Goal: Information Seeking & Learning: Learn about a topic

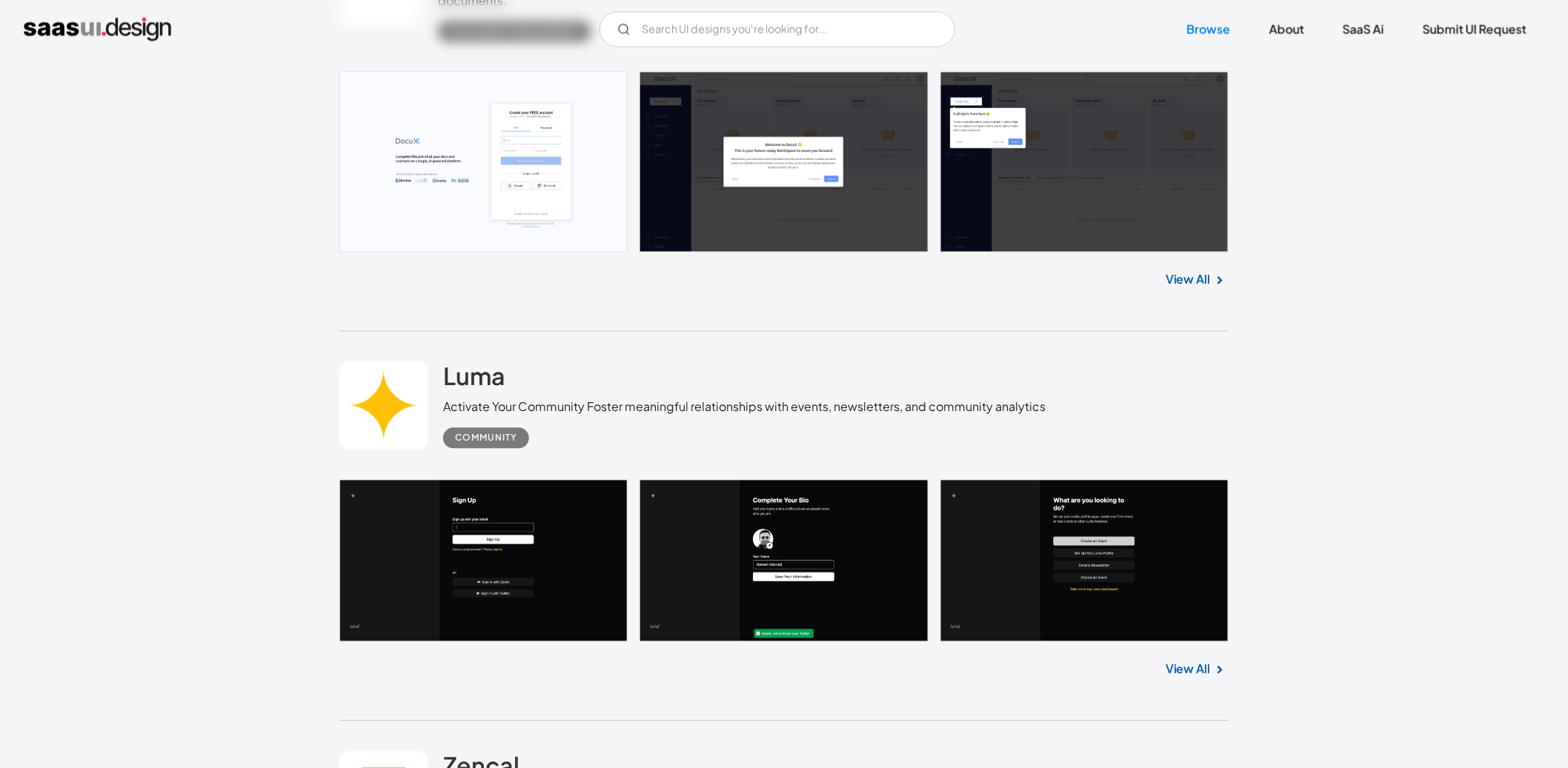
scroll to position [965, 0]
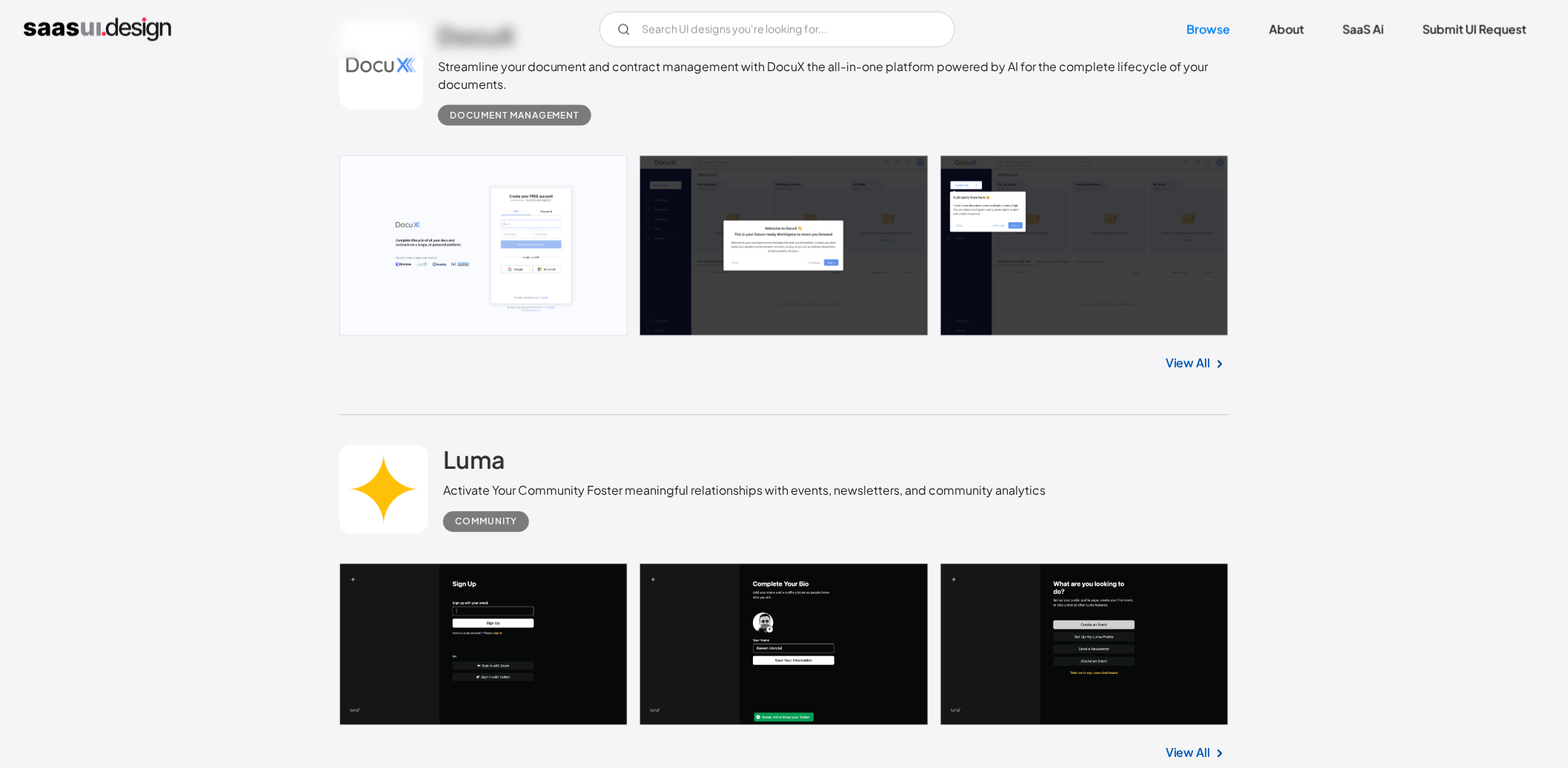
click at [1203, 365] on link "View All" at bounding box center [1188, 363] width 45 height 18
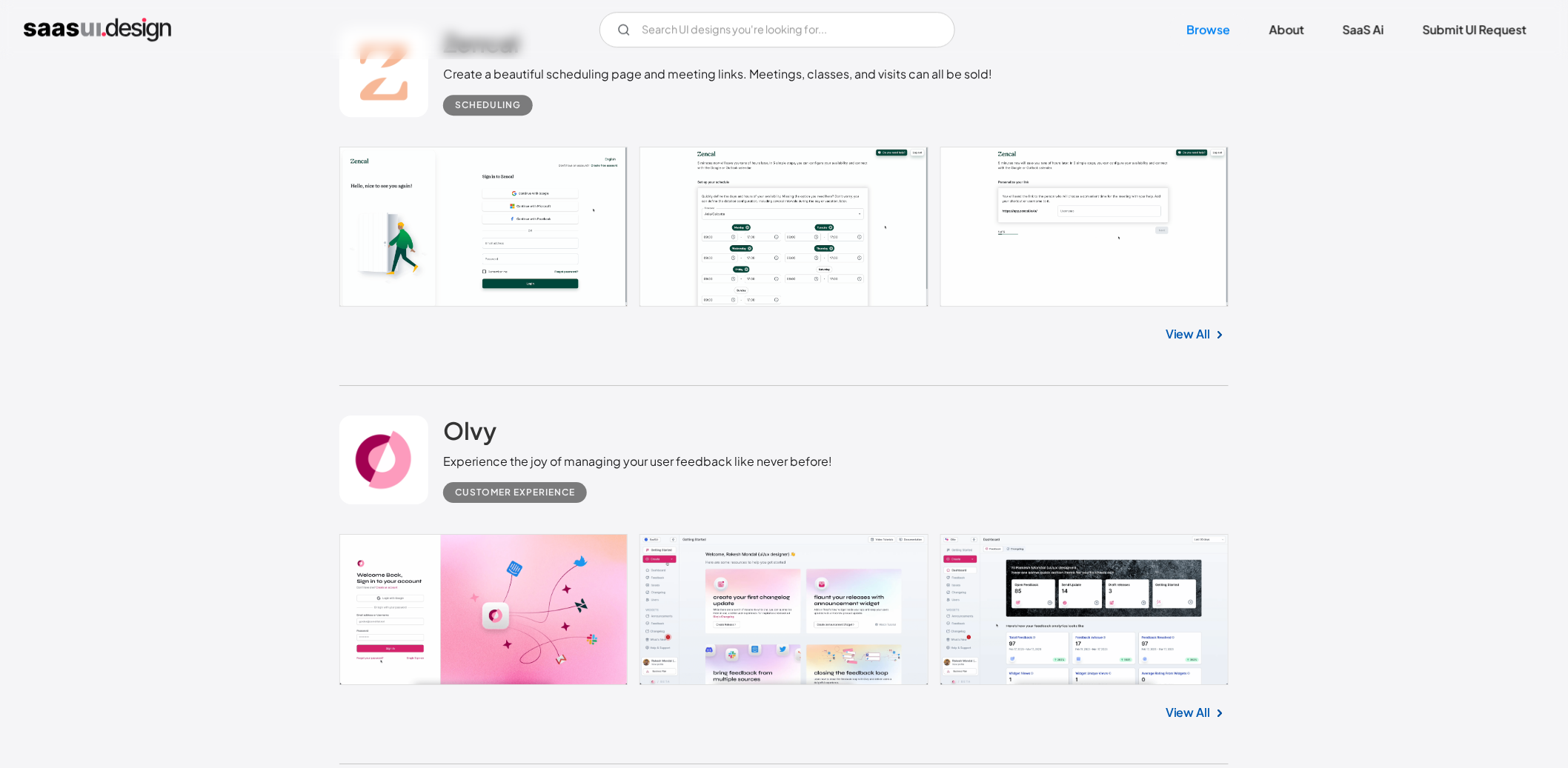
scroll to position [1774, 0]
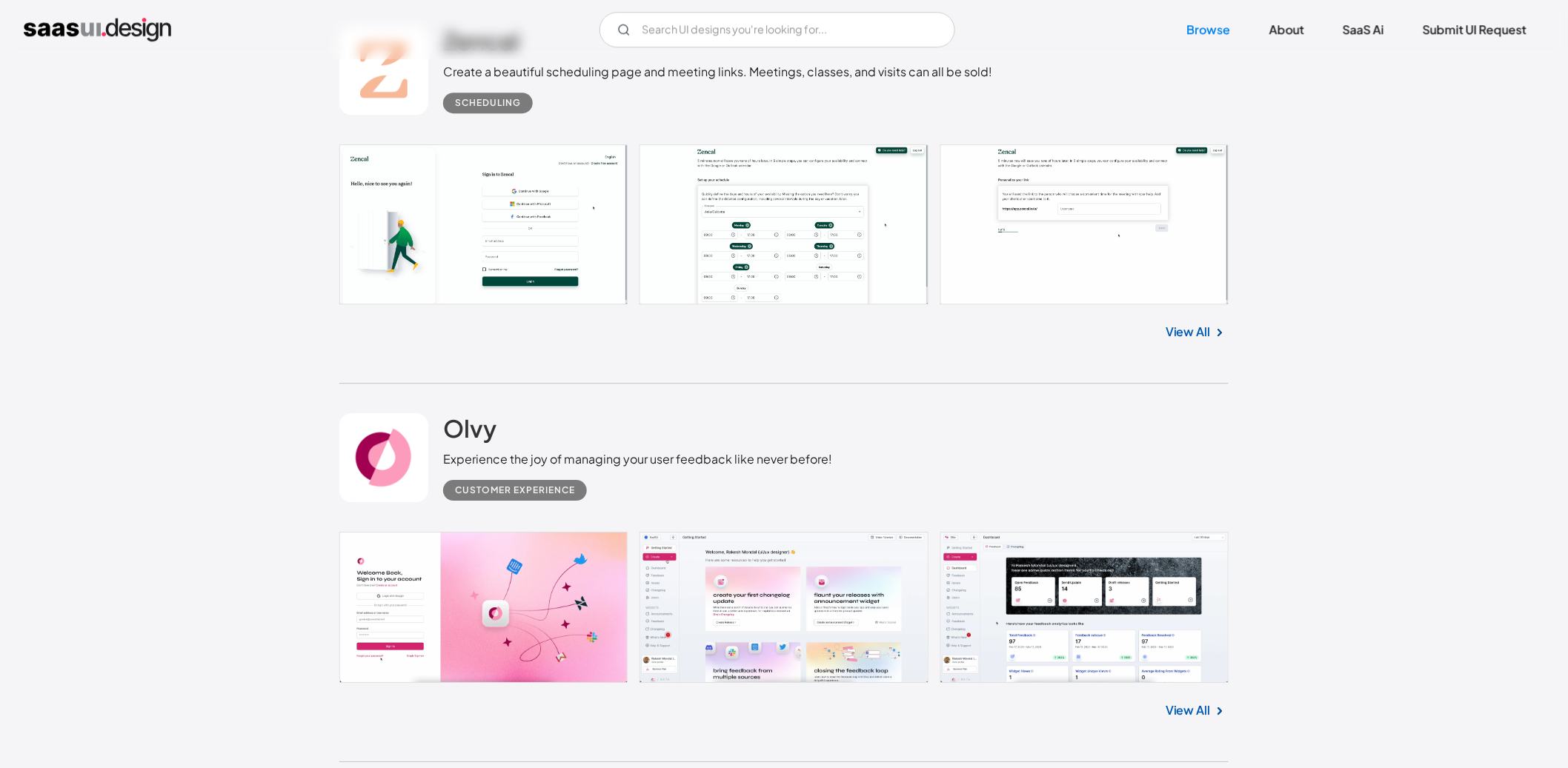
click at [1187, 324] on link "View All" at bounding box center [1188, 332] width 45 height 18
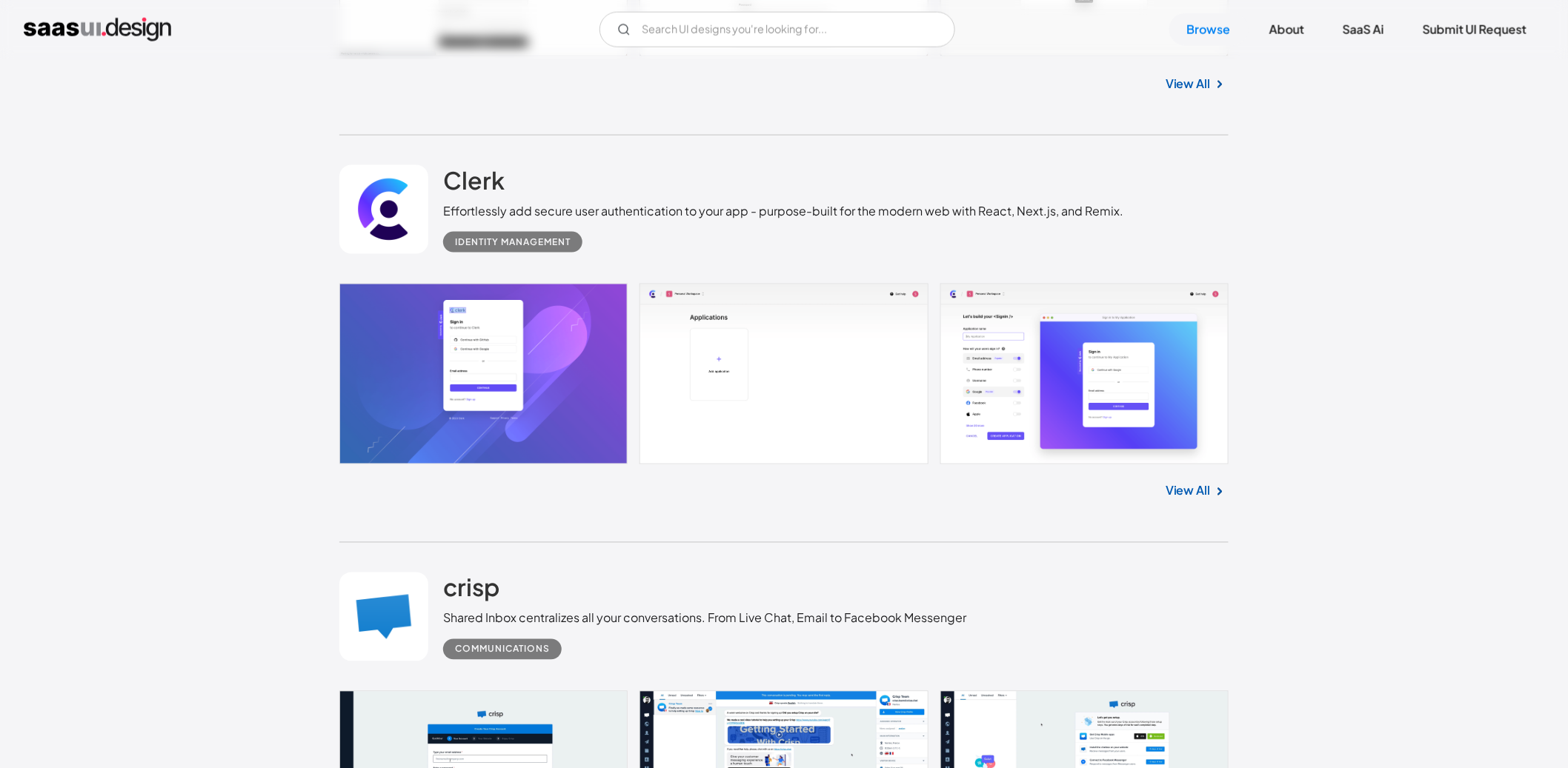
scroll to position [3194, 0]
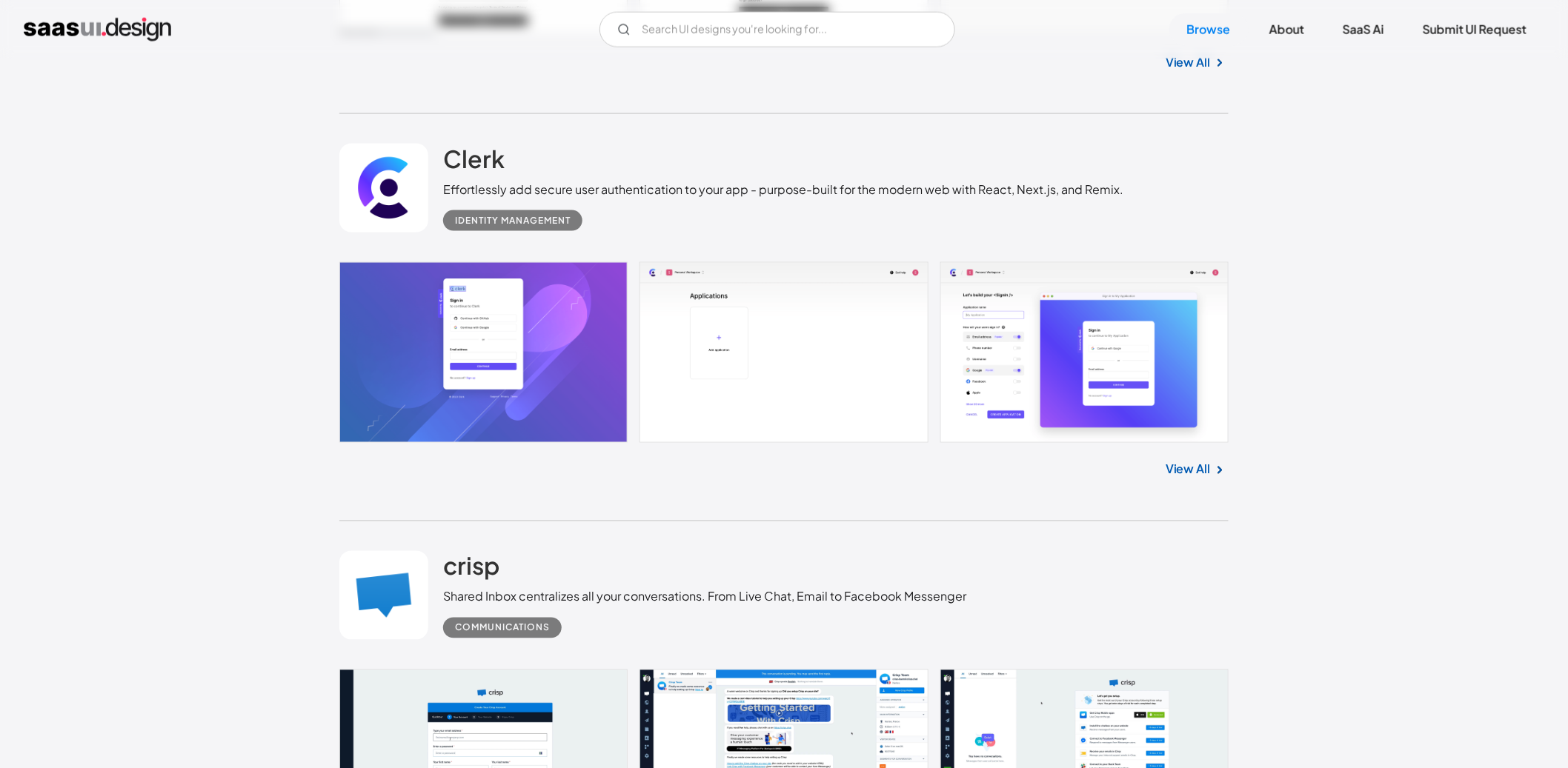
click at [1208, 468] on link "View All" at bounding box center [1188, 469] width 45 height 18
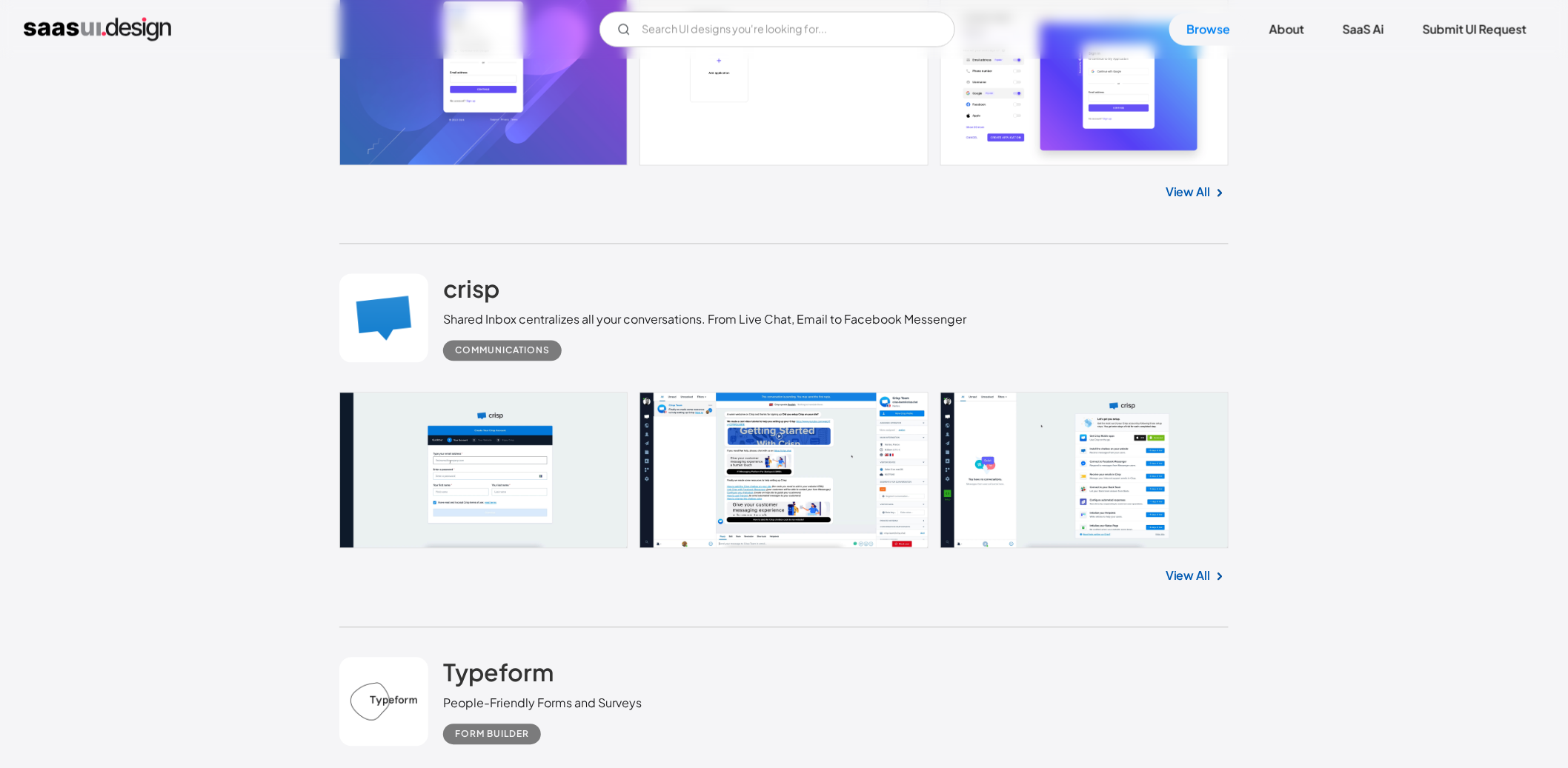
scroll to position [3453, 0]
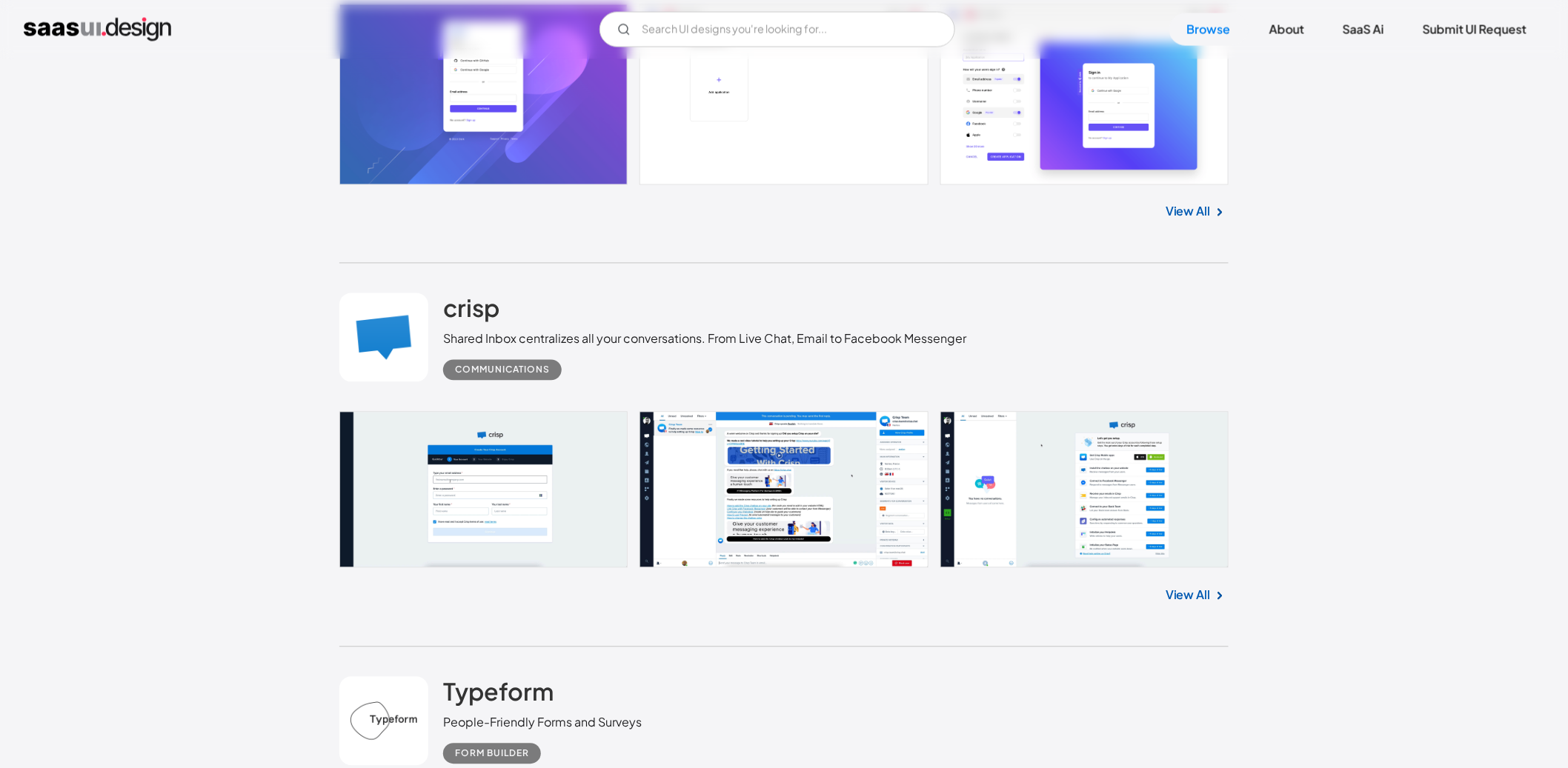
click at [1170, 592] on link "View All" at bounding box center [1188, 595] width 45 height 18
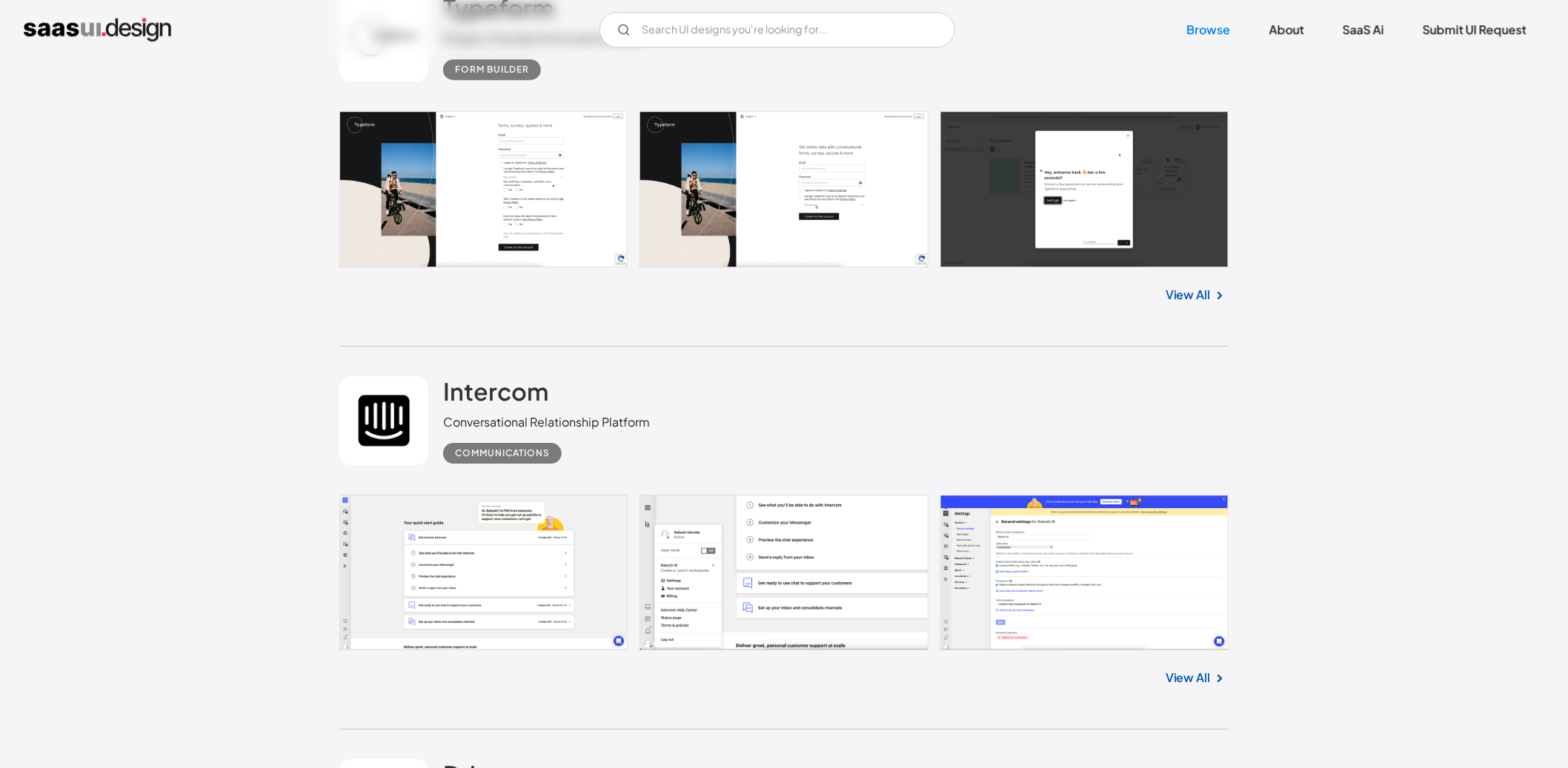
scroll to position [4393, 0]
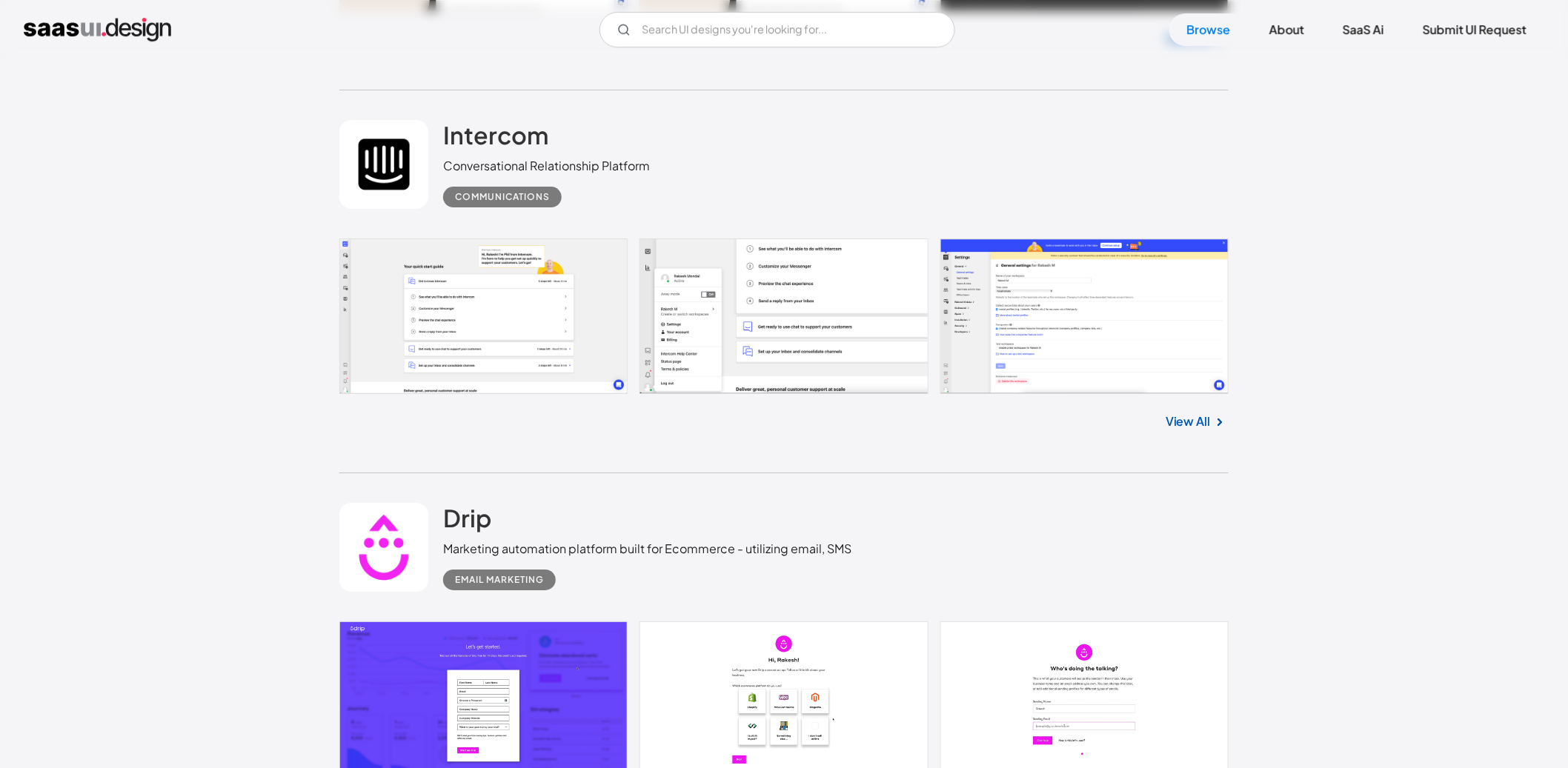
click at [1196, 423] on link "View All" at bounding box center [1188, 421] width 45 height 18
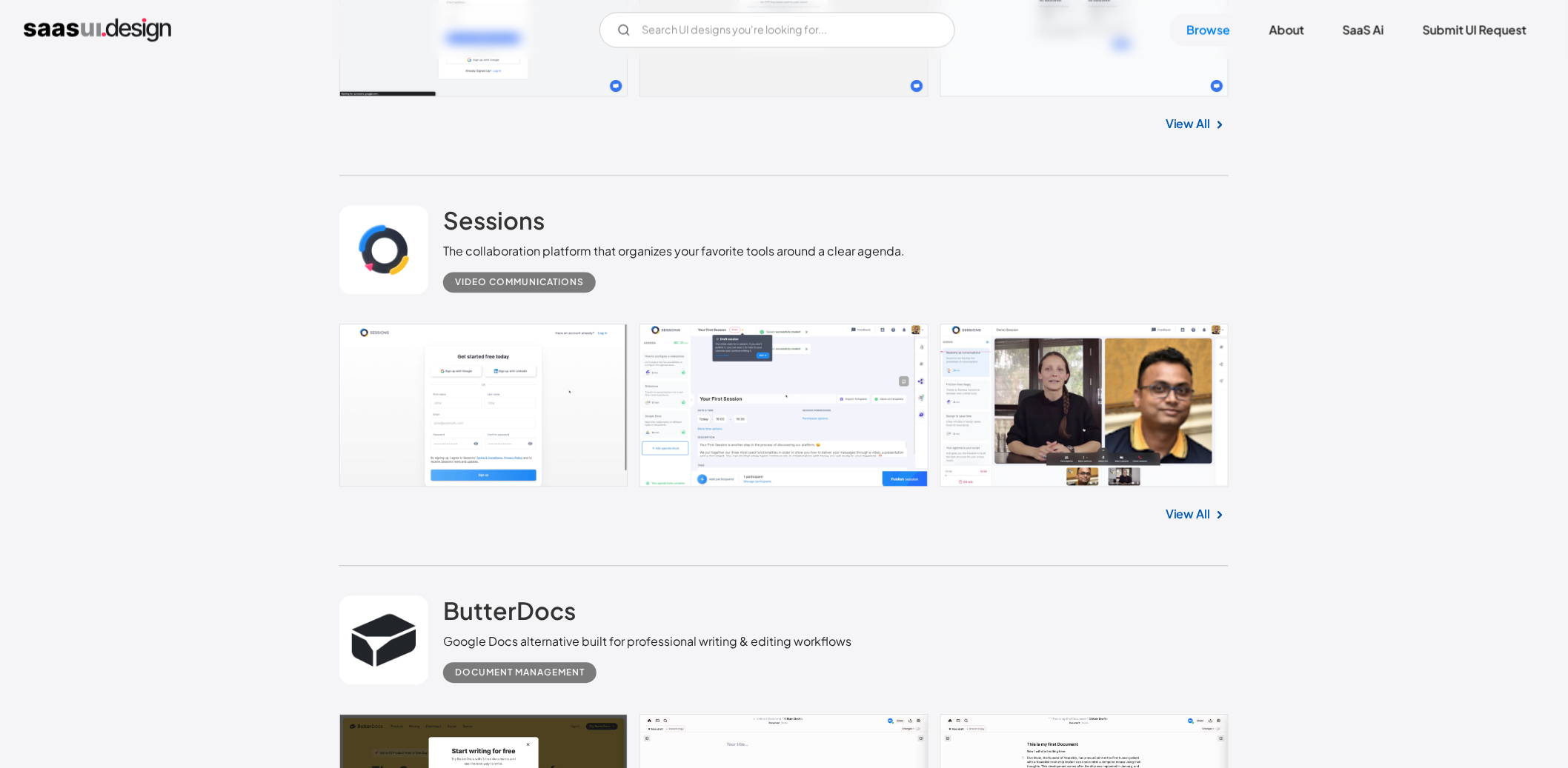
scroll to position [5907, 0]
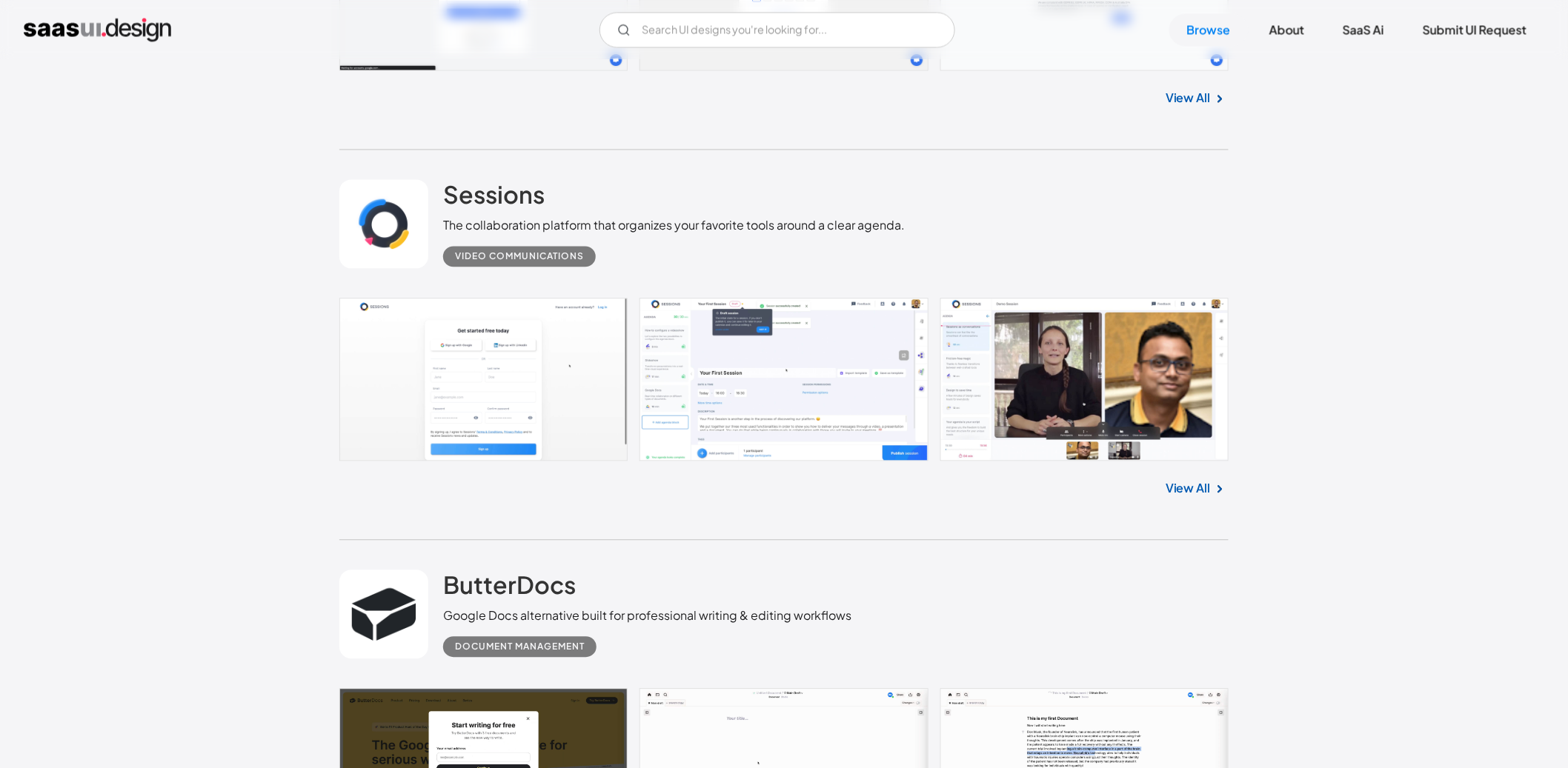
click at [1222, 490] on img at bounding box center [1219, 488] width 18 height 18
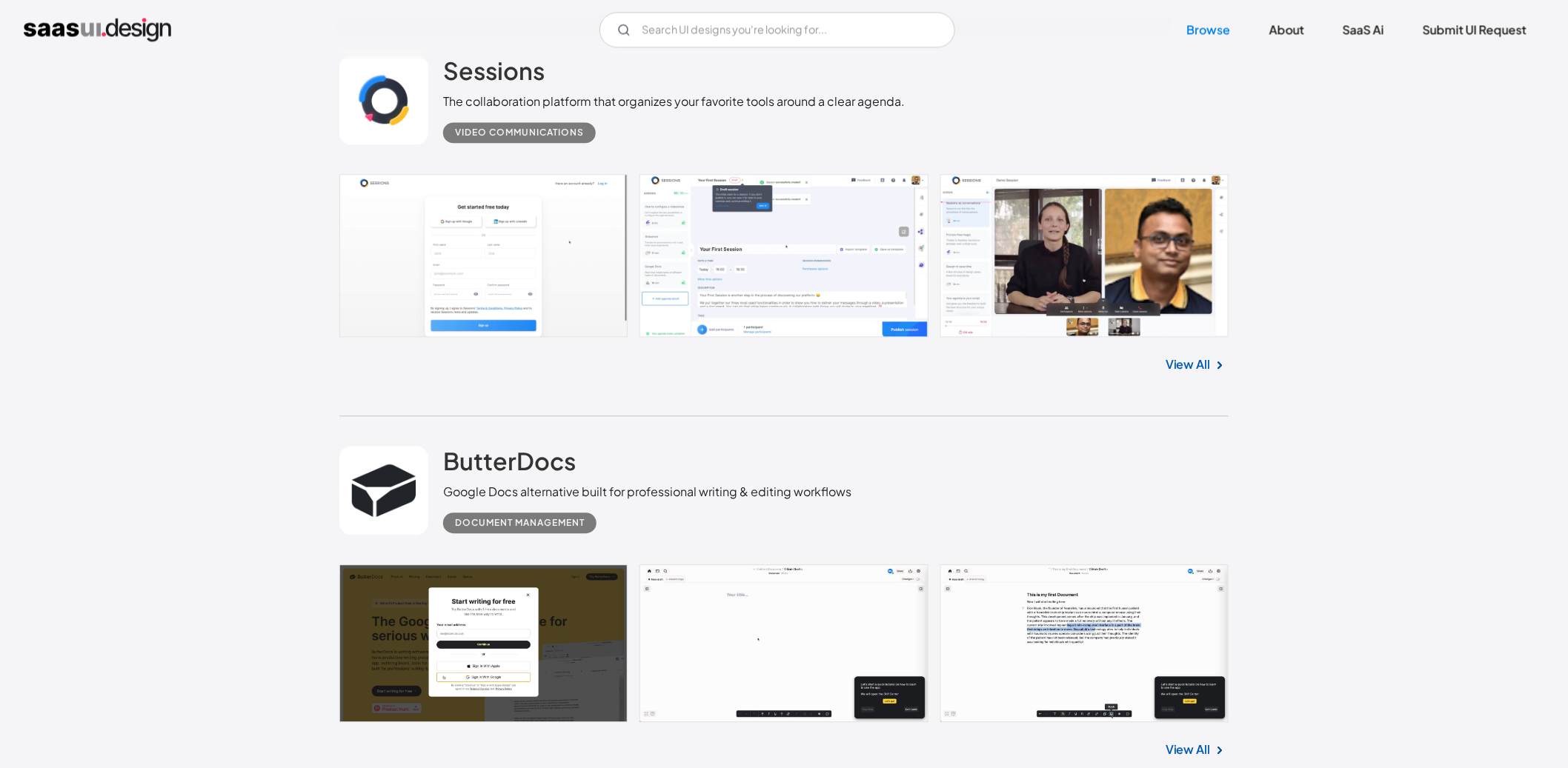
scroll to position [6034, 0]
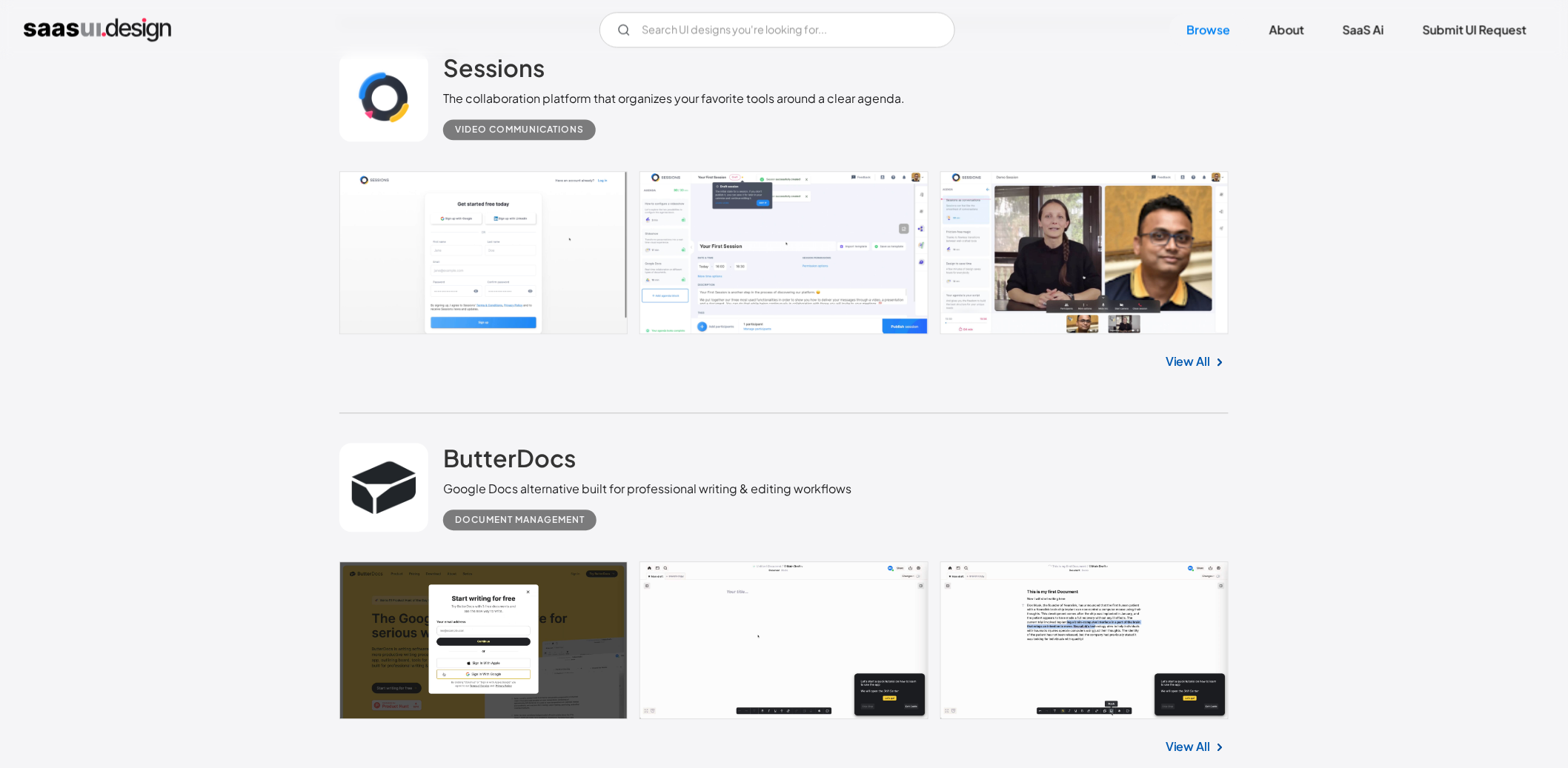
click at [764, 257] on link at bounding box center [784, 252] width 889 height 163
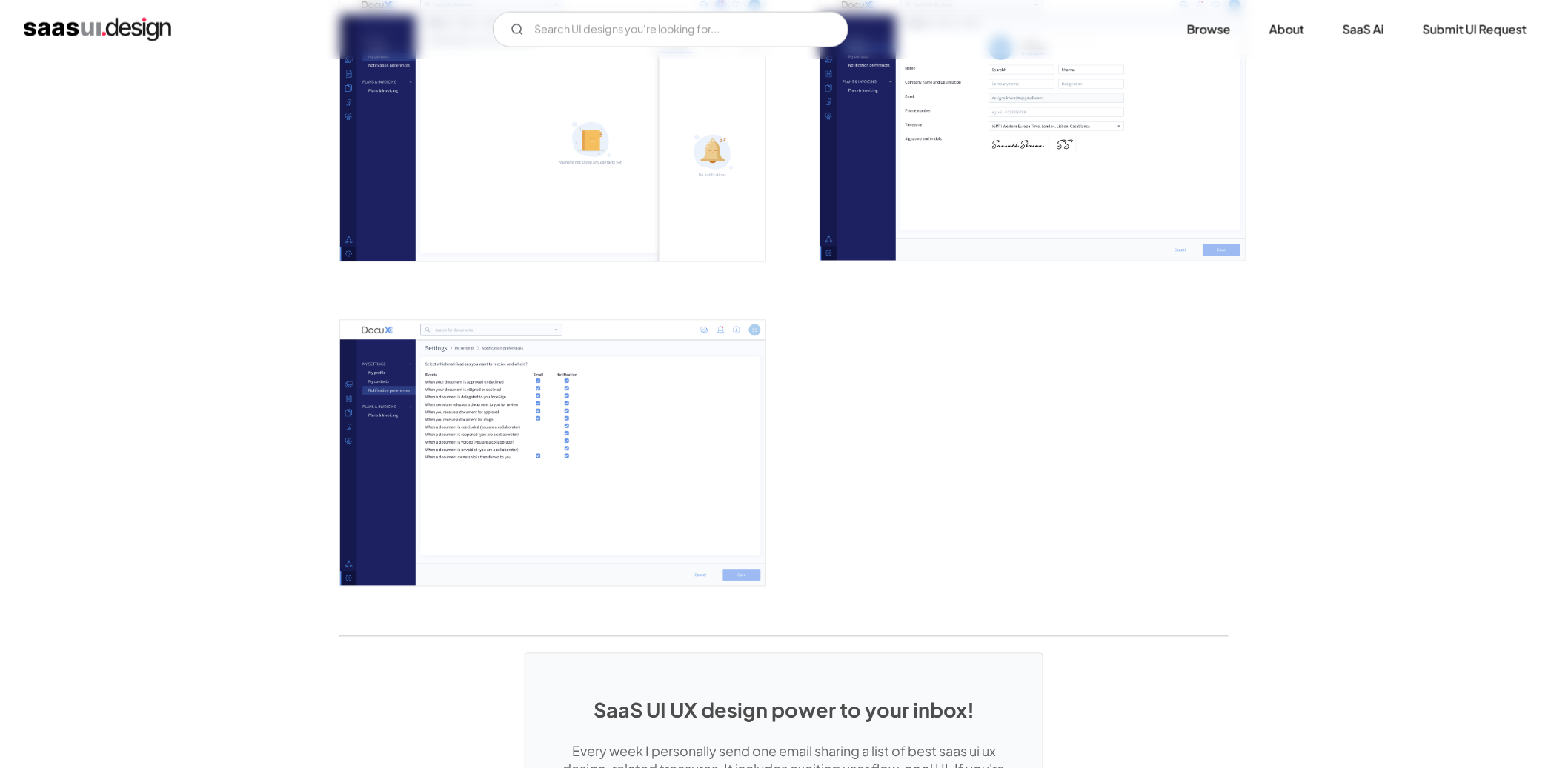
scroll to position [3650, 0]
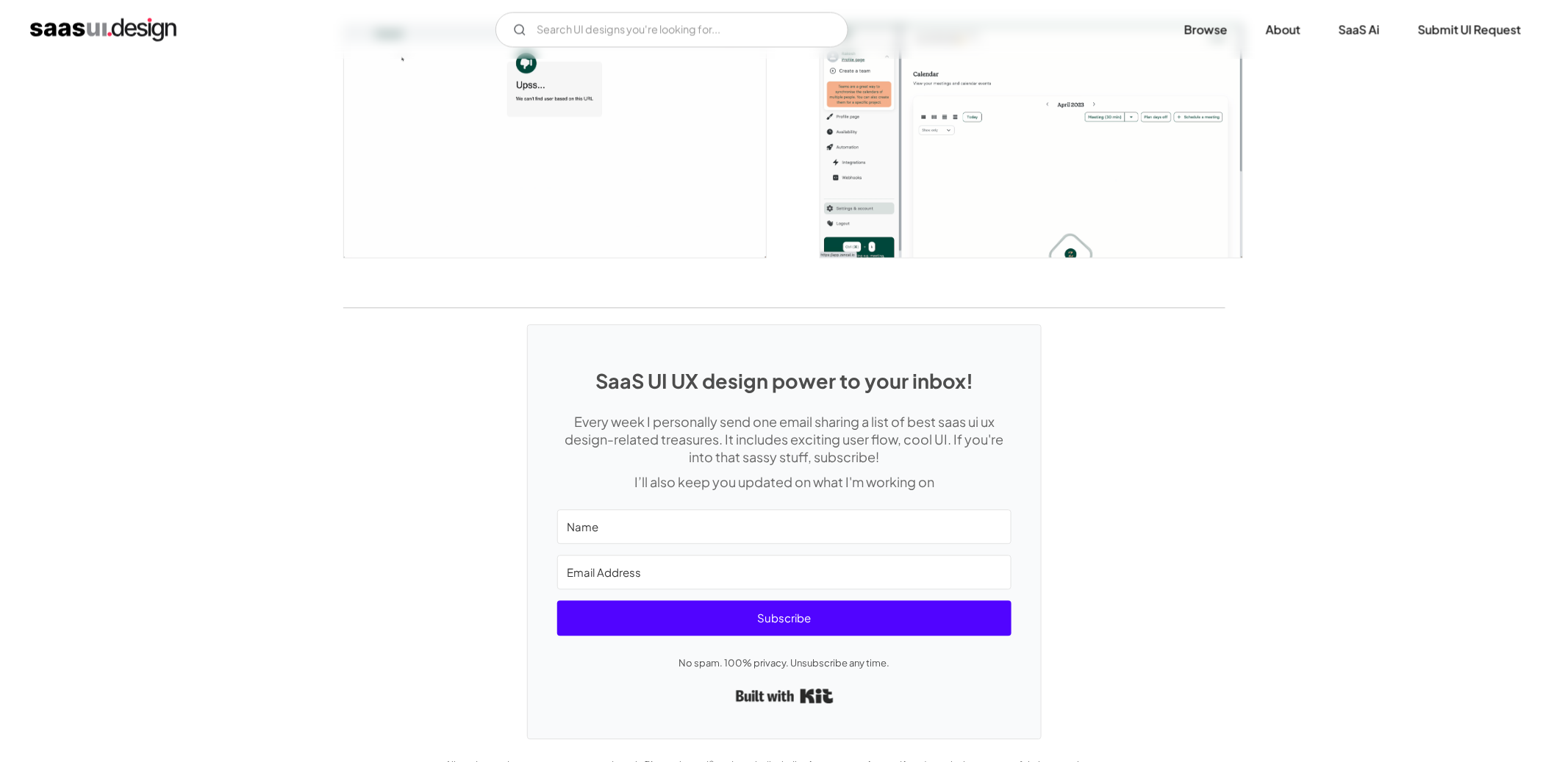
scroll to position [3528, 0]
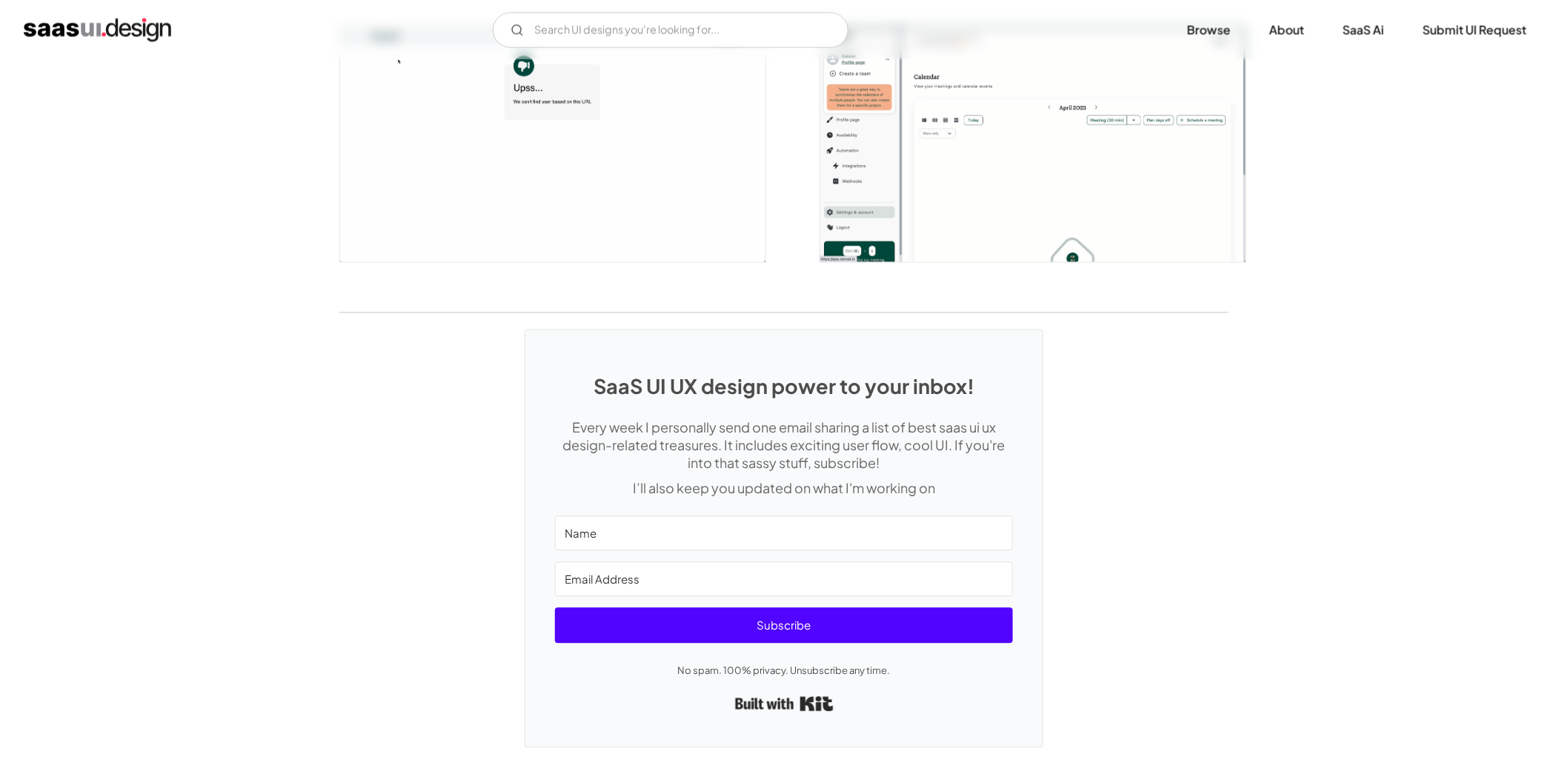
click at [1051, 205] on img "open lightbox" at bounding box center [1033, 144] width 425 height 235
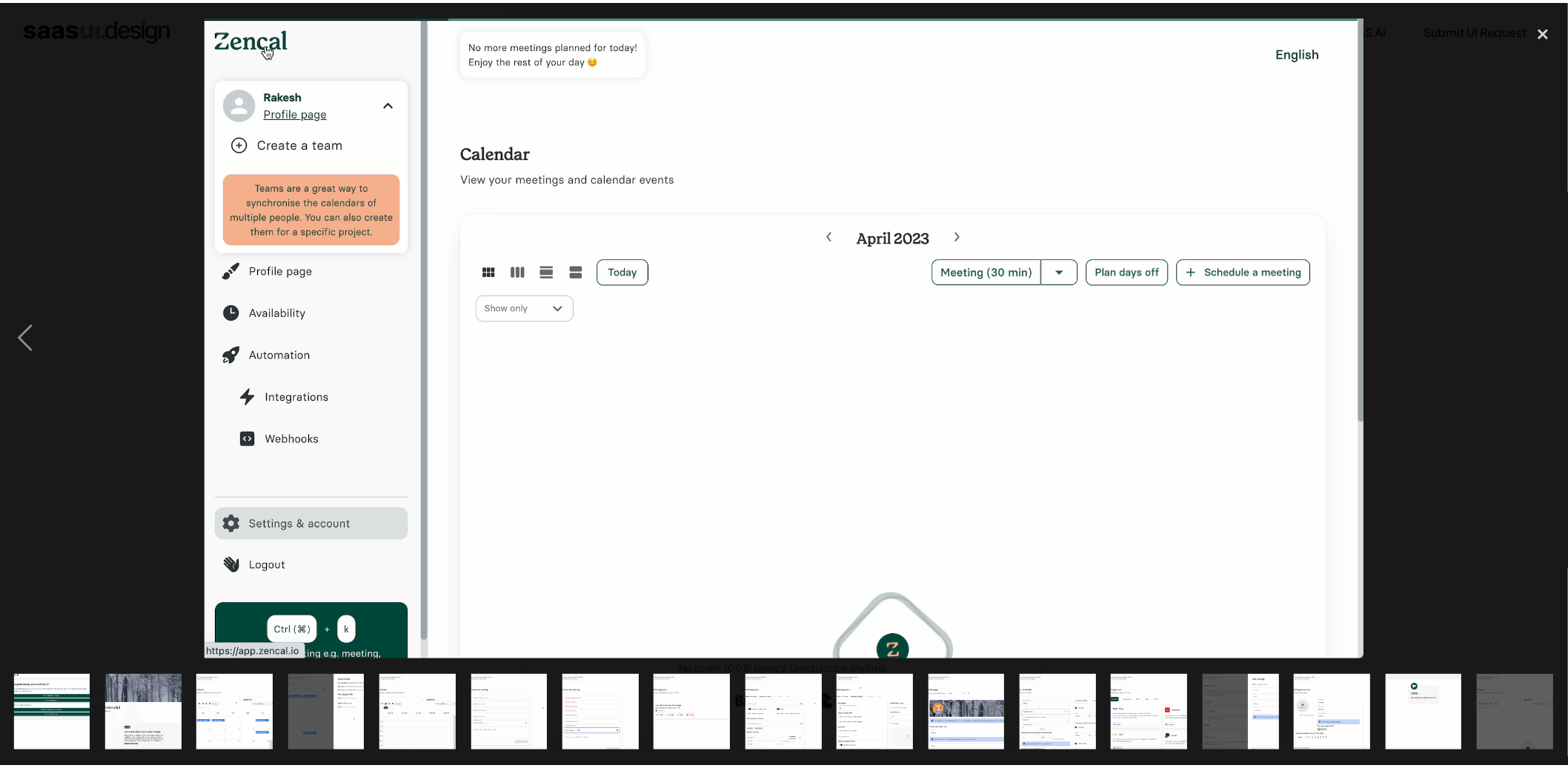
scroll to position [0, 648]
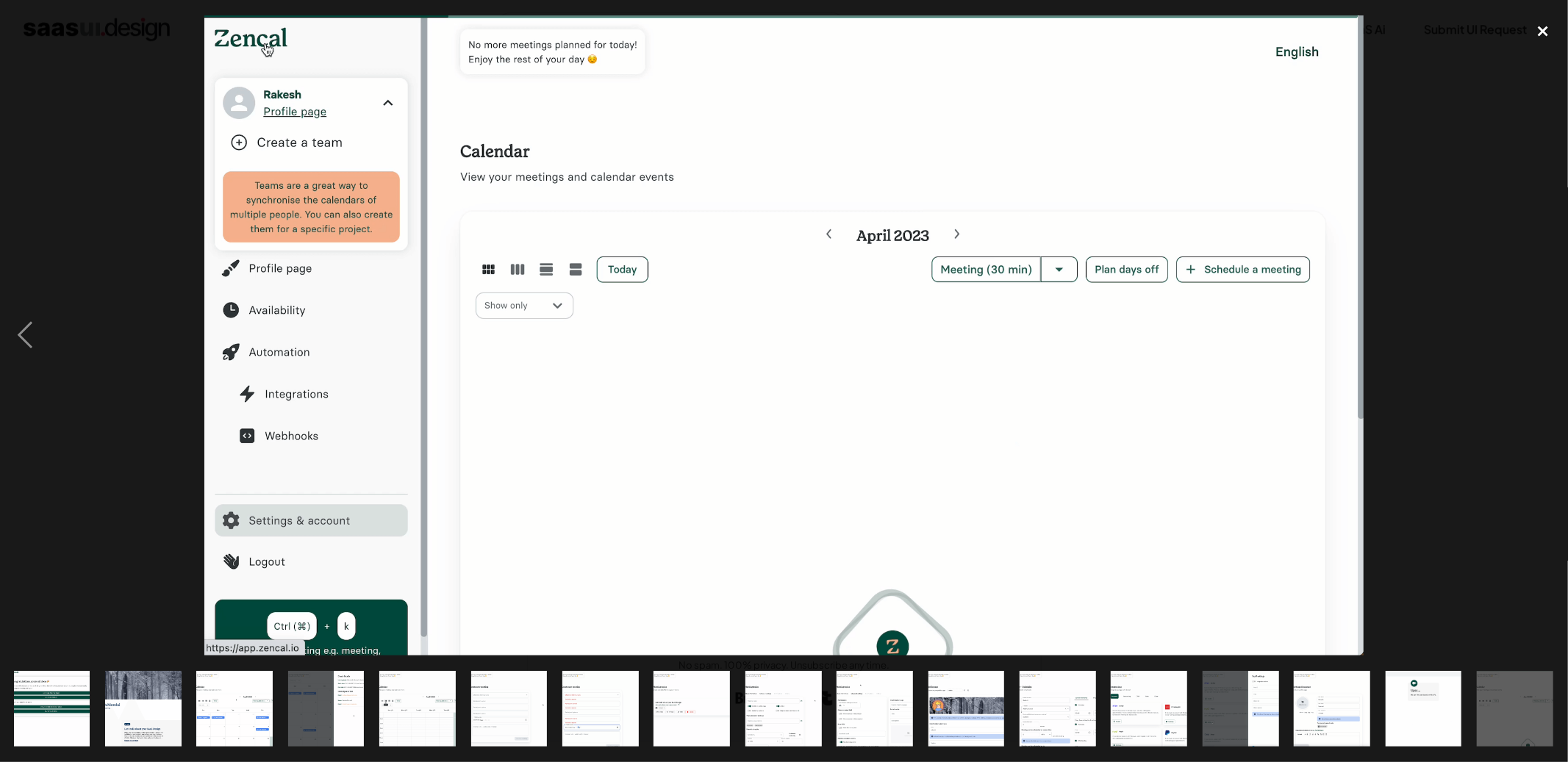
click at [1538, 33] on div "close lightbox" at bounding box center [1544, 31] width 50 height 33
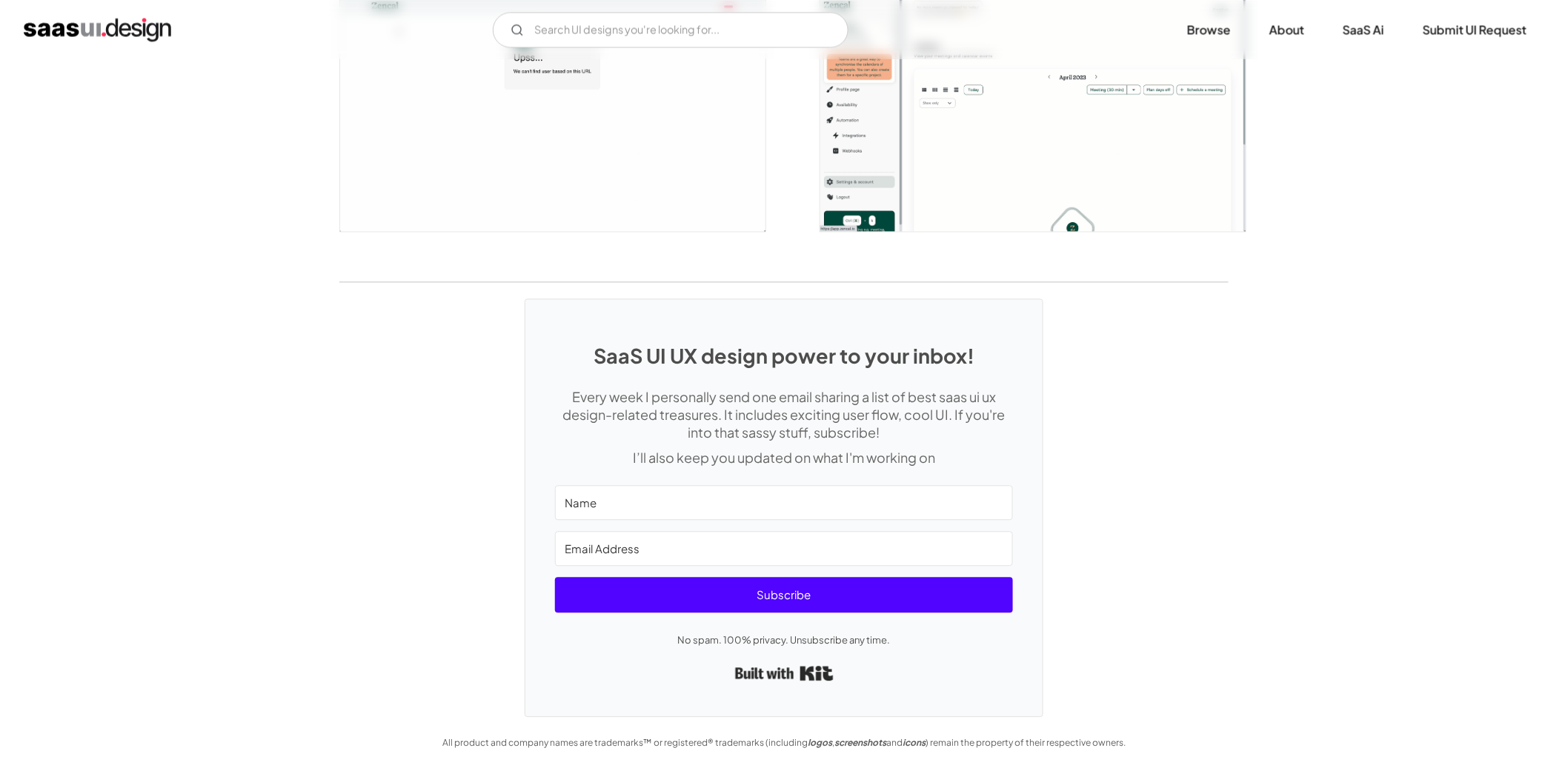
scroll to position [3587, 0]
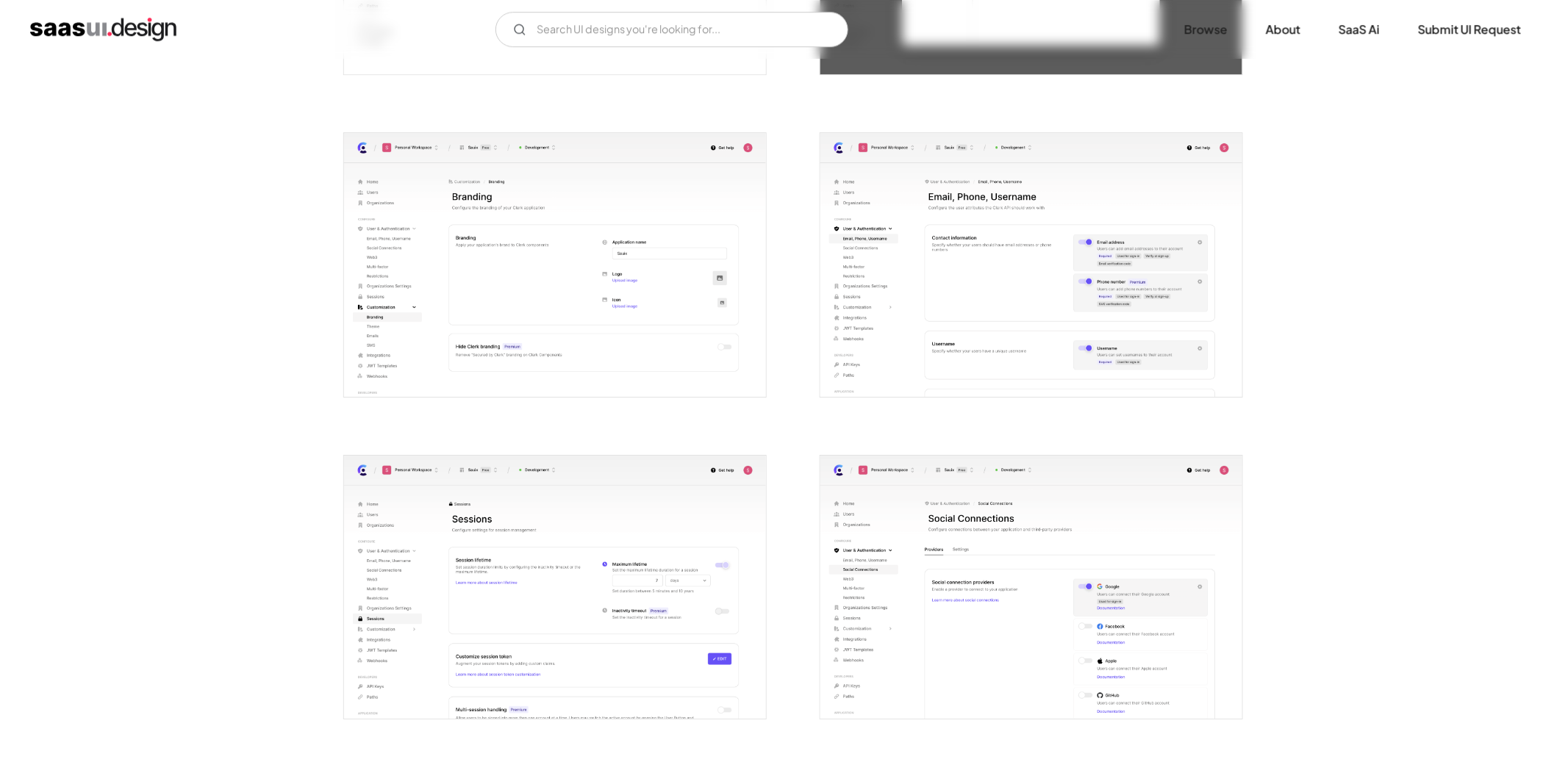
scroll to position [1821, 0]
click at [626, 275] on img "open lightbox" at bounding box center [548, 266] width 422 height 264
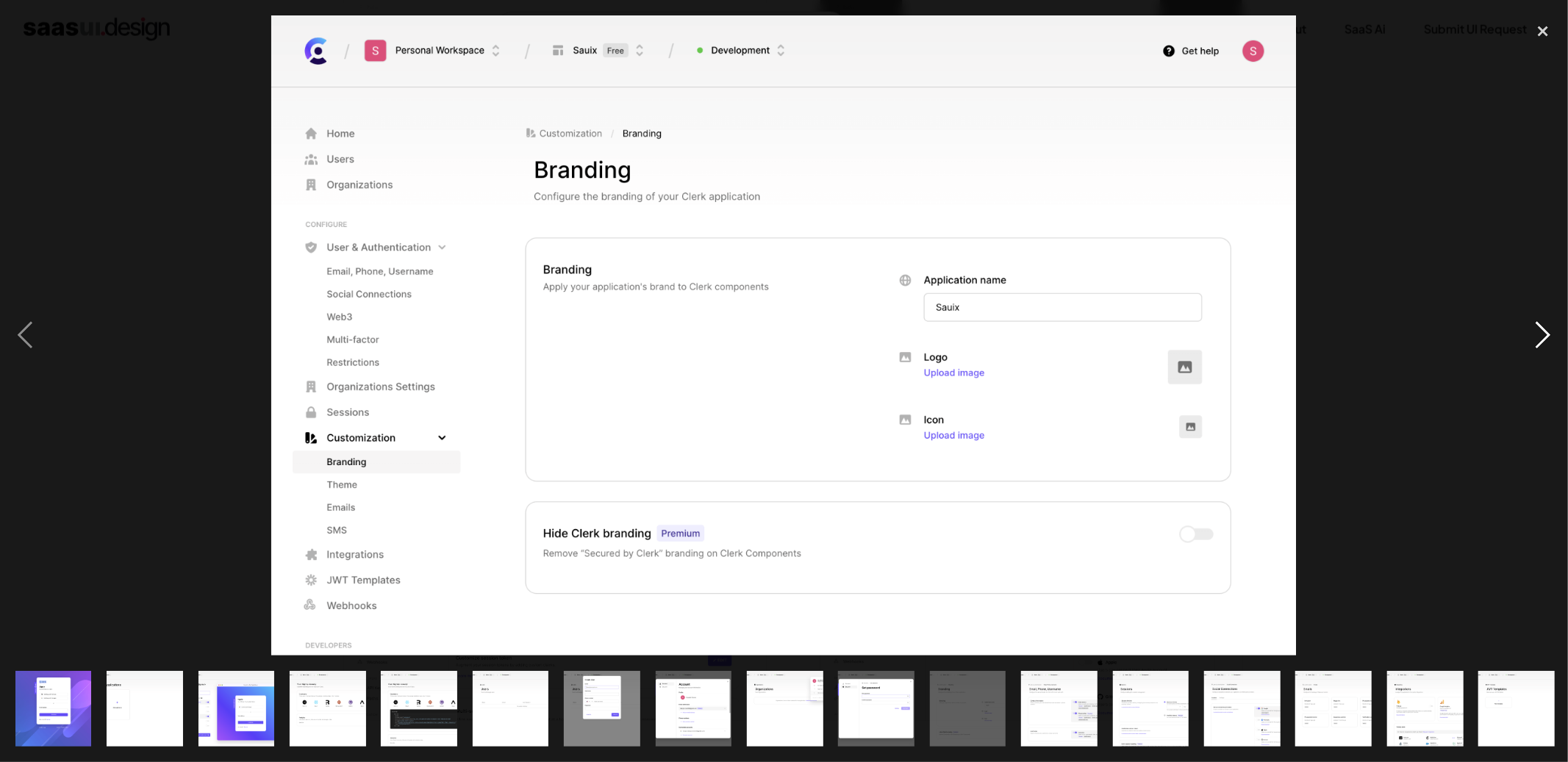
click at [1533, 335] on div "next image" at bounding box center [1544, 335] width 50 height 640
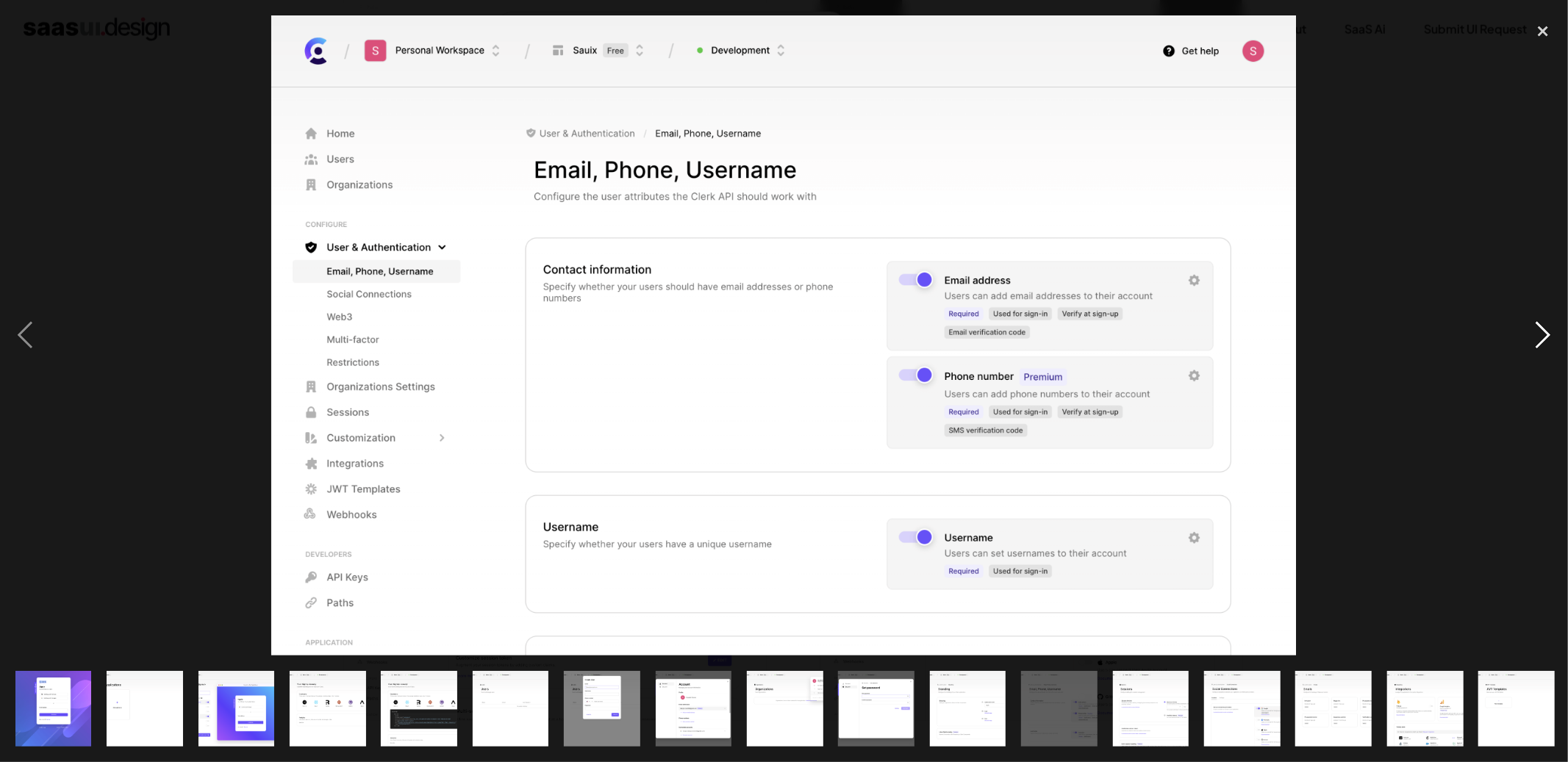
click at [1533, 331] on div "next image" at bounding box center [1544, 335] width 50 height 640
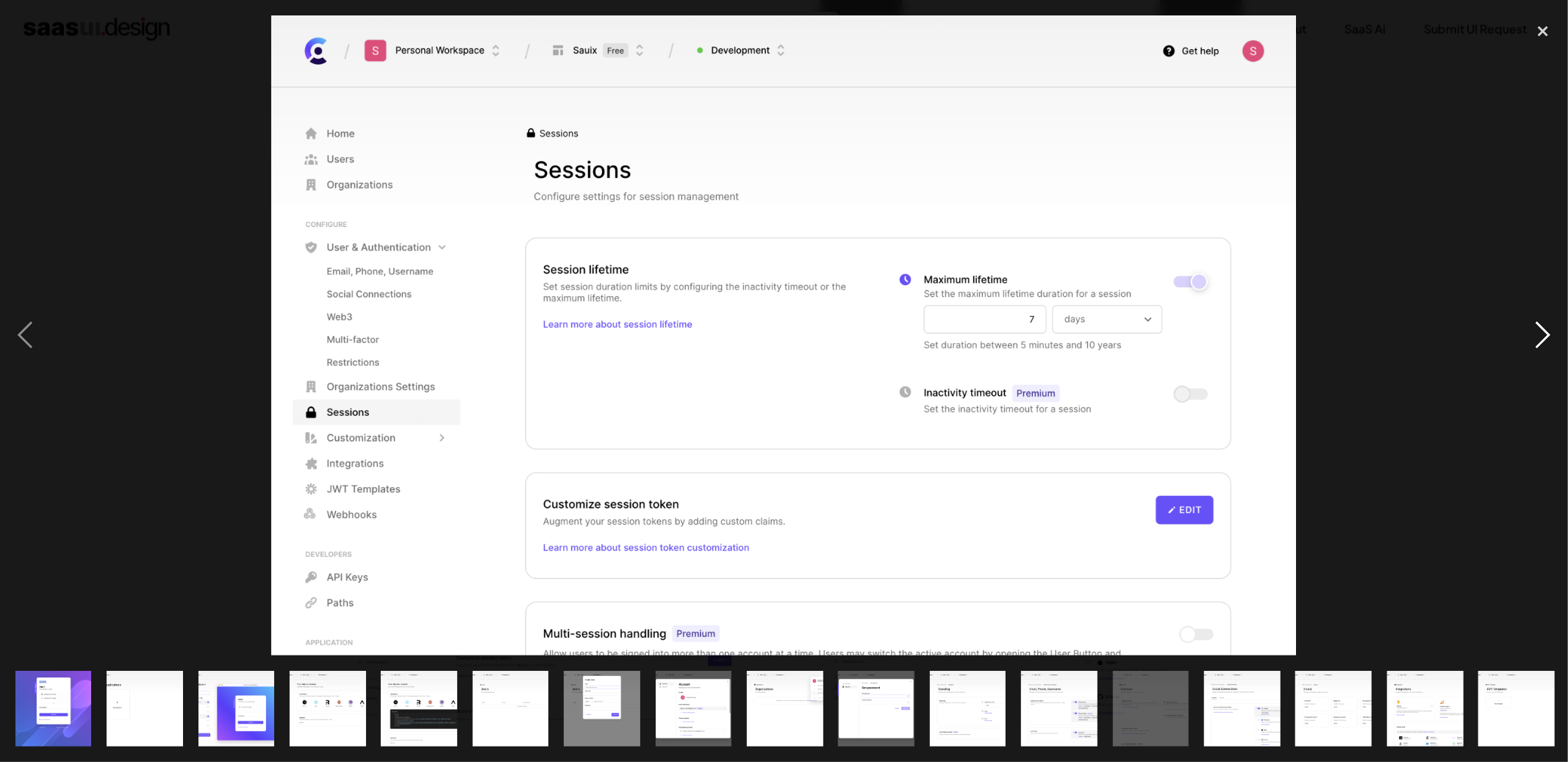
click at [1533, 331] on div "next image" at bounding box center [1544, 335] width 50 height 640
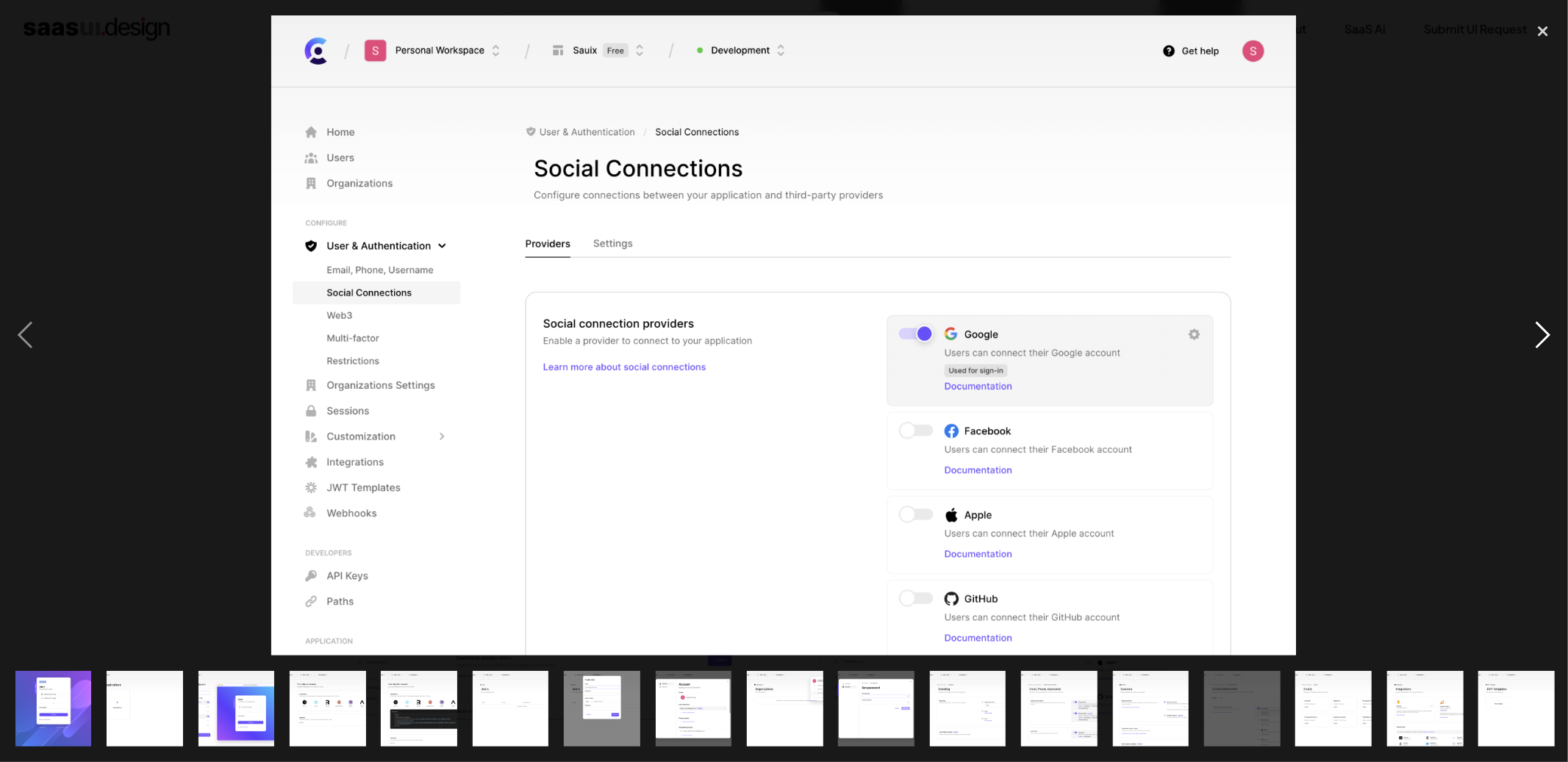
click at [1533, 331] on div "next image" at bounding box center [1544, 335] width 50 height 640
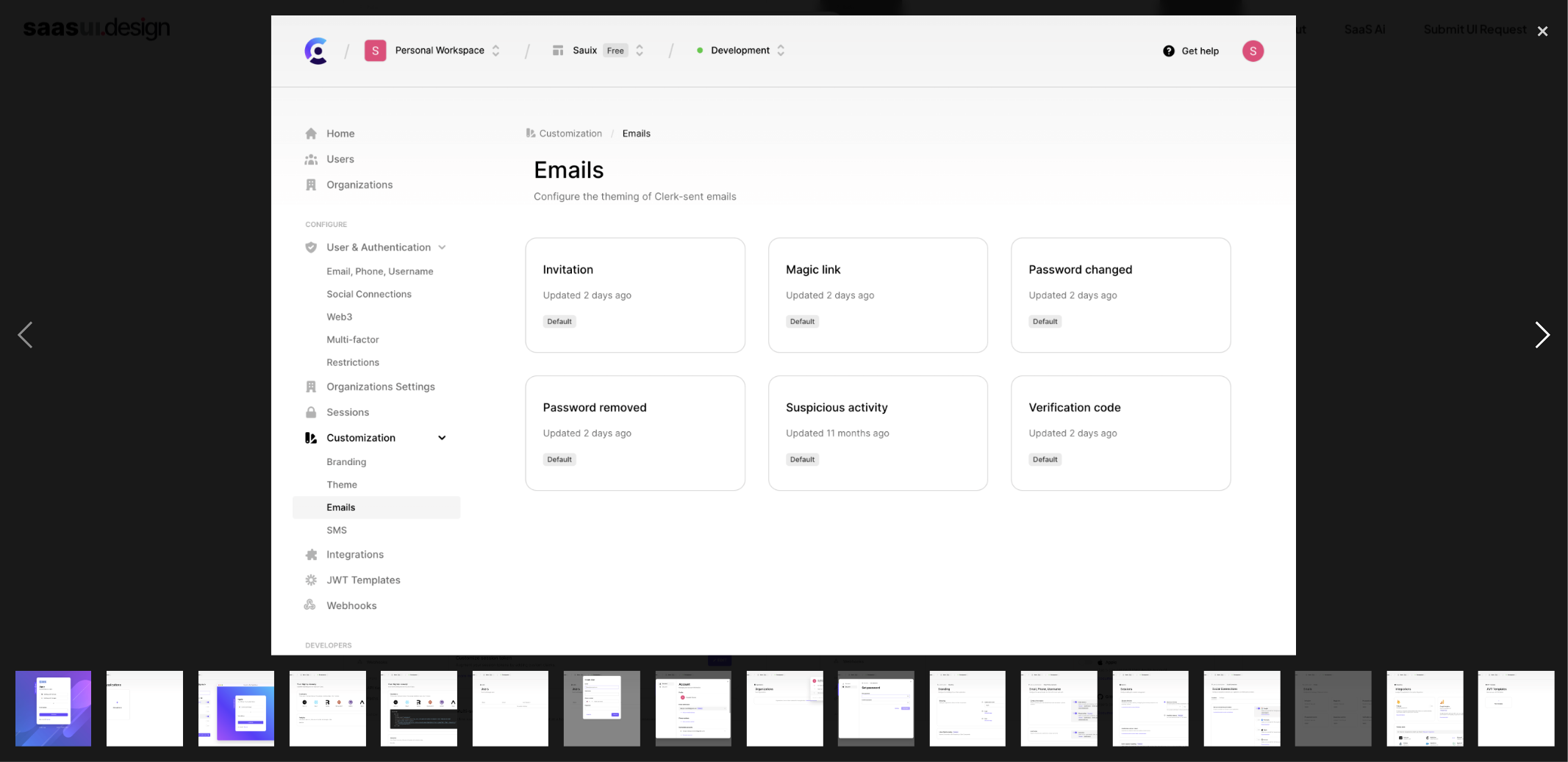
click at [1533, 331] on div "next image" at bounding box center [1544, 335] width 50 height 640
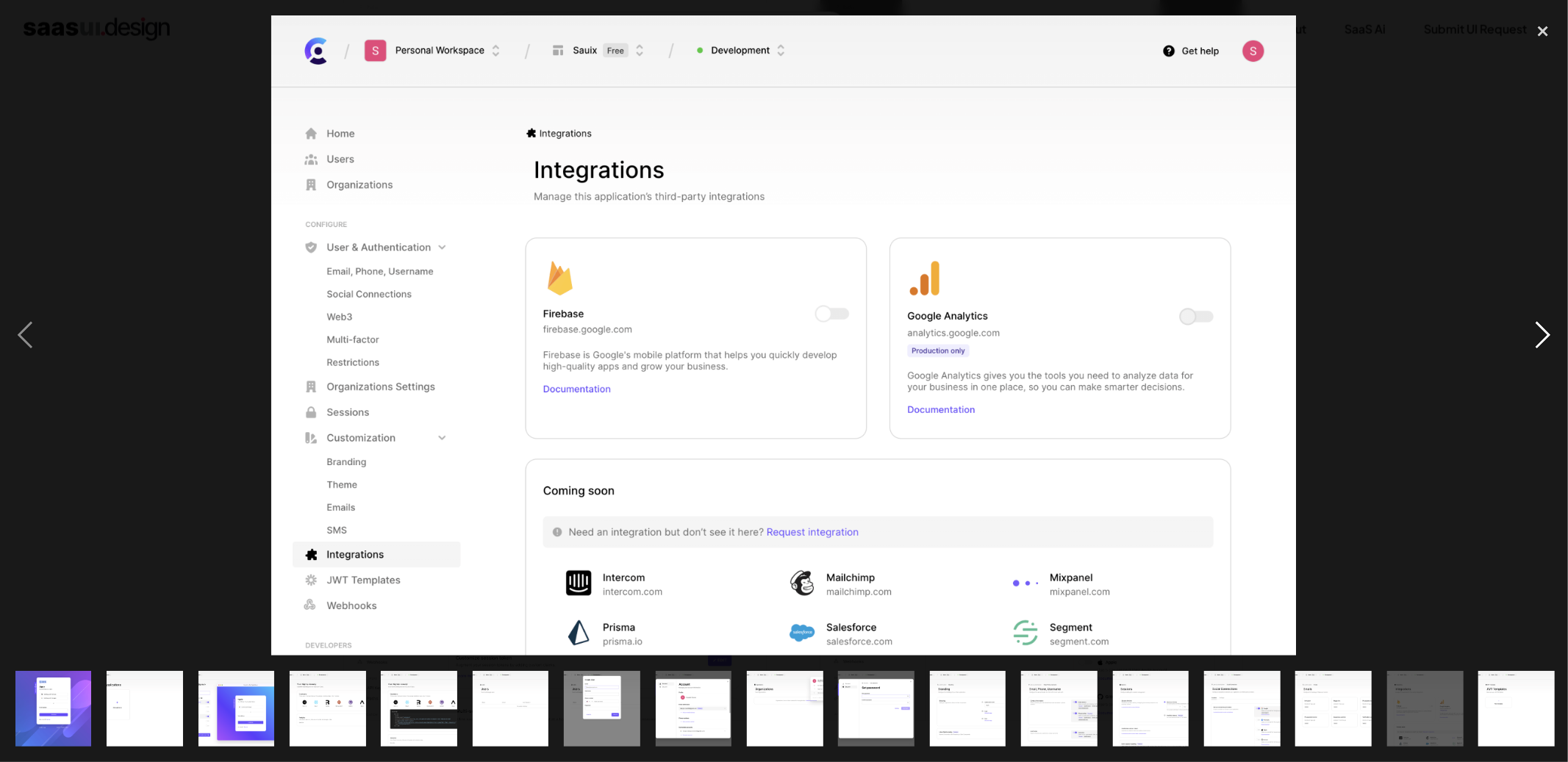
click at [1533, 331] on div "next image" at bounding box center [1544, 335] width 50 height 640
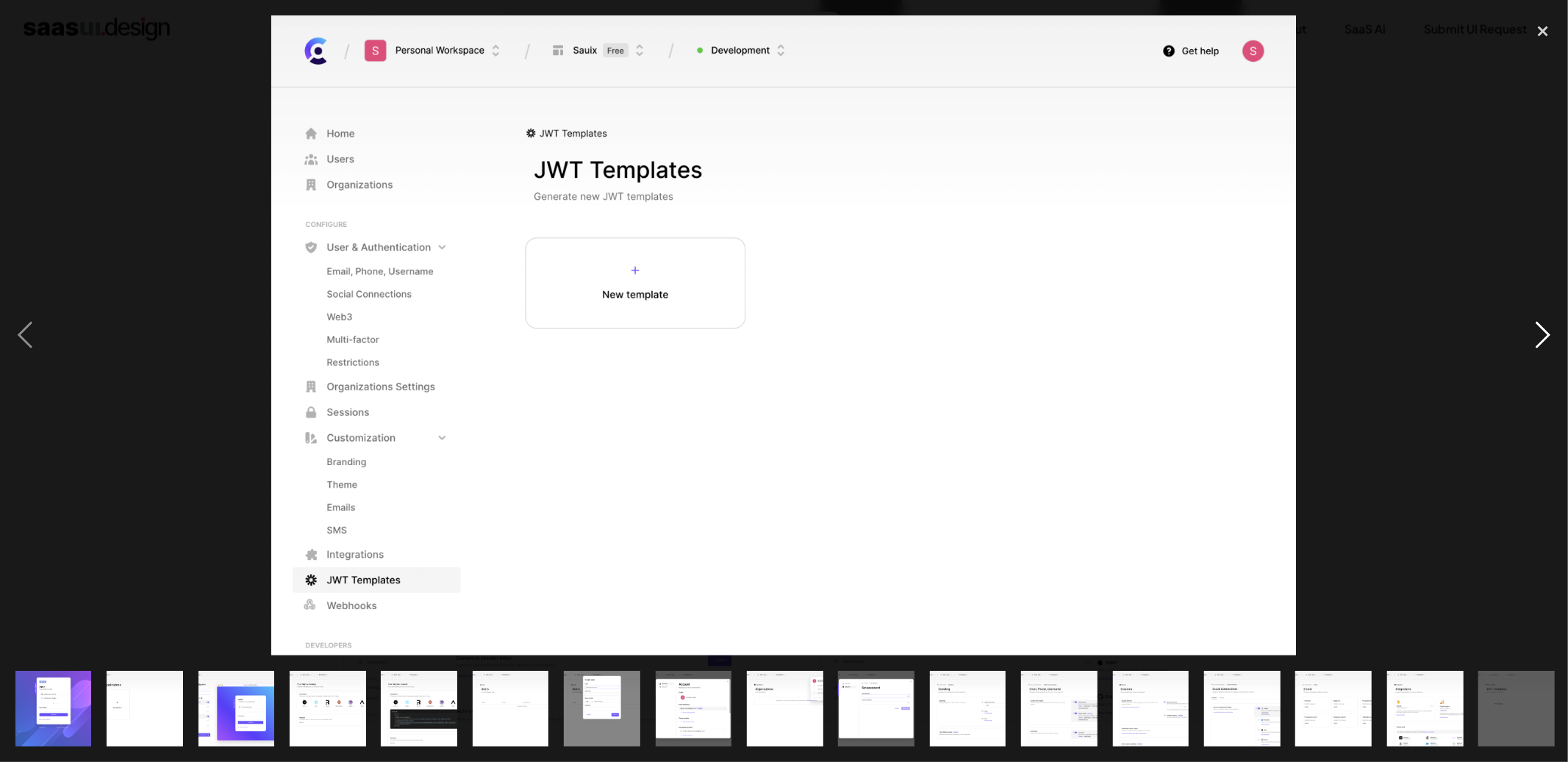
click at [1533, 331] on div "next image" at bounding box center [1544, 335] width 50 height 640
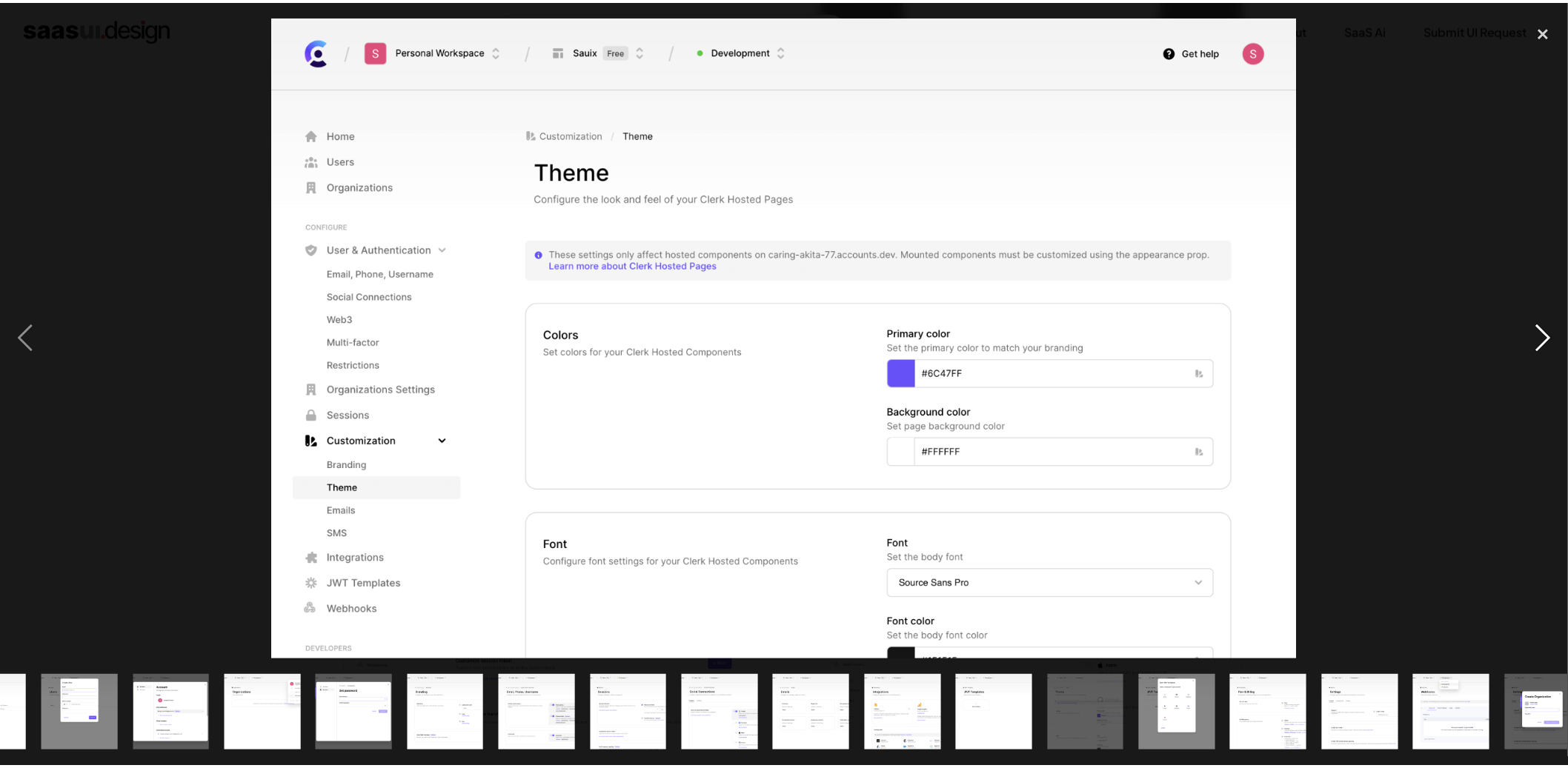
scroll to position [0, 557]
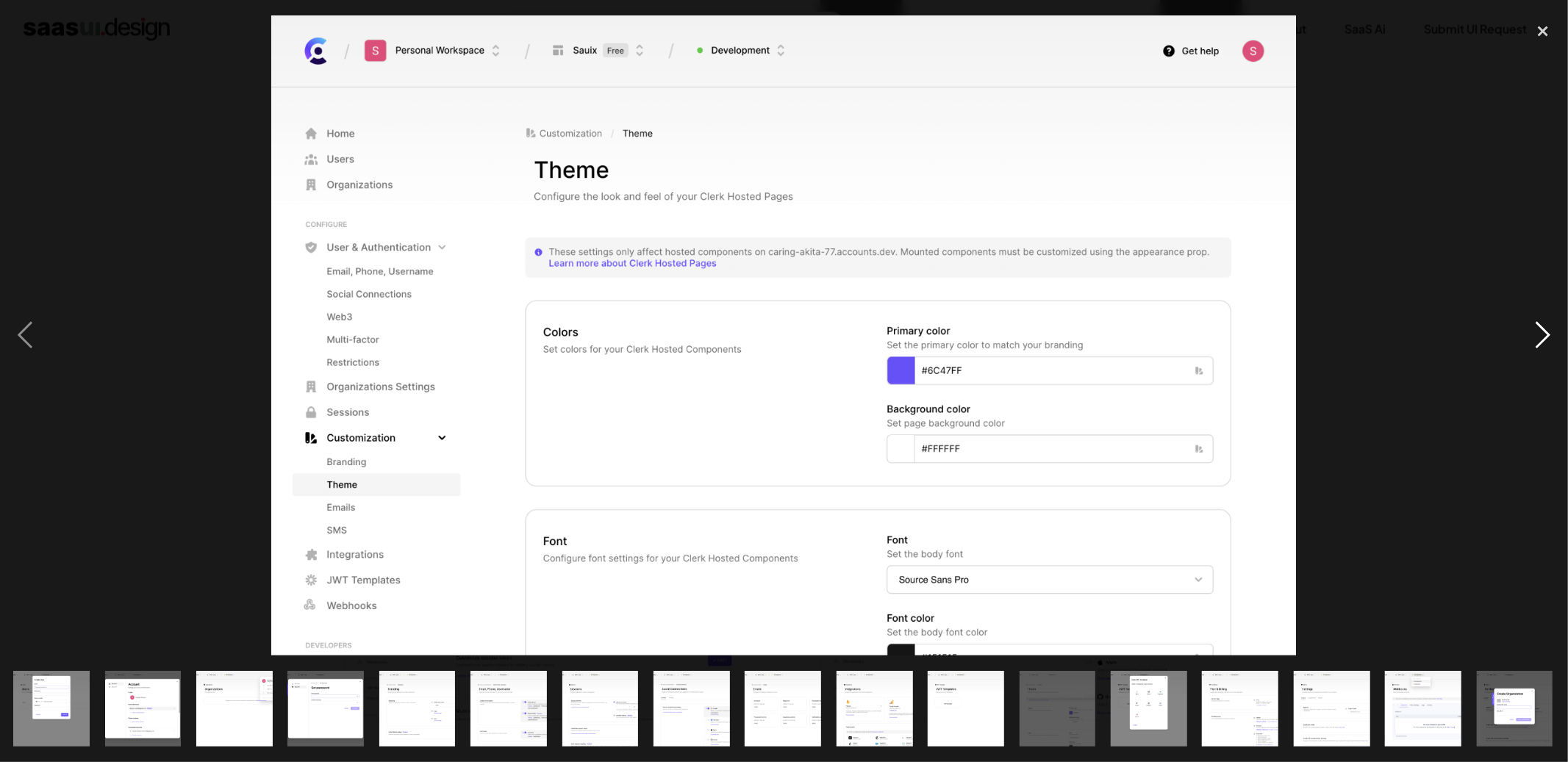
click at [1533, 331] on div "next image" at bounding box center [1544, 335] width 50 height 640
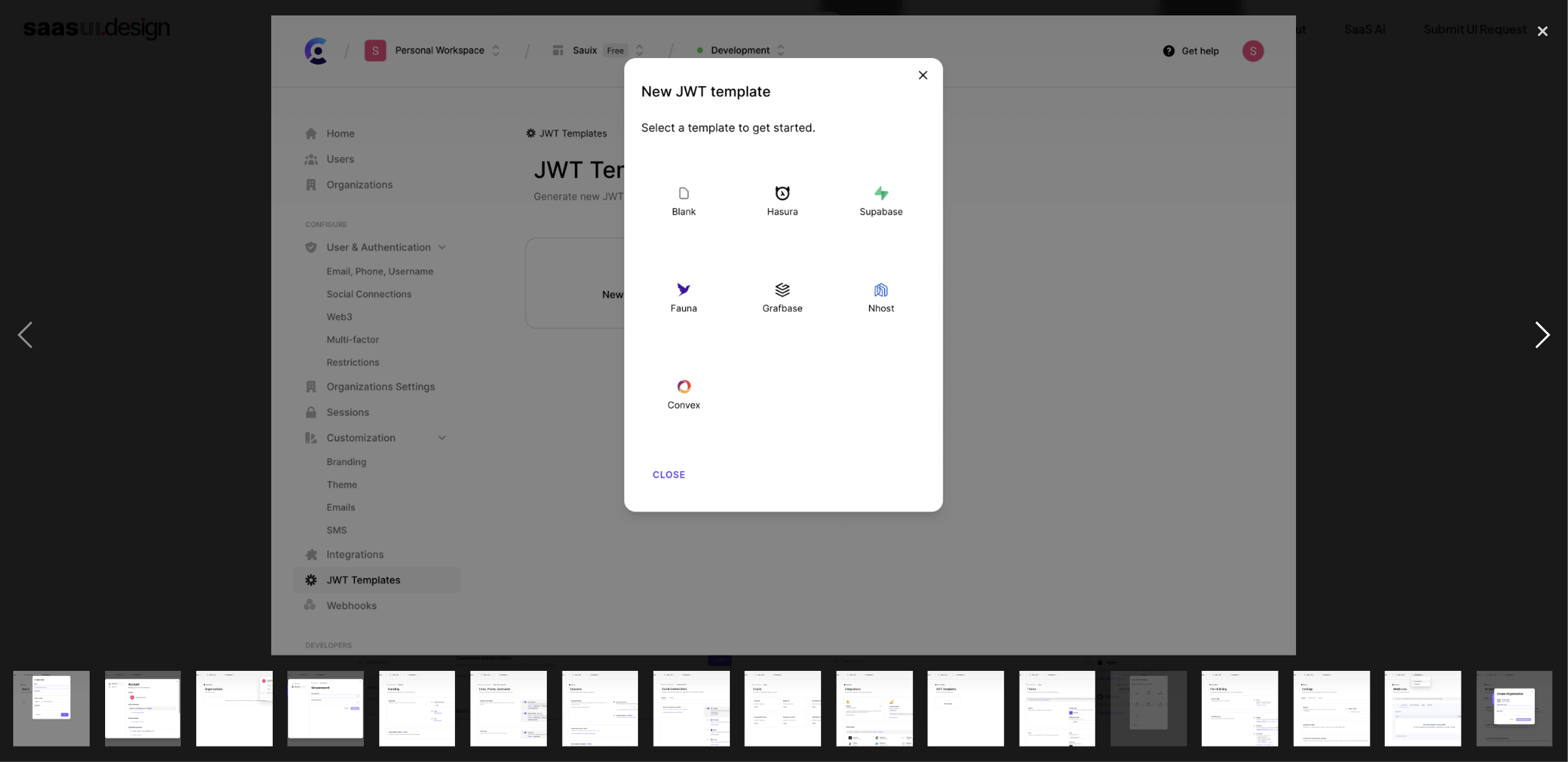
click at [1533, 331] on div "next image" at bounding box center [1544, 335] width 50 height 640
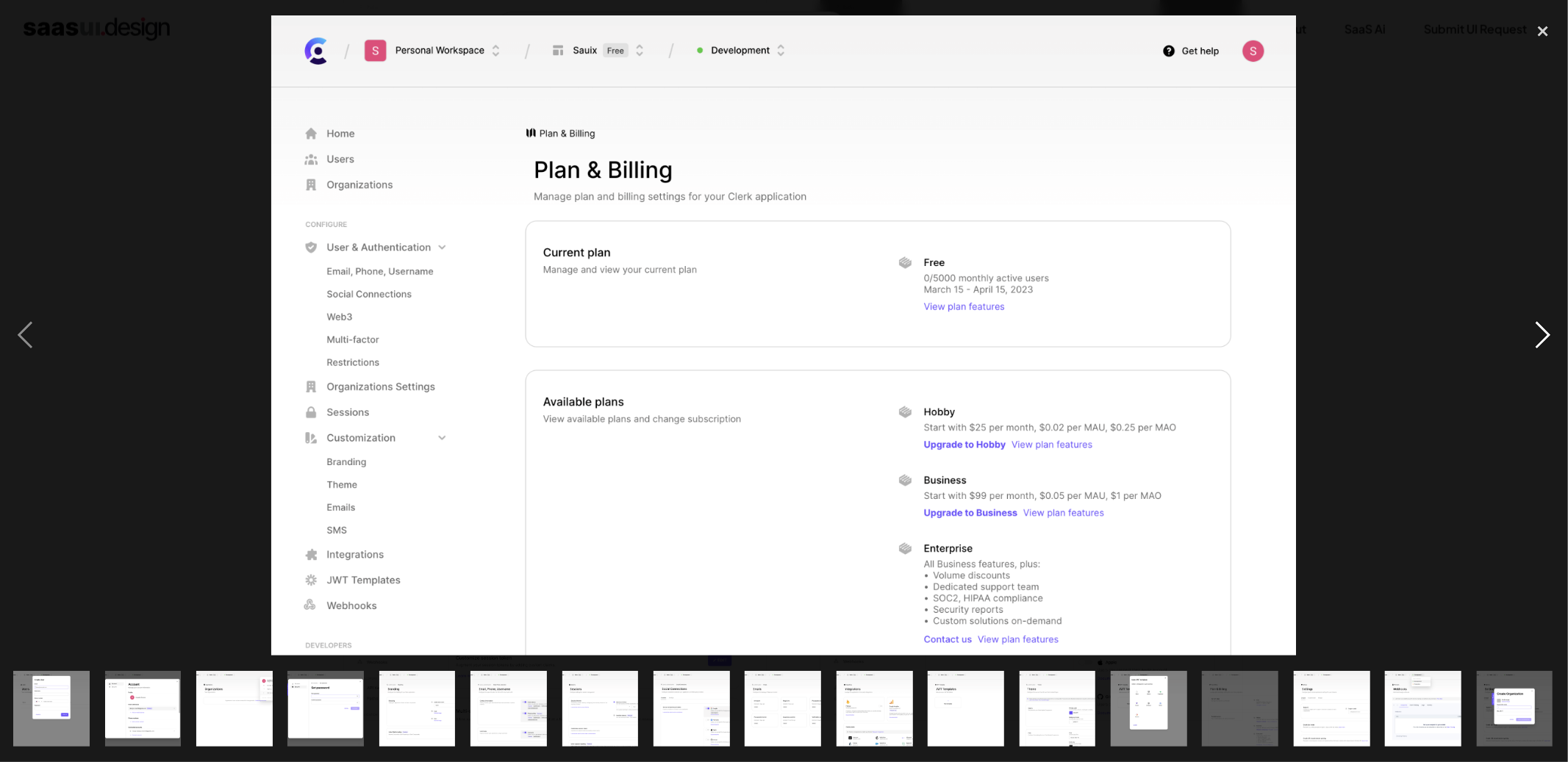
click at [1533, 331] on div "next image" at bounding box center [1544, 335] width 50 height 640
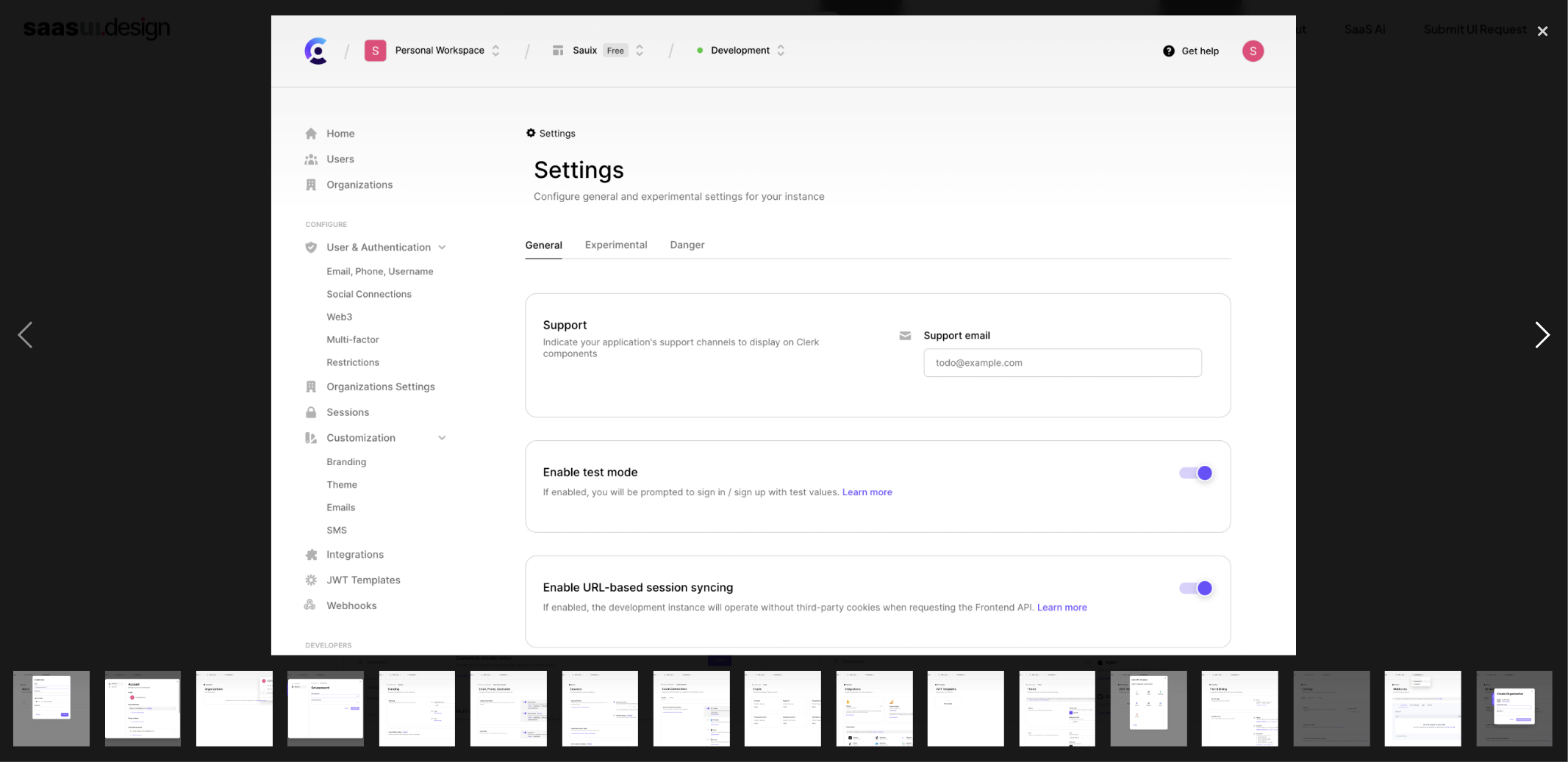
click at [1533, 331] on div "next image" at bounding box center [1544, 335] width 50 height 640
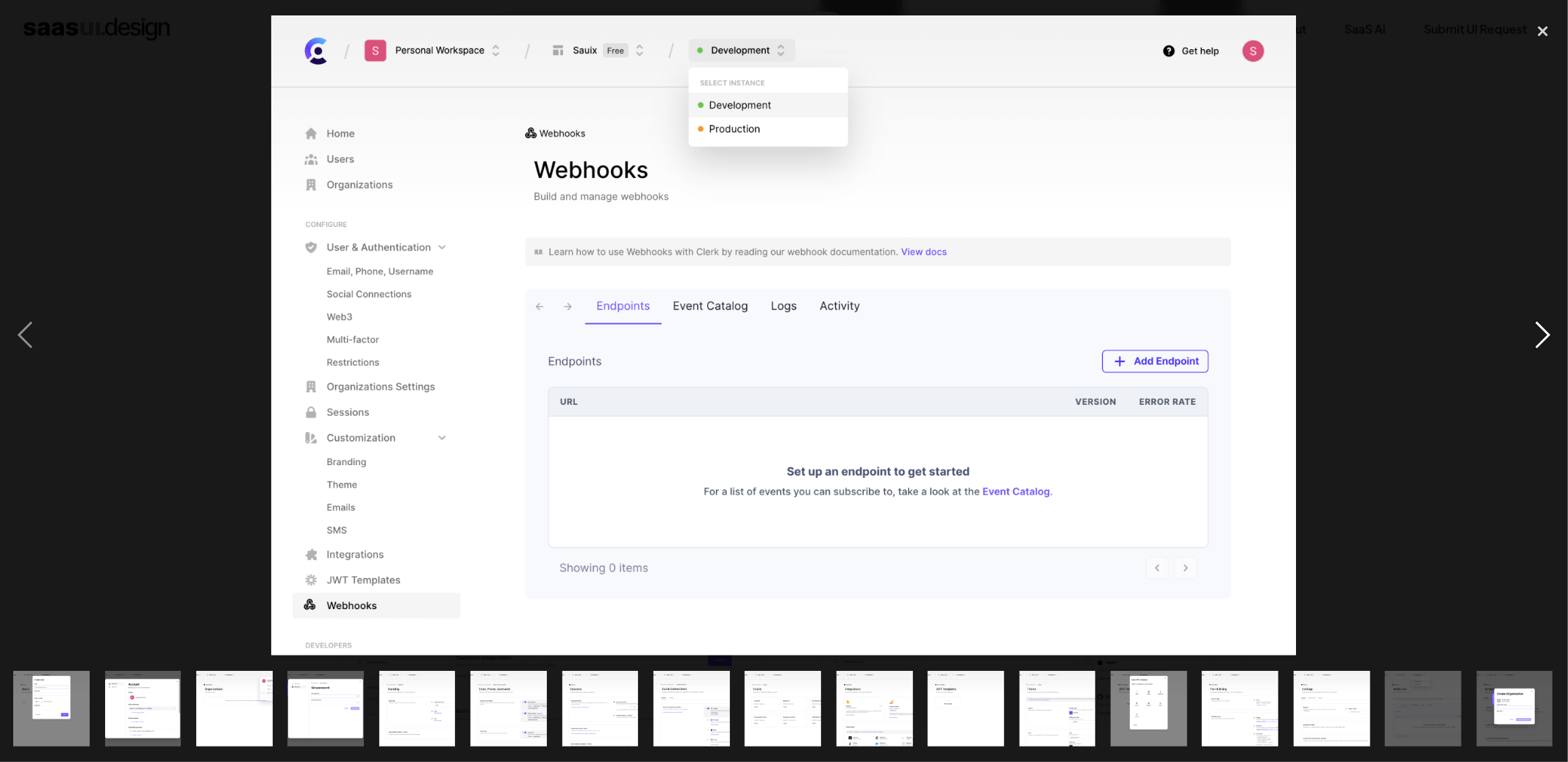
click at [1533, 331] on div "next image" at bounding box center [1544, 335] width 50 height 640
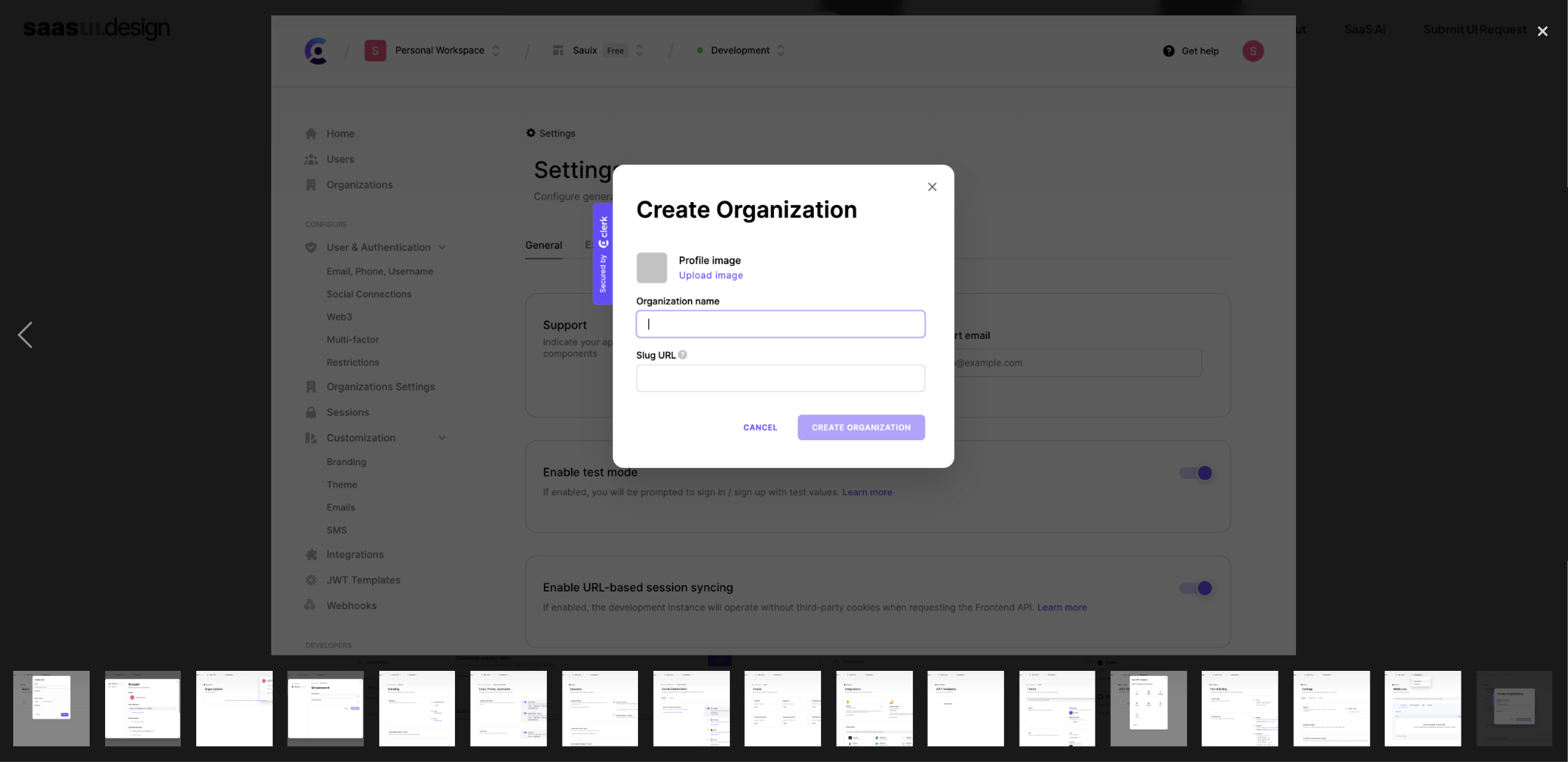
click at [1533, 331] on div "next image" at bounding box center [1544, 335] width 50 height 640
click at [1529, 30] on div "close lightbox" at bounding box center [1544, 31] width 50 height 33
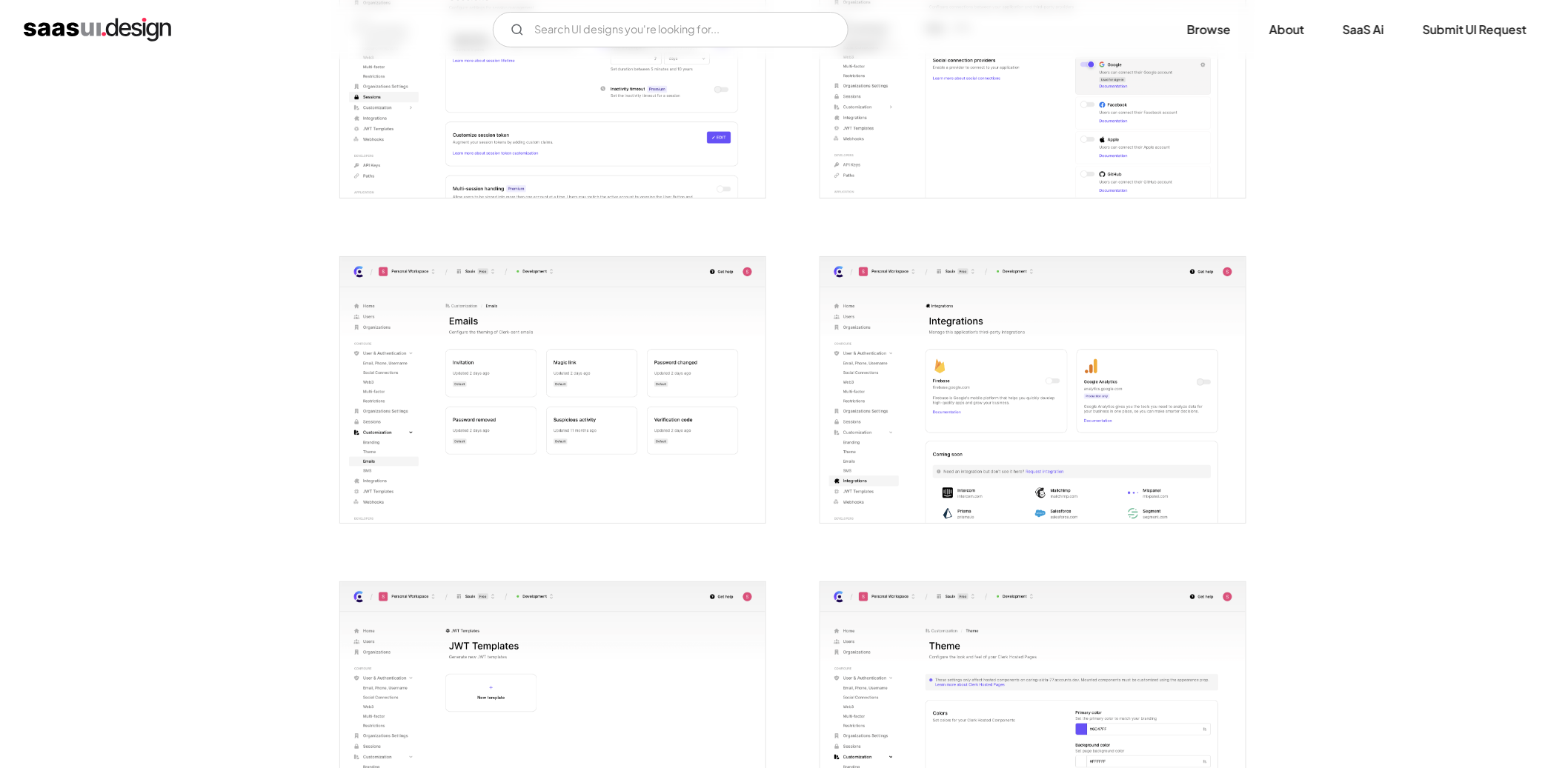
scroll to position [3822, 0]
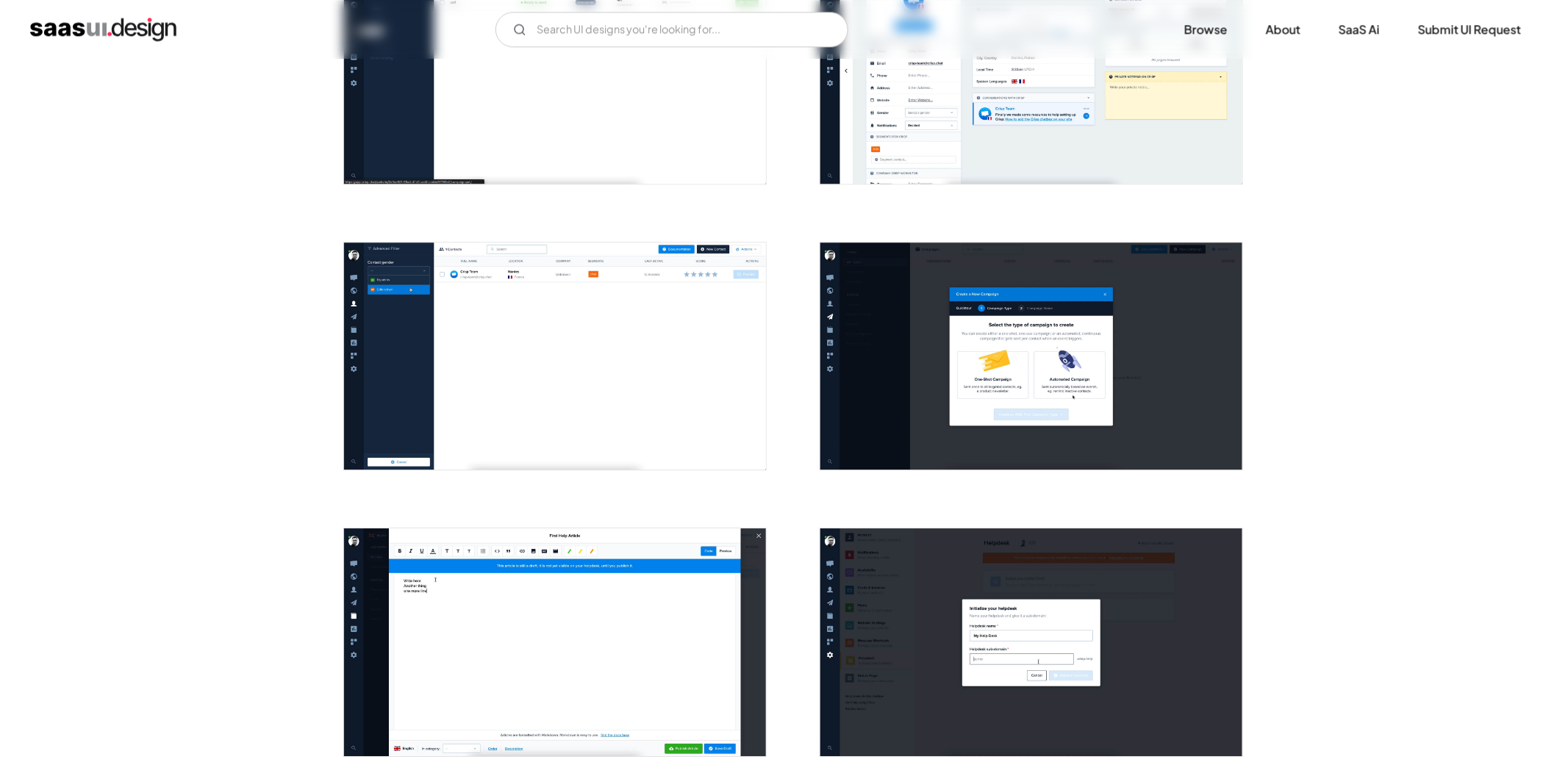
scroll to position [1421, 0]
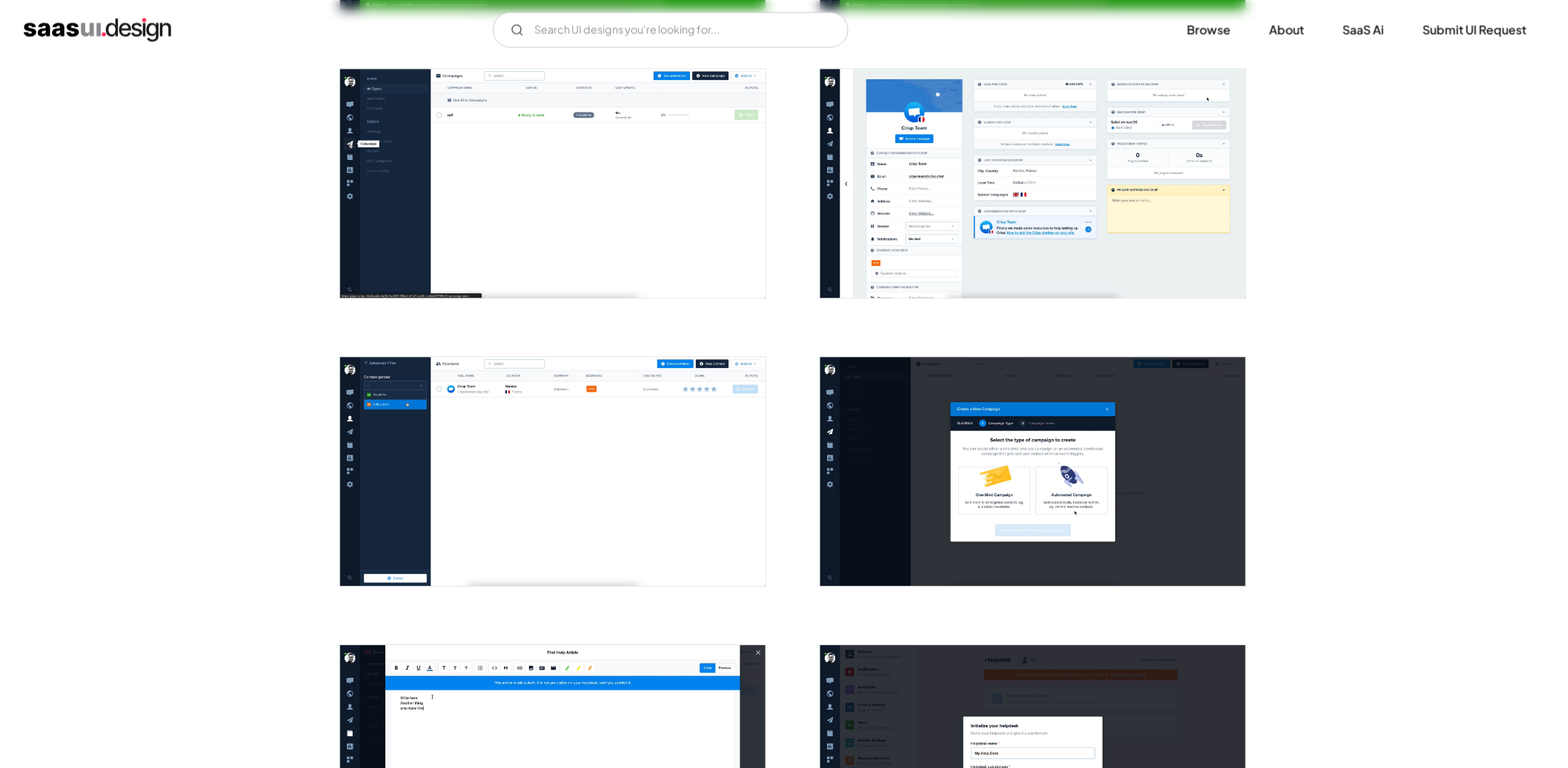
click at [615, 254] on img "open lightbox" at bounding box center [553, 183] width 425 height 229
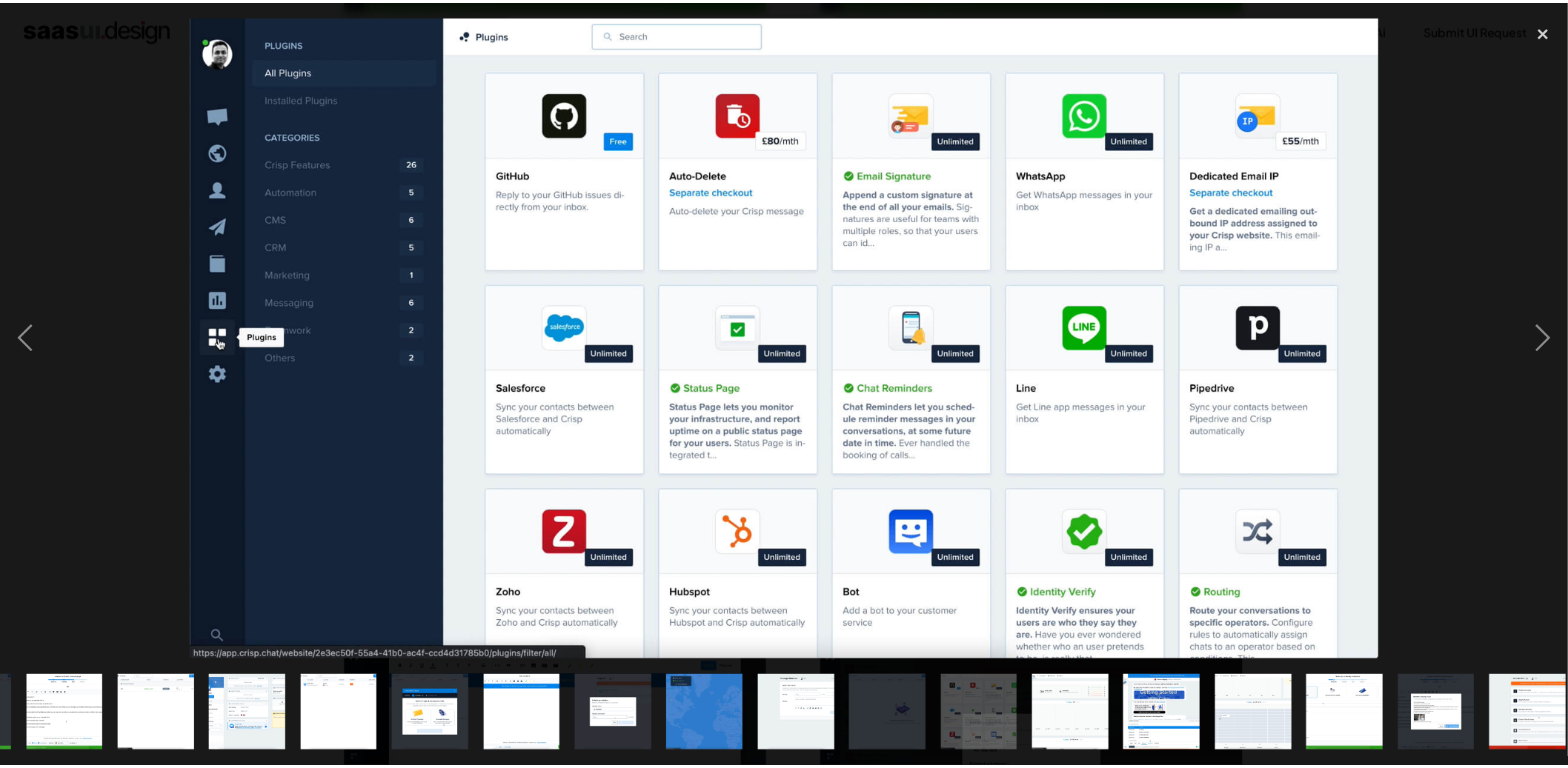
scroll to position [0, 648]
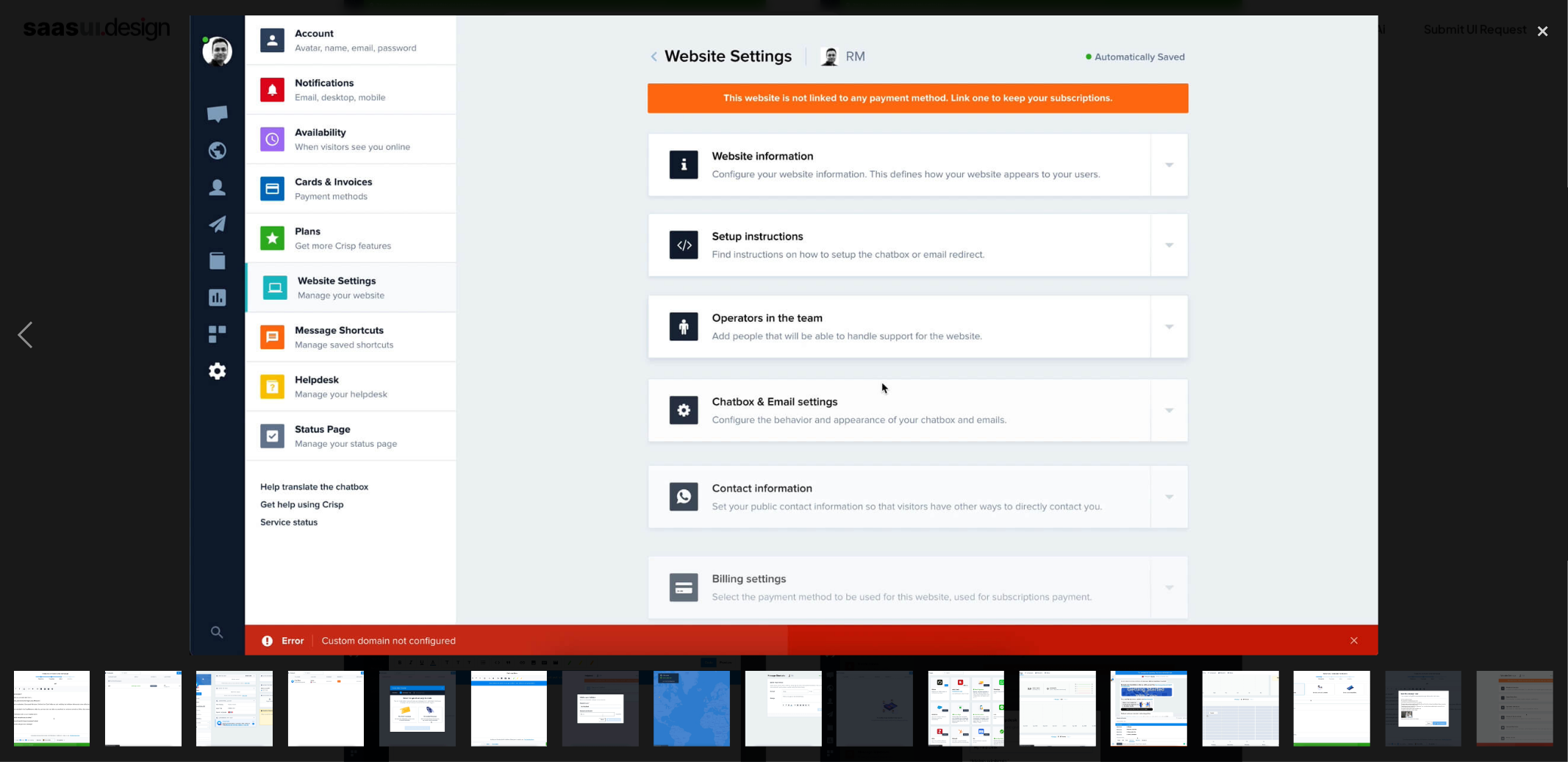
drag, startPoint x: 1535, startPoint y: 29, endPoint x: 1158, endPoint y: 60, distance: 378.3
click at [1529, 30] on div "close lightbox" at bounding box center [1544, 31] width 50 height 33
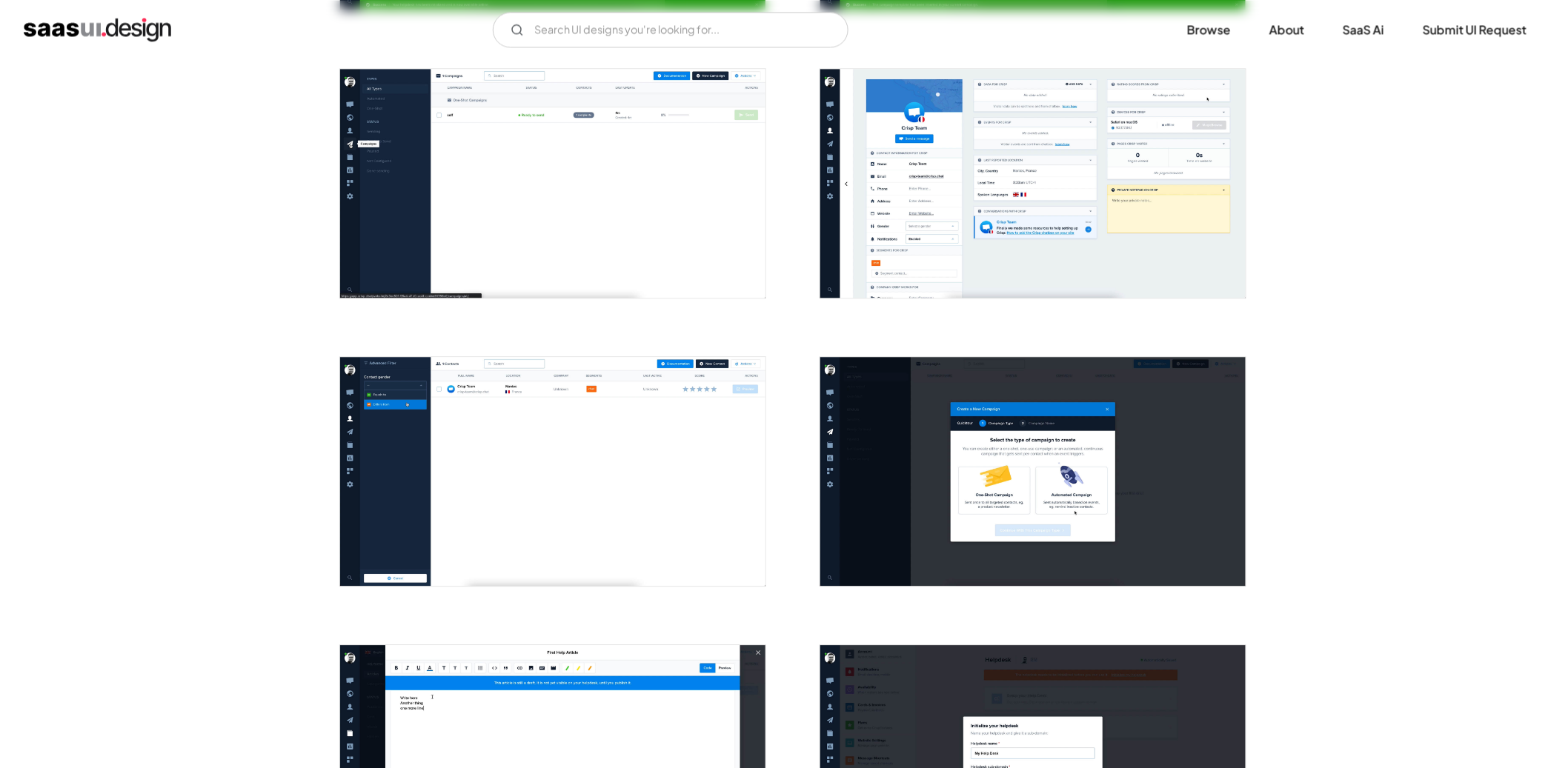
scroll to position [0, 0]
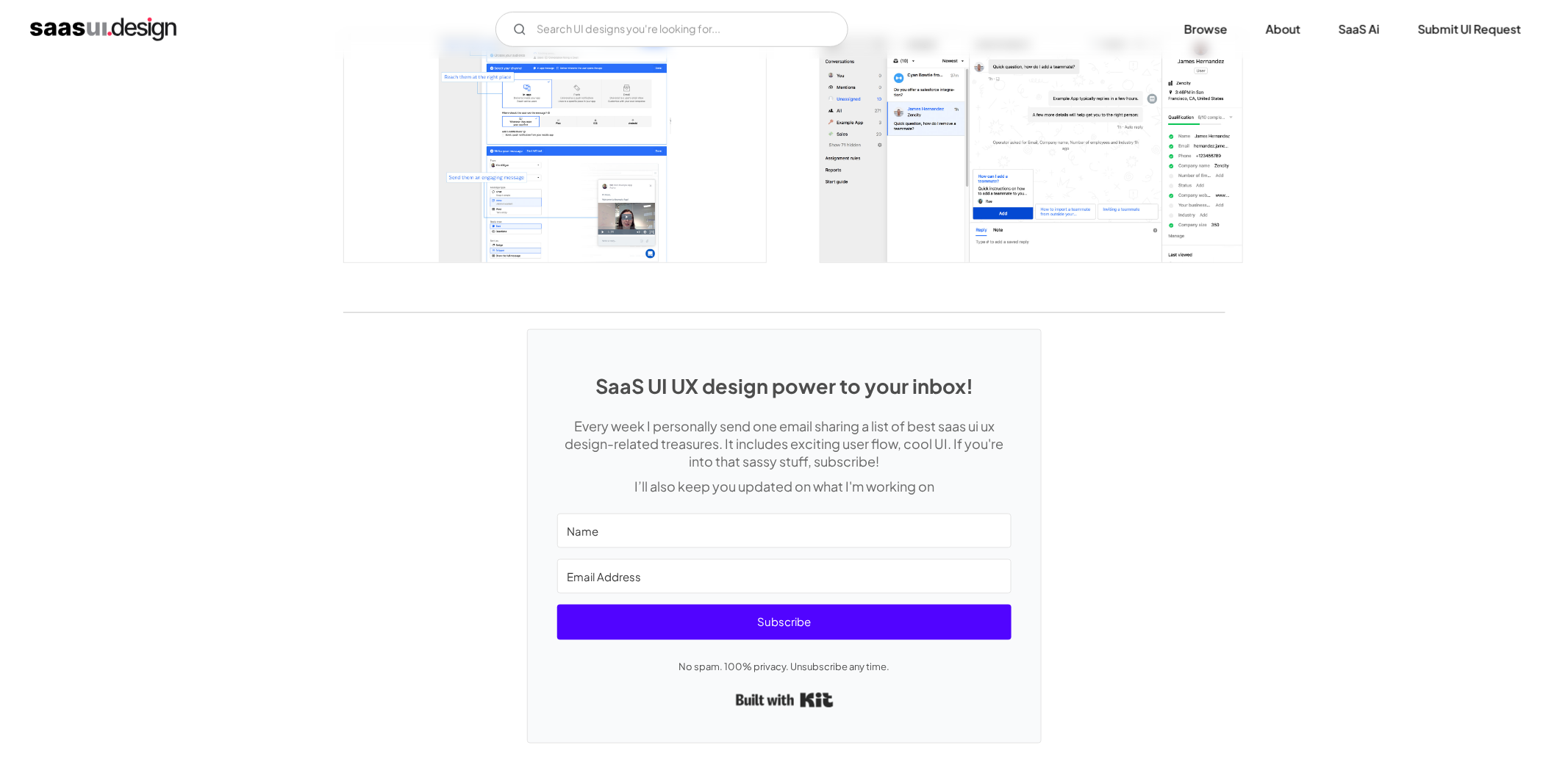
scroll to position [2316, 0]
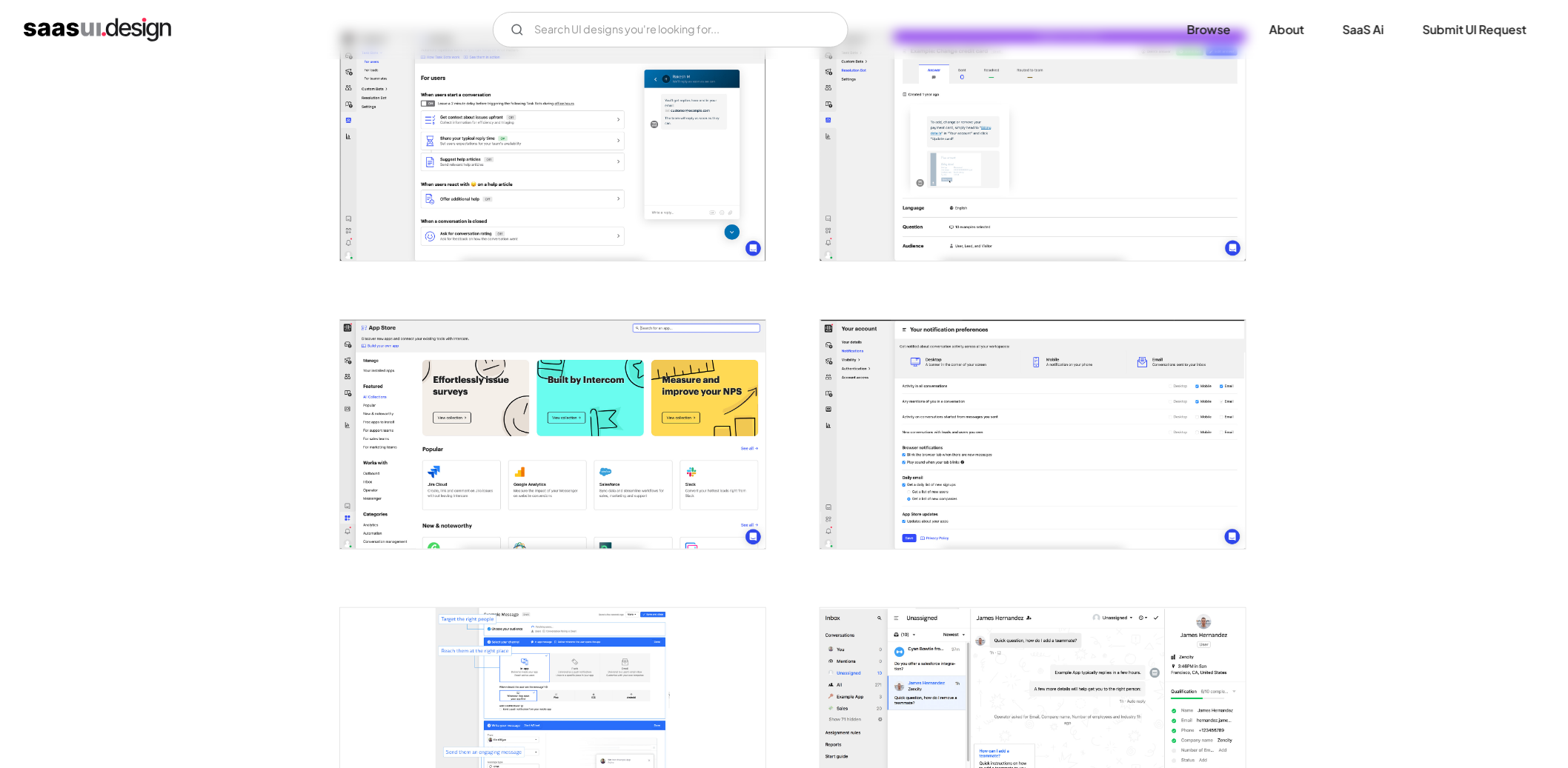
click at [678, 380] on img "open lightbox" at bounding box center [553, 435] width 425 height 229
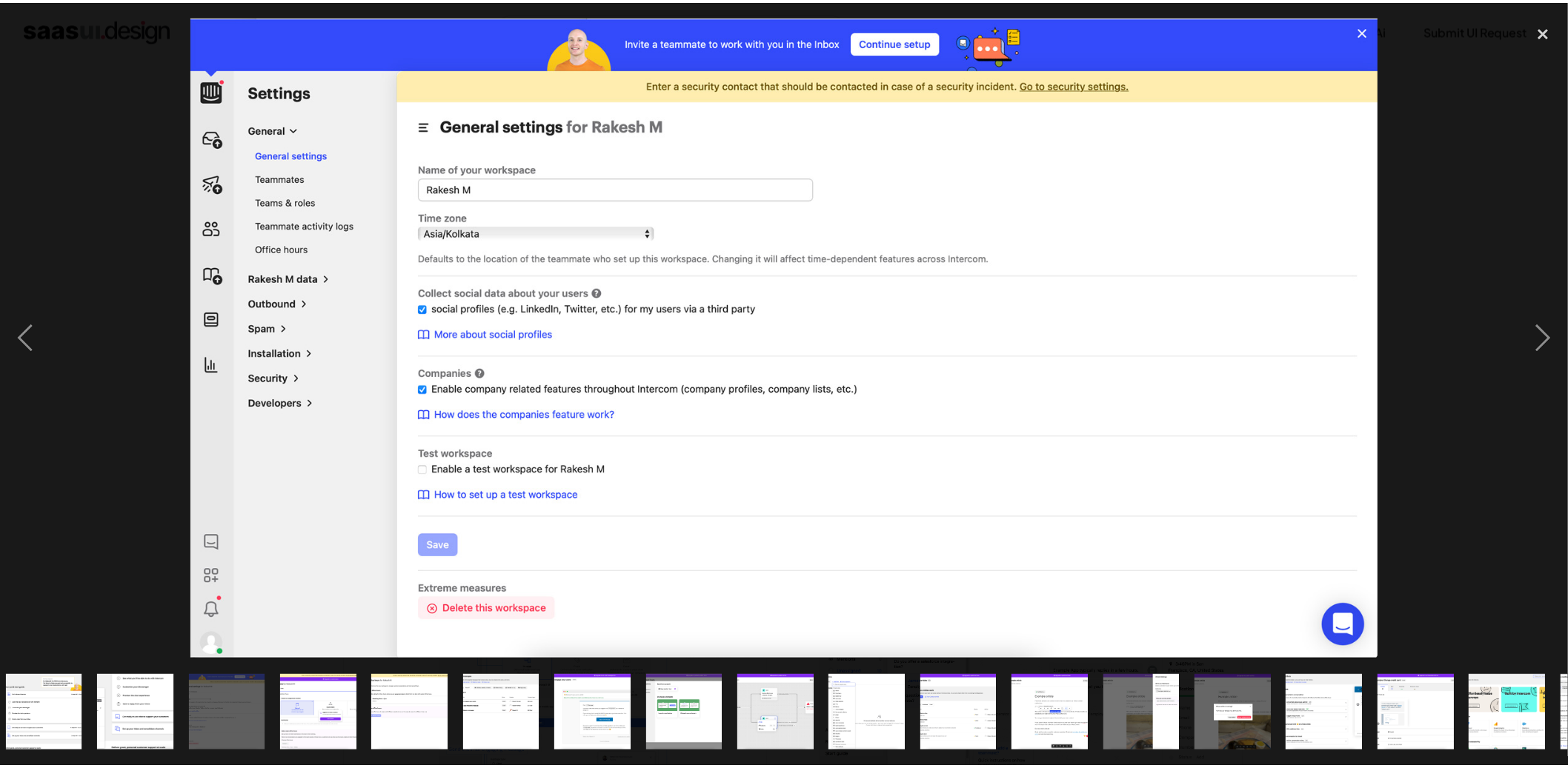
scroll to position [0, 0]
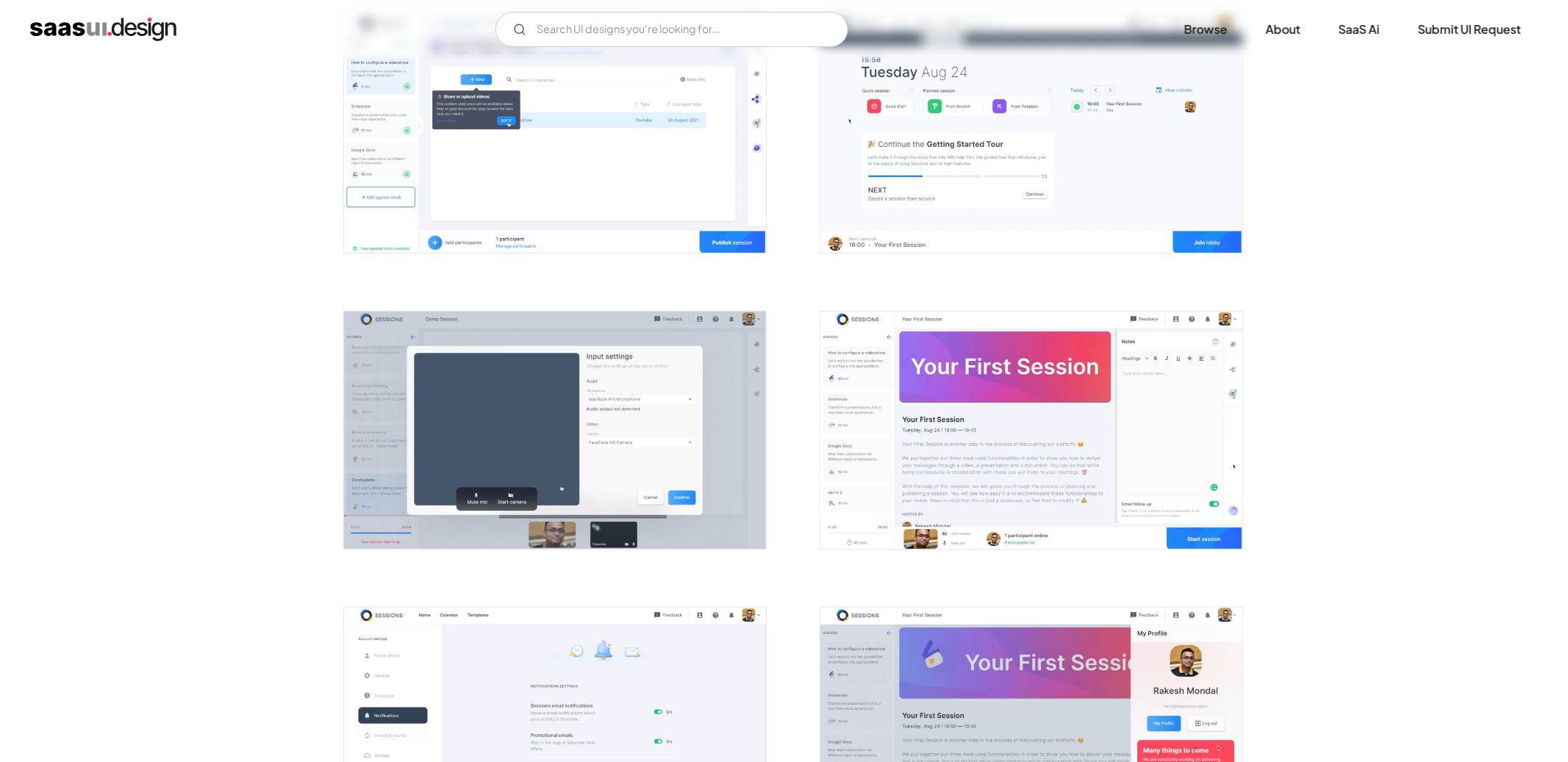
scroll to position [2433, 0]
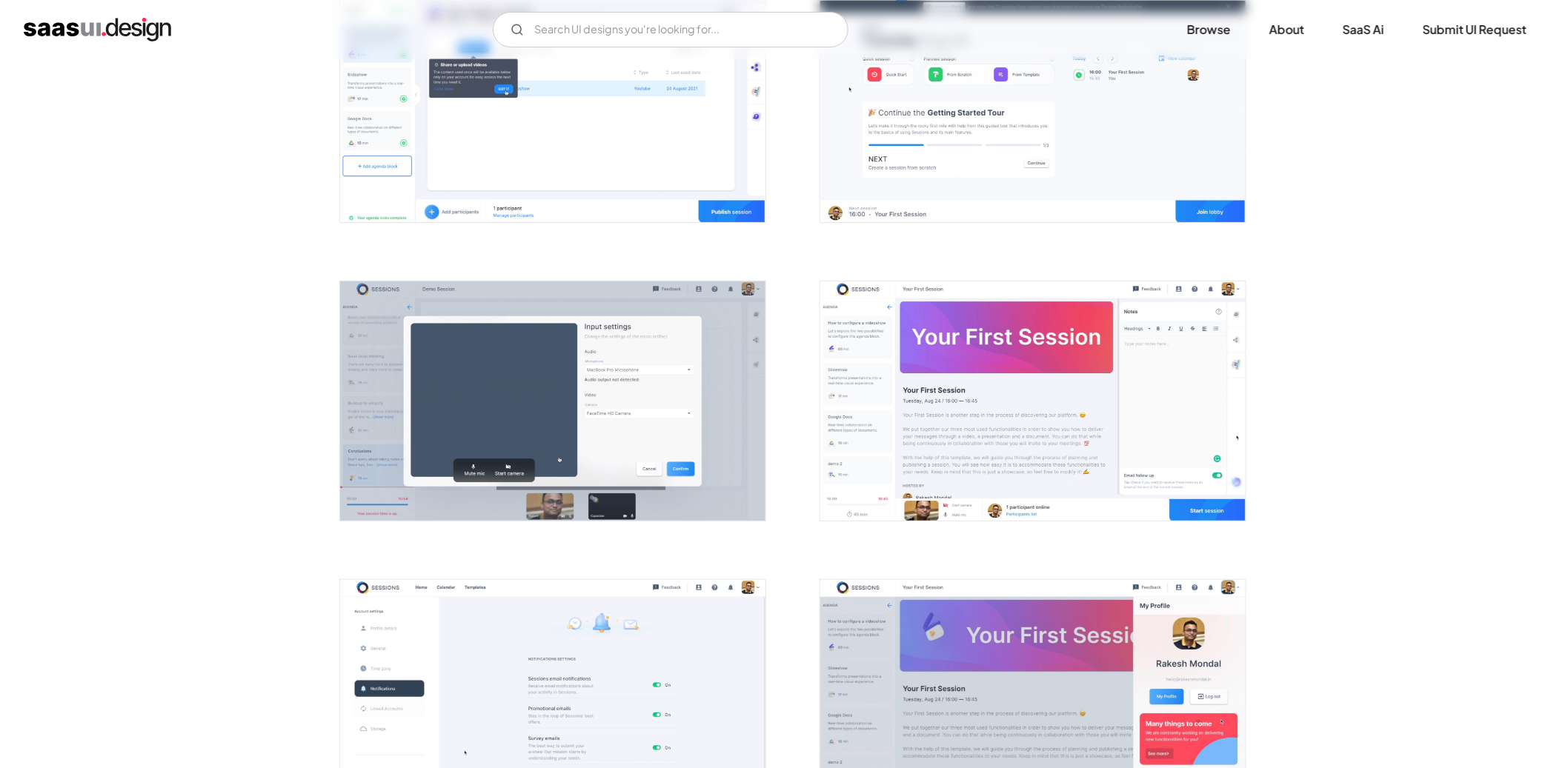
click at [917, 135] on img "open lightbox" at bounding box center [1033, 103] width 425 height 239
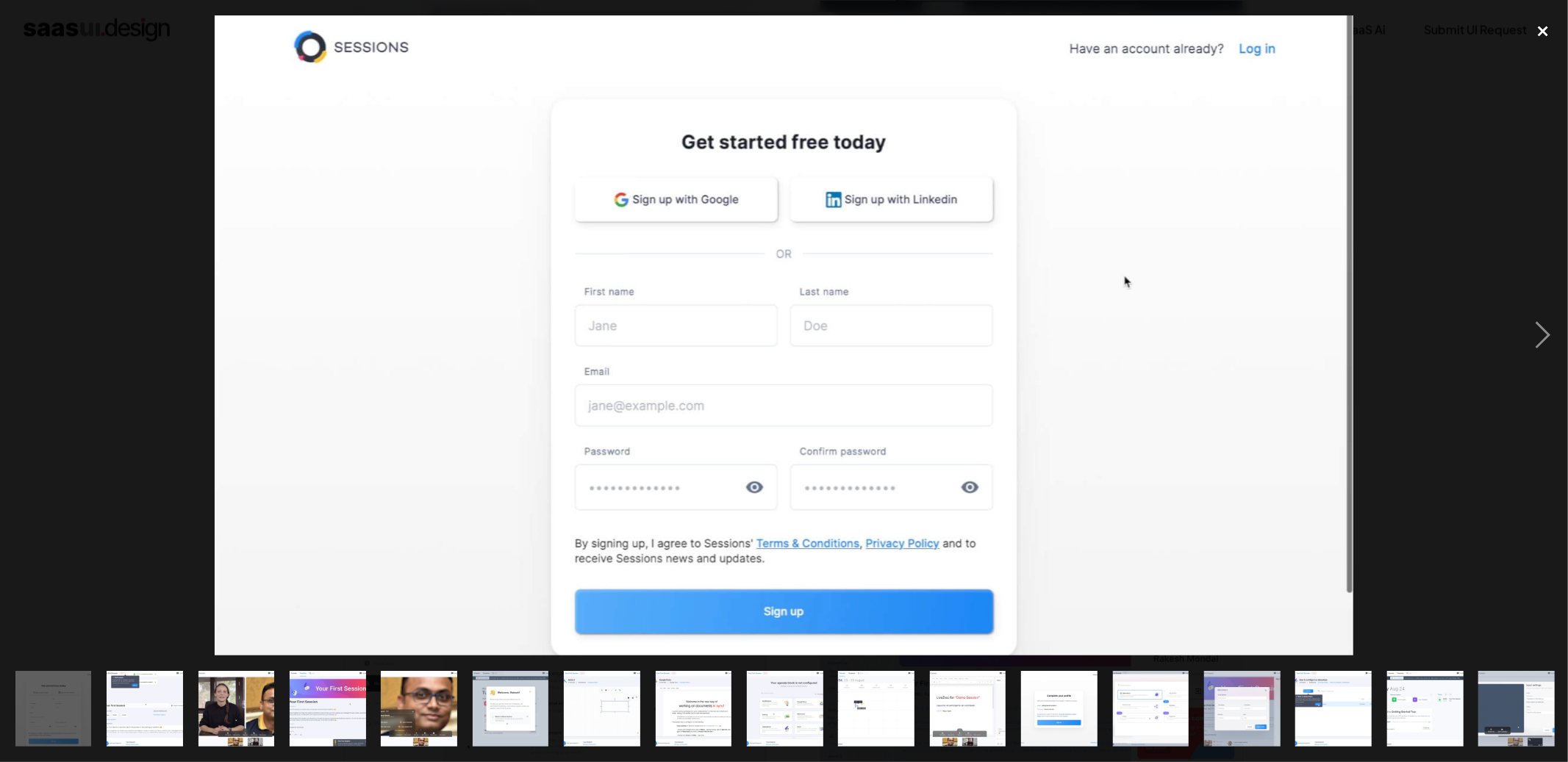
click at [1541, 24] on div "close lightbox" at bounding box center [1544, 31] width 50 height 33
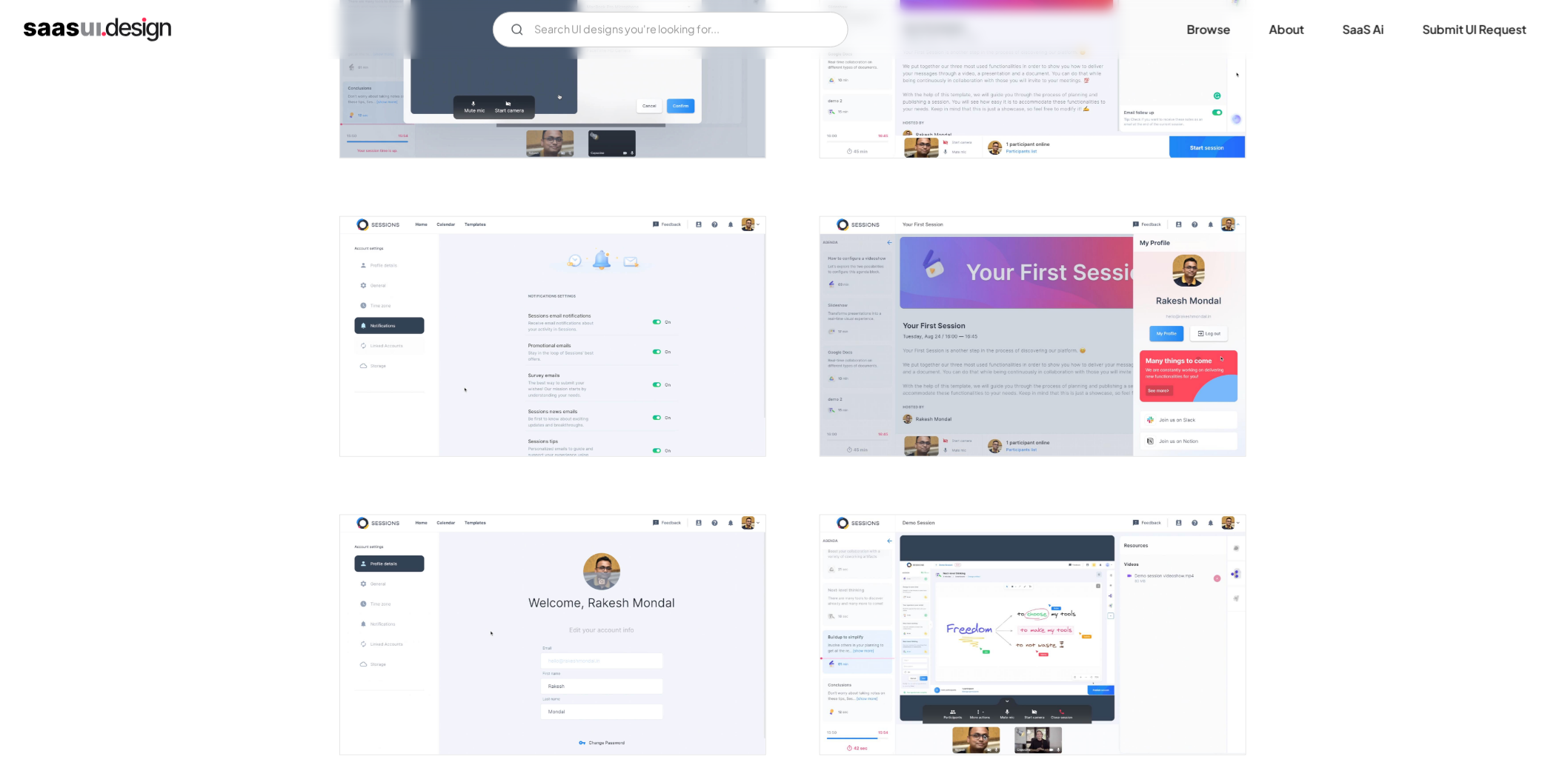
scroll to position [2960, 0]
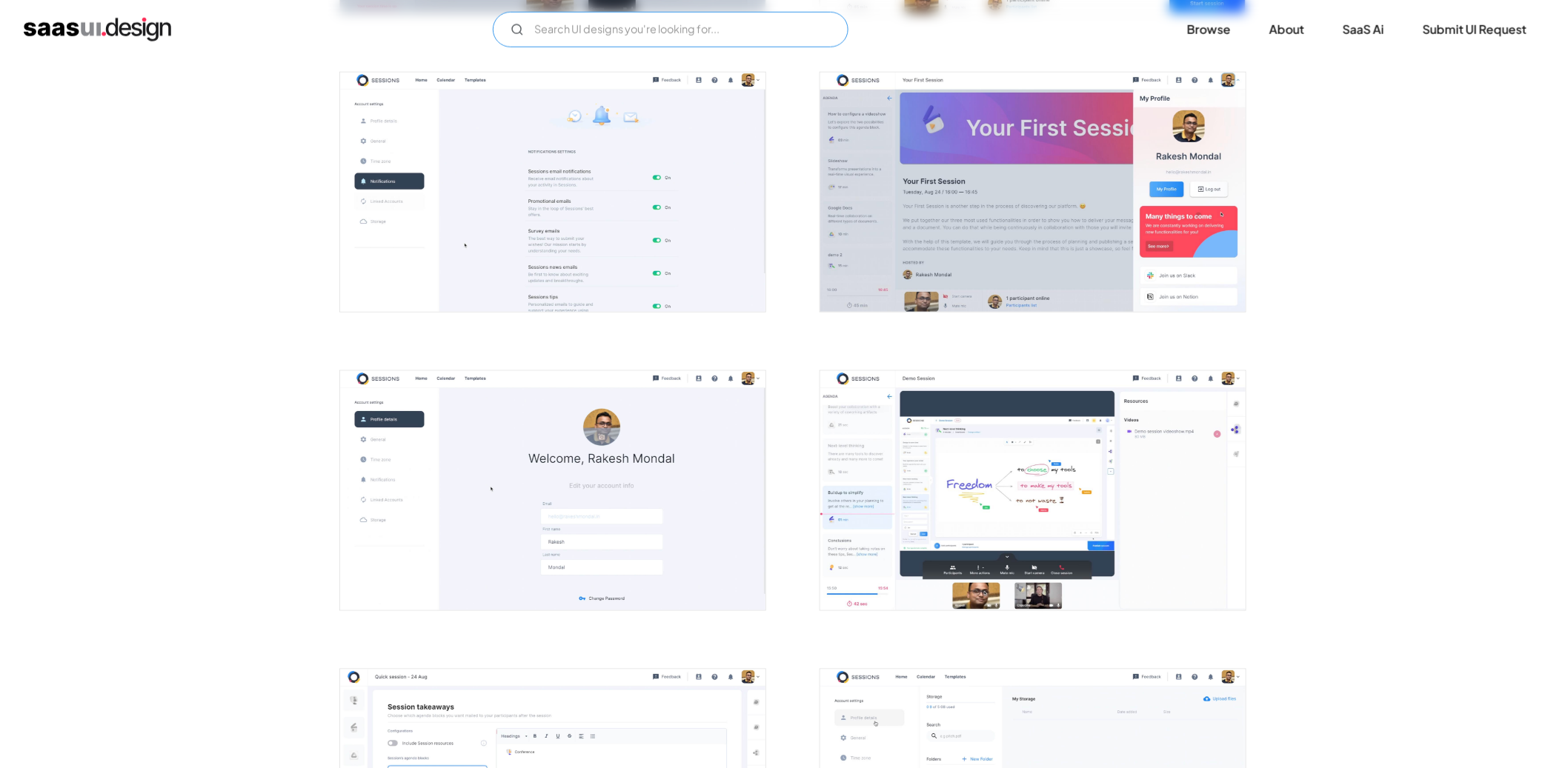
click at [715, 36] on input "Email Form" at bounding box center [670, 30] width 355 height 36
type input "quotation"
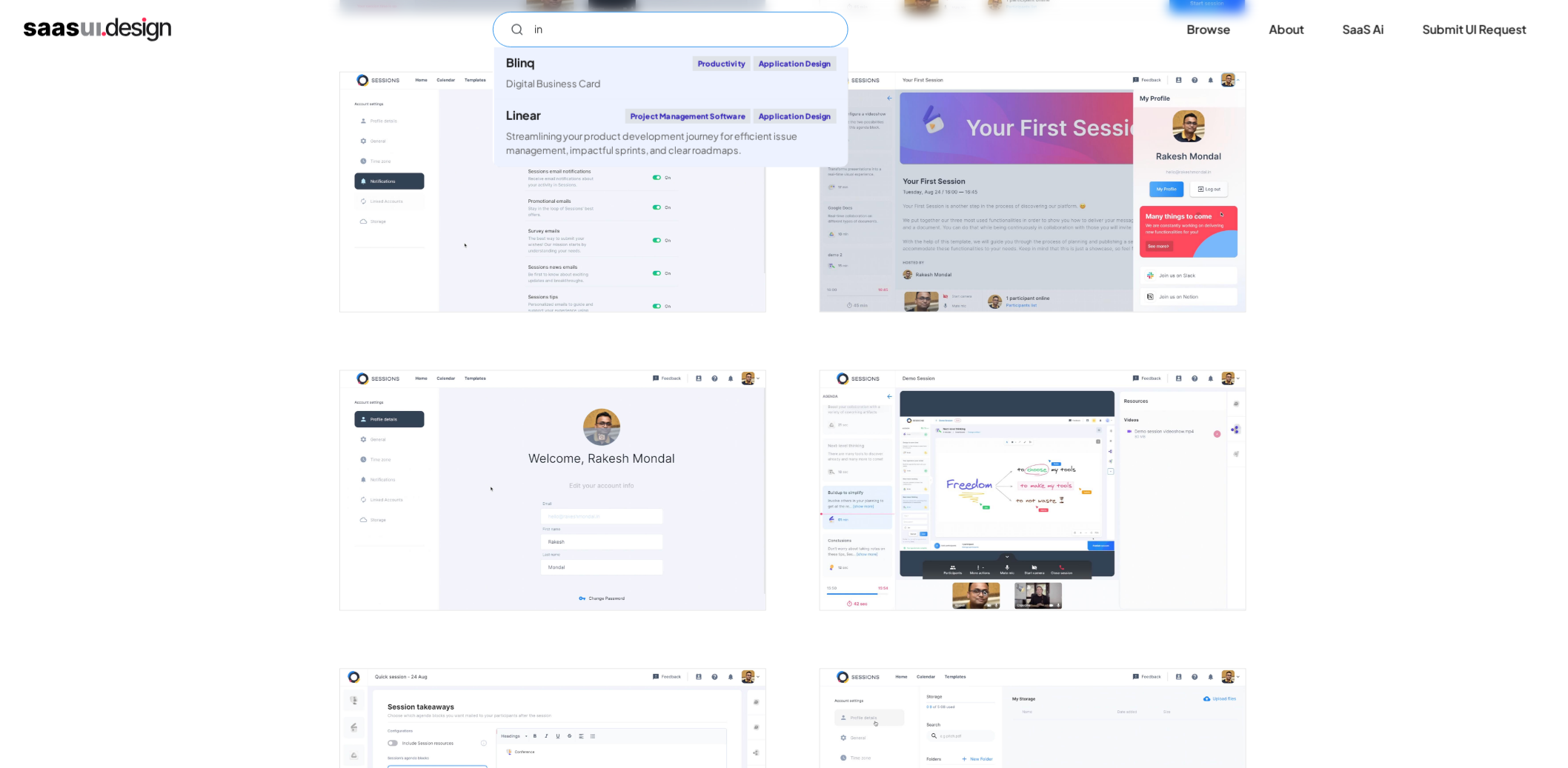
scroll to position [0, 0]
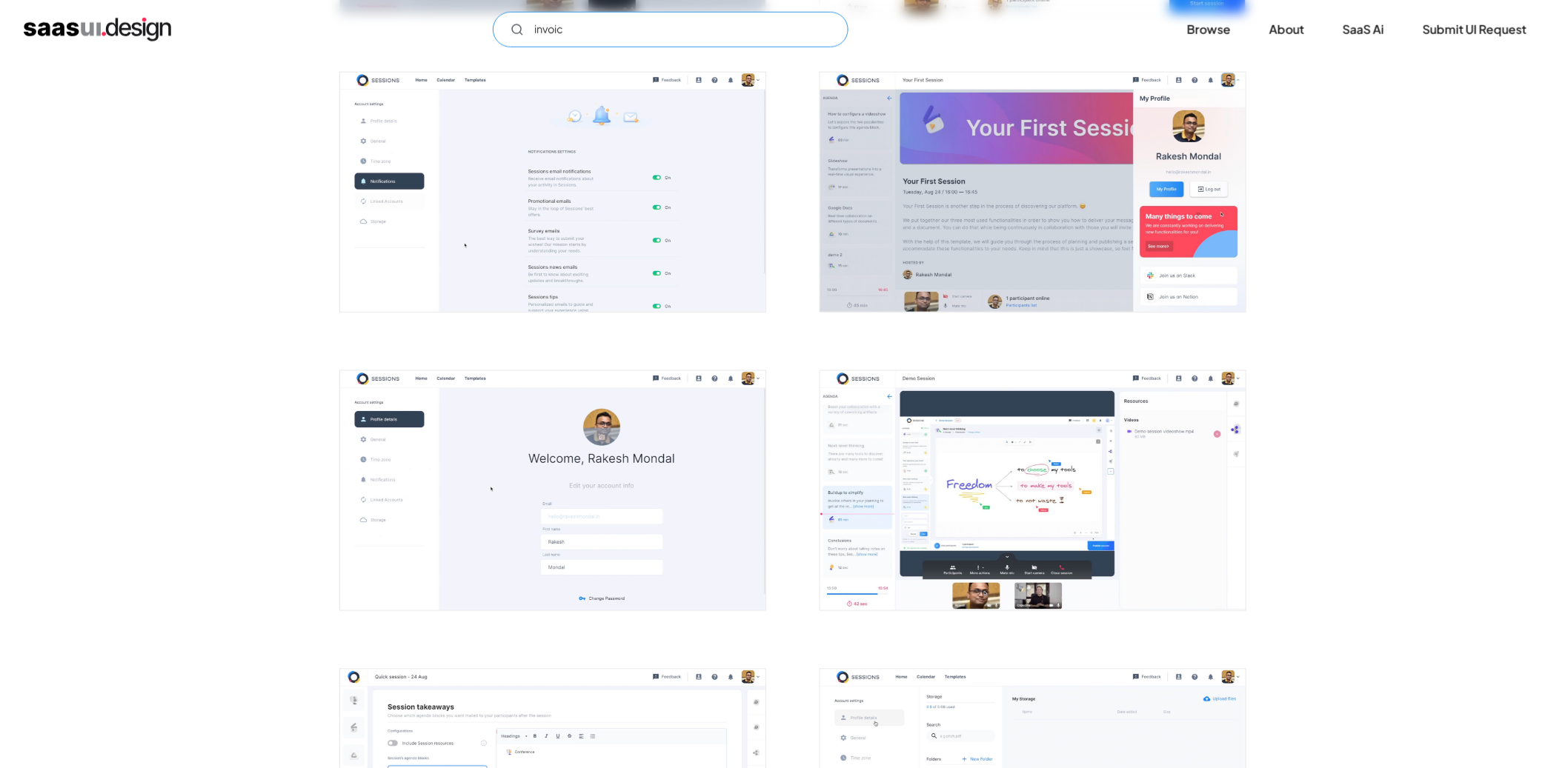
type input "invoice"
type input "b2b"
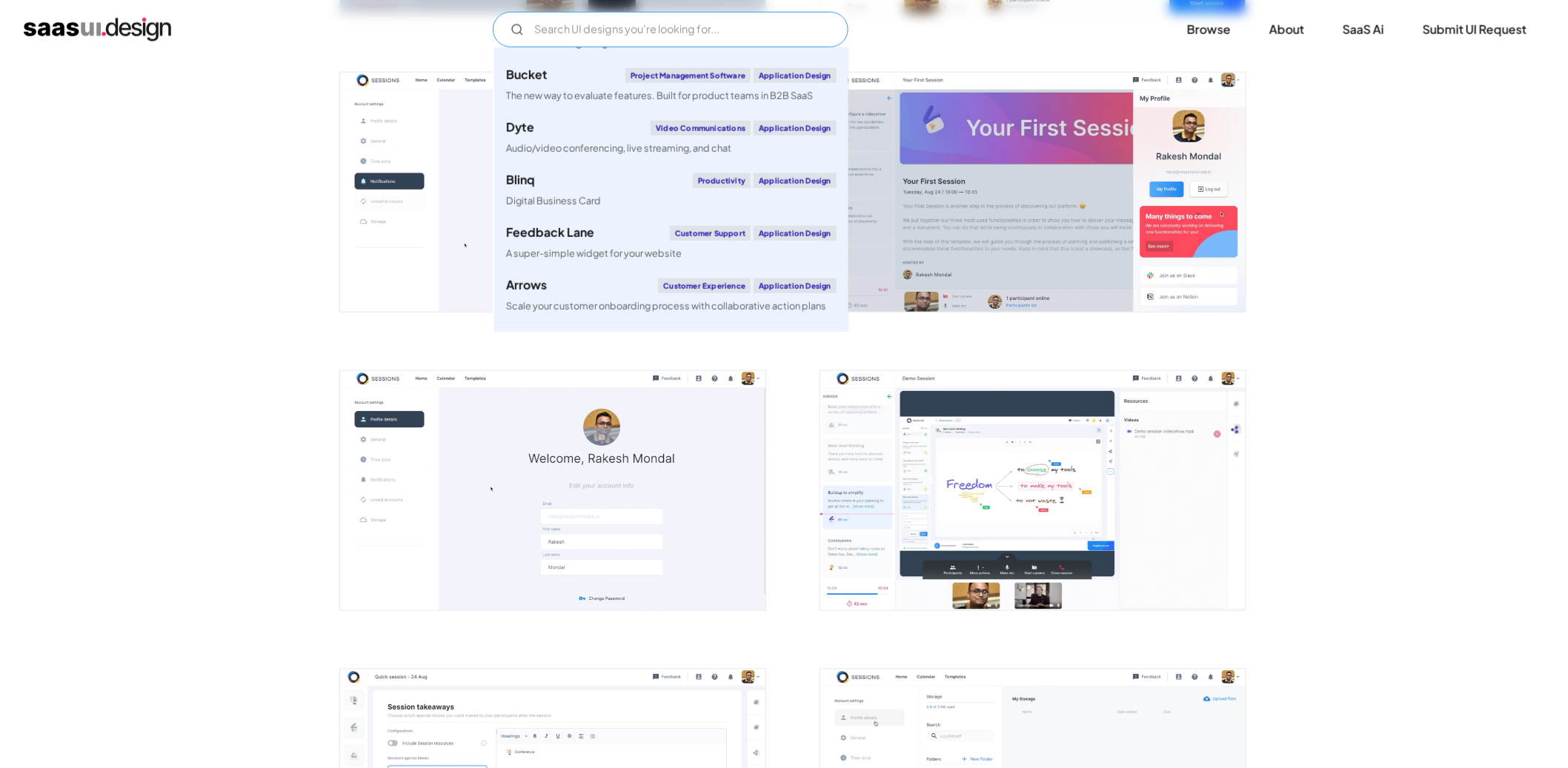
scroll to position [381, 0]
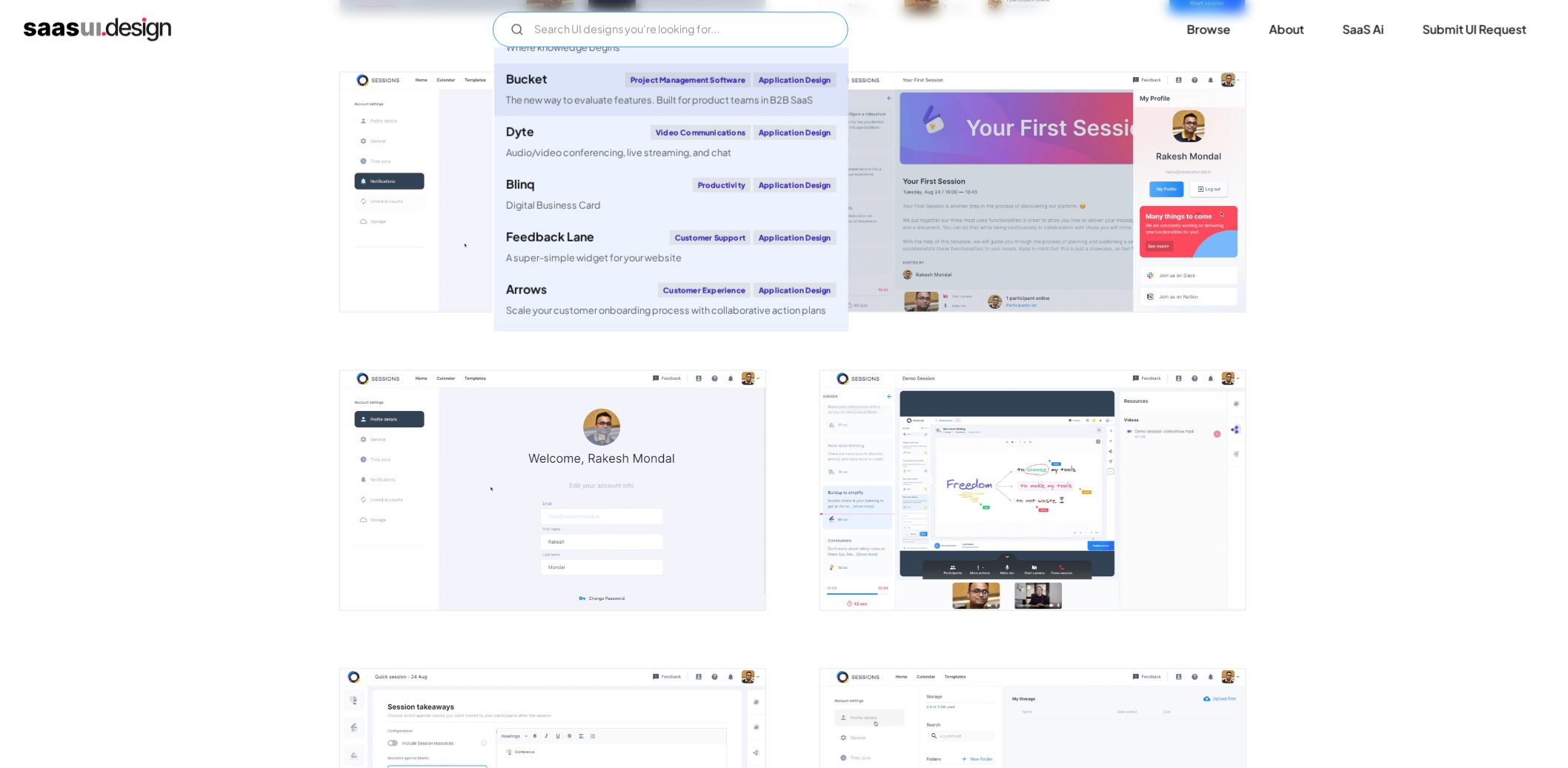
click at [693, 95] on div "The new way to evaluate features. Built for product teams in B2B SaaS" at bounding box center [659, 100] width 307 height 14
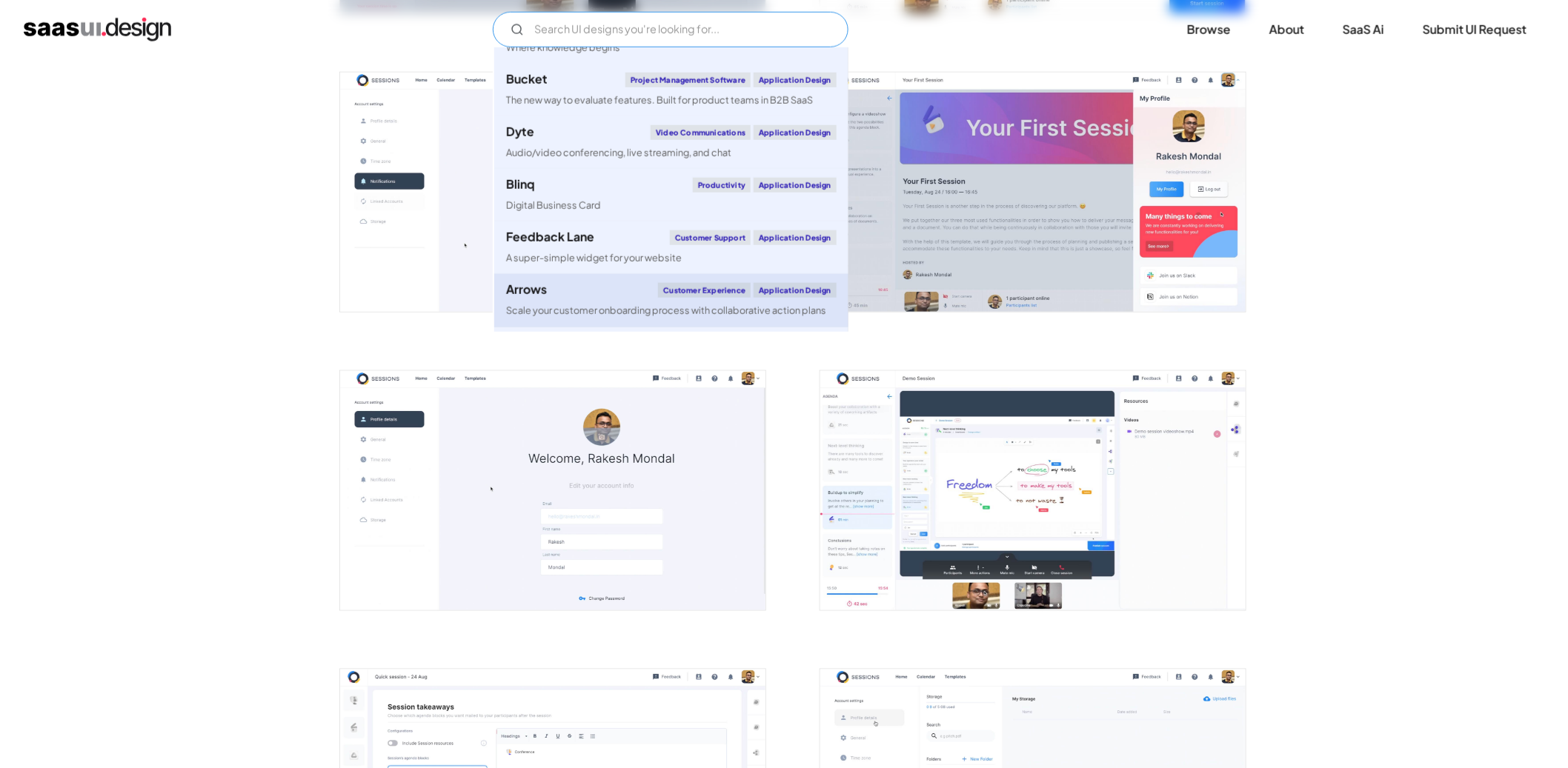
click at [660, 303] on div "Scale your customer onboarding process with collaborative action plans" at bounding box center [666, 310] width 320 height 14
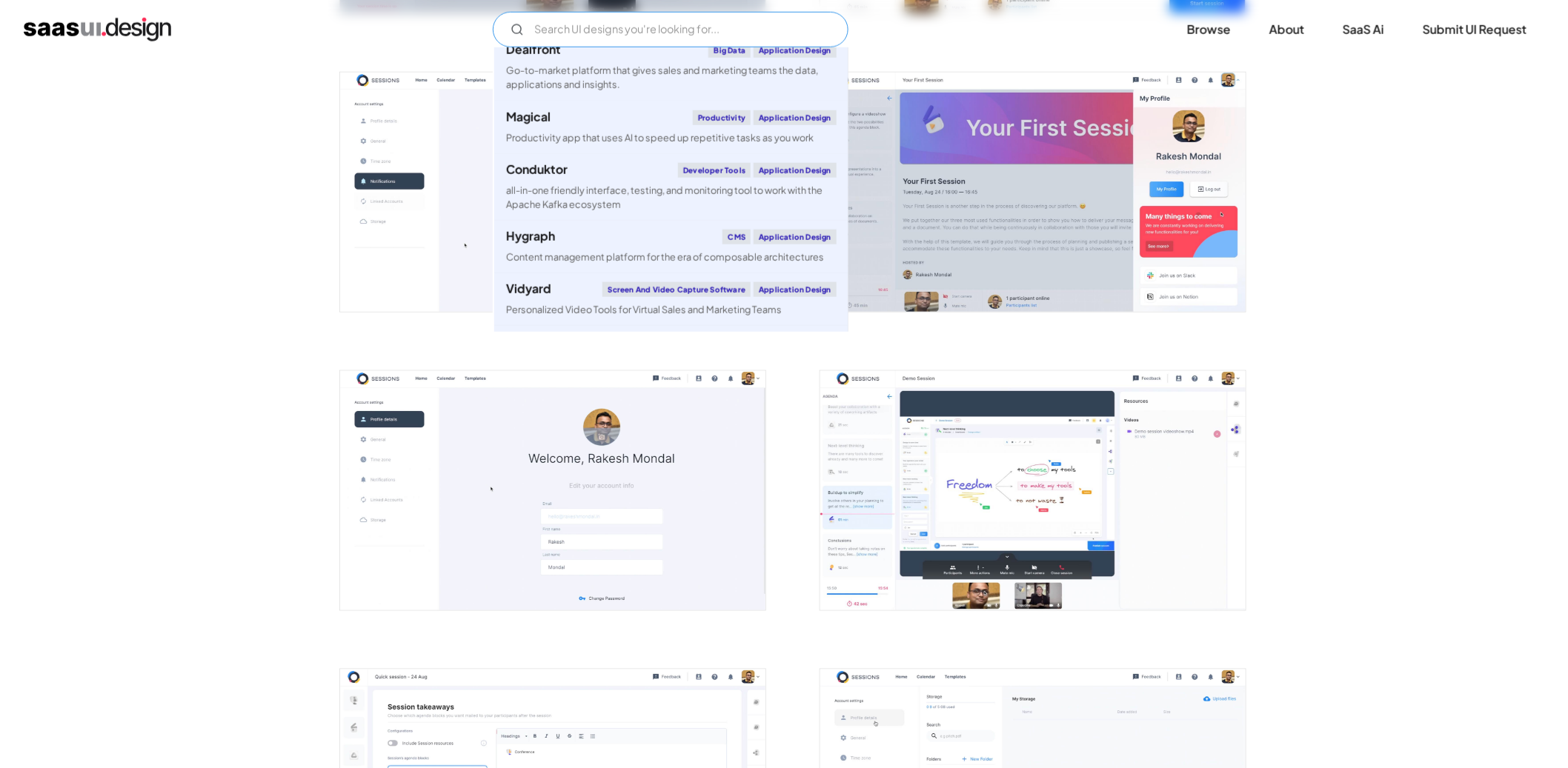
scroll to position [2092, 0]
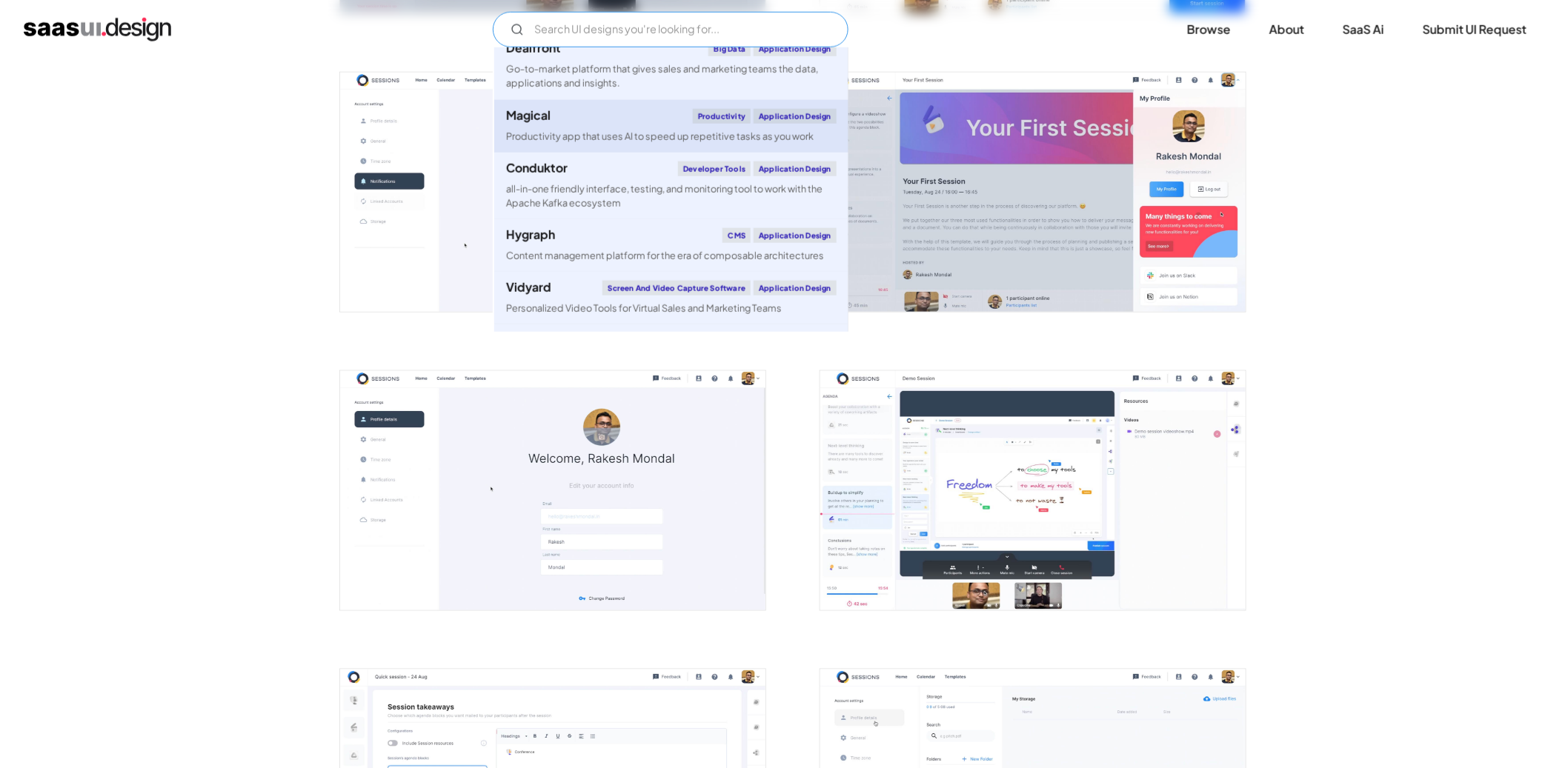
click at [729, 122] on link "Magical Productivity Application Design Productivity app that uses AI to speed …" at bounding box center [671, 126] width 354 height 53
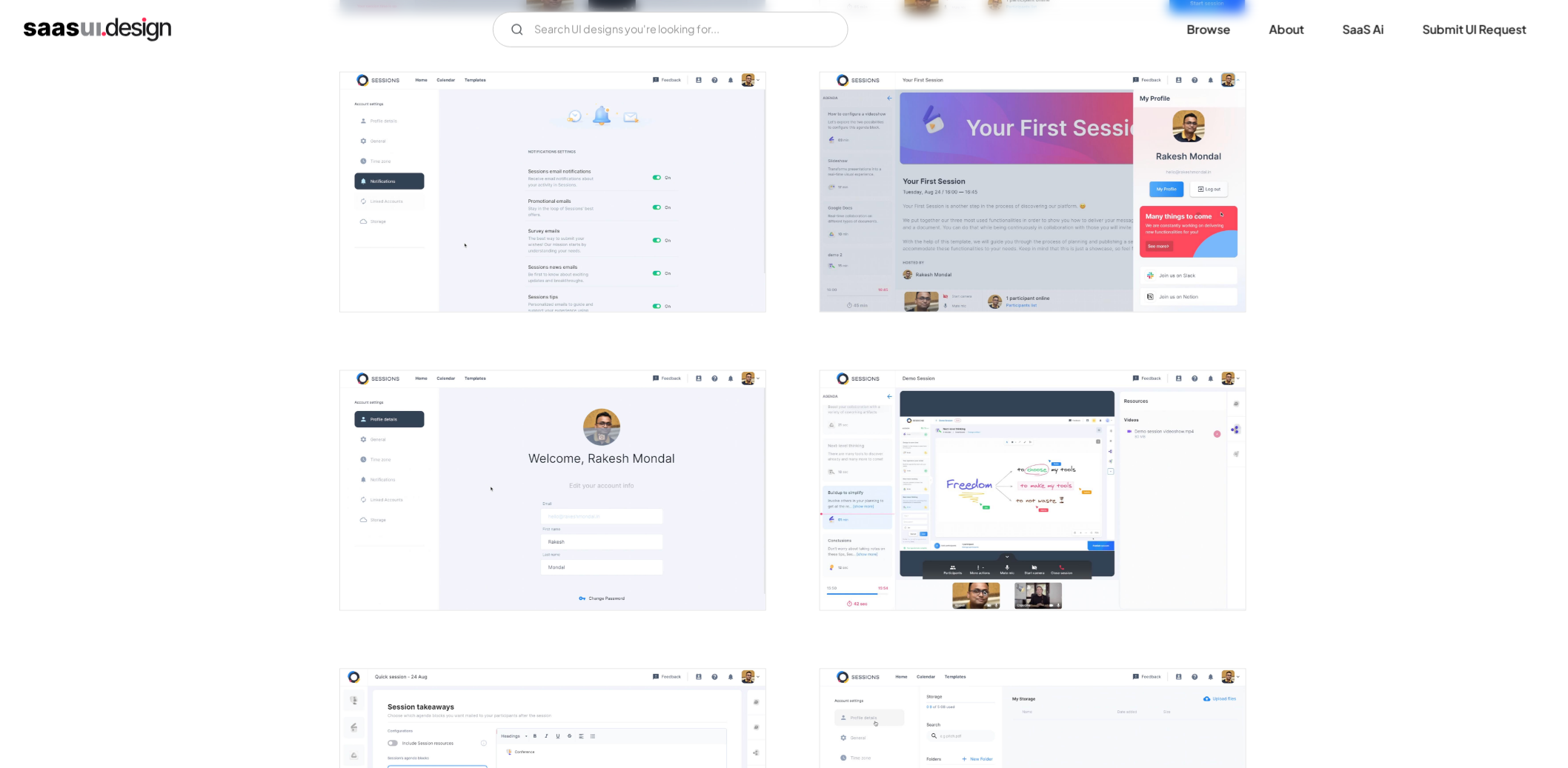
scroll to position [3937, 0]
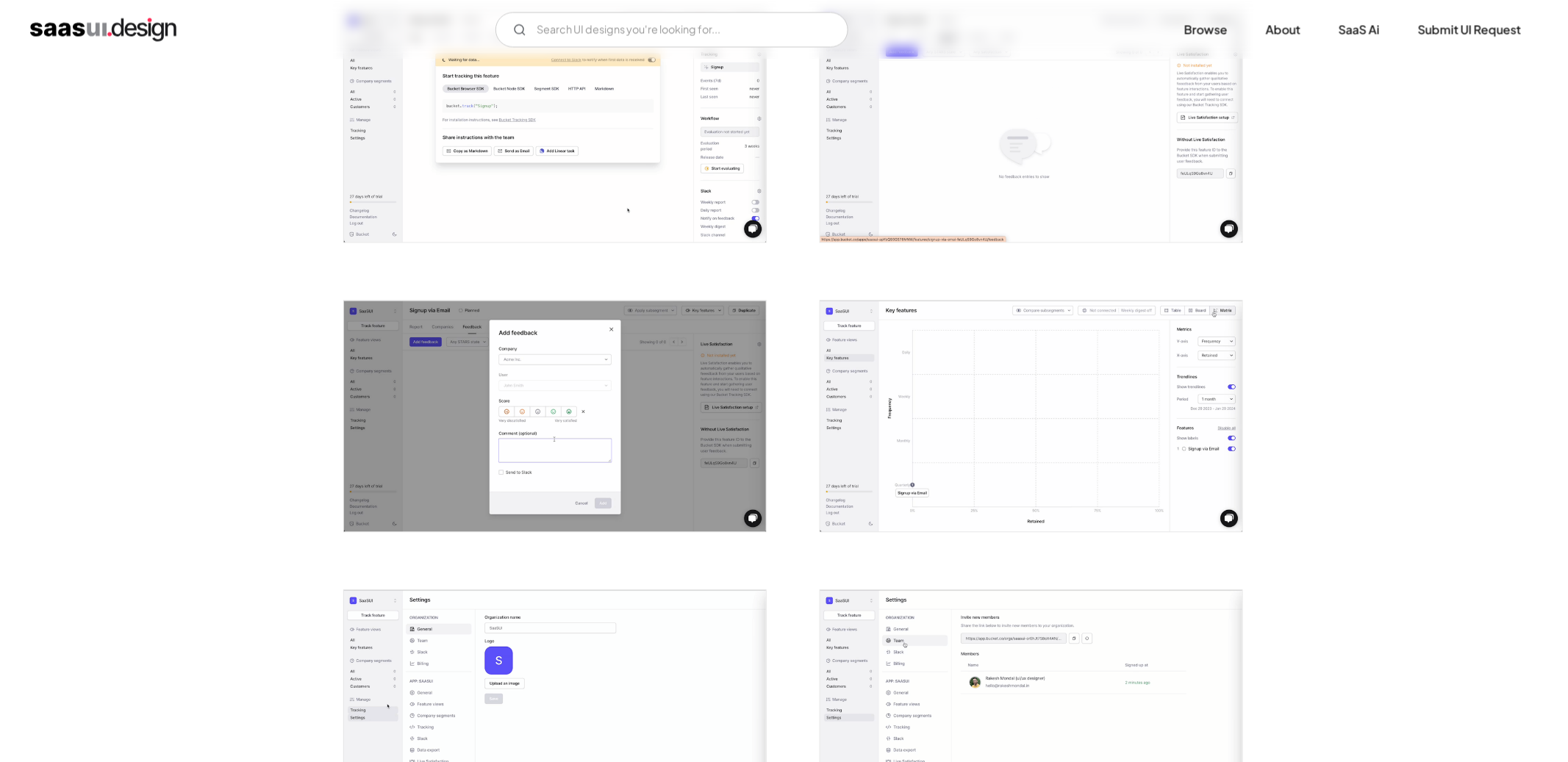
scroll to position [1223, 0]
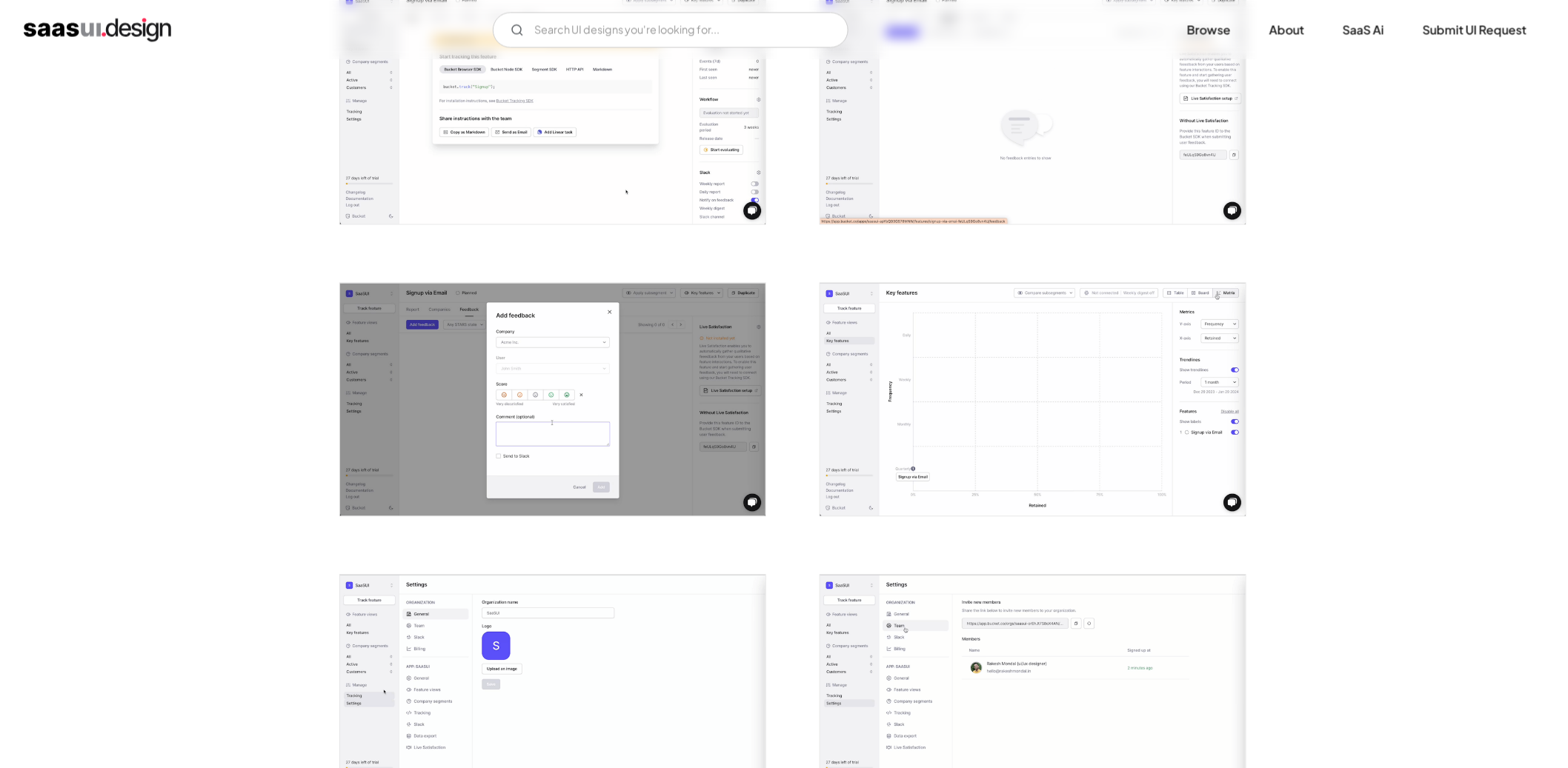
click at [663, 144] on img "open lightbox" at bounding box center [553, 106] width 425 height 232
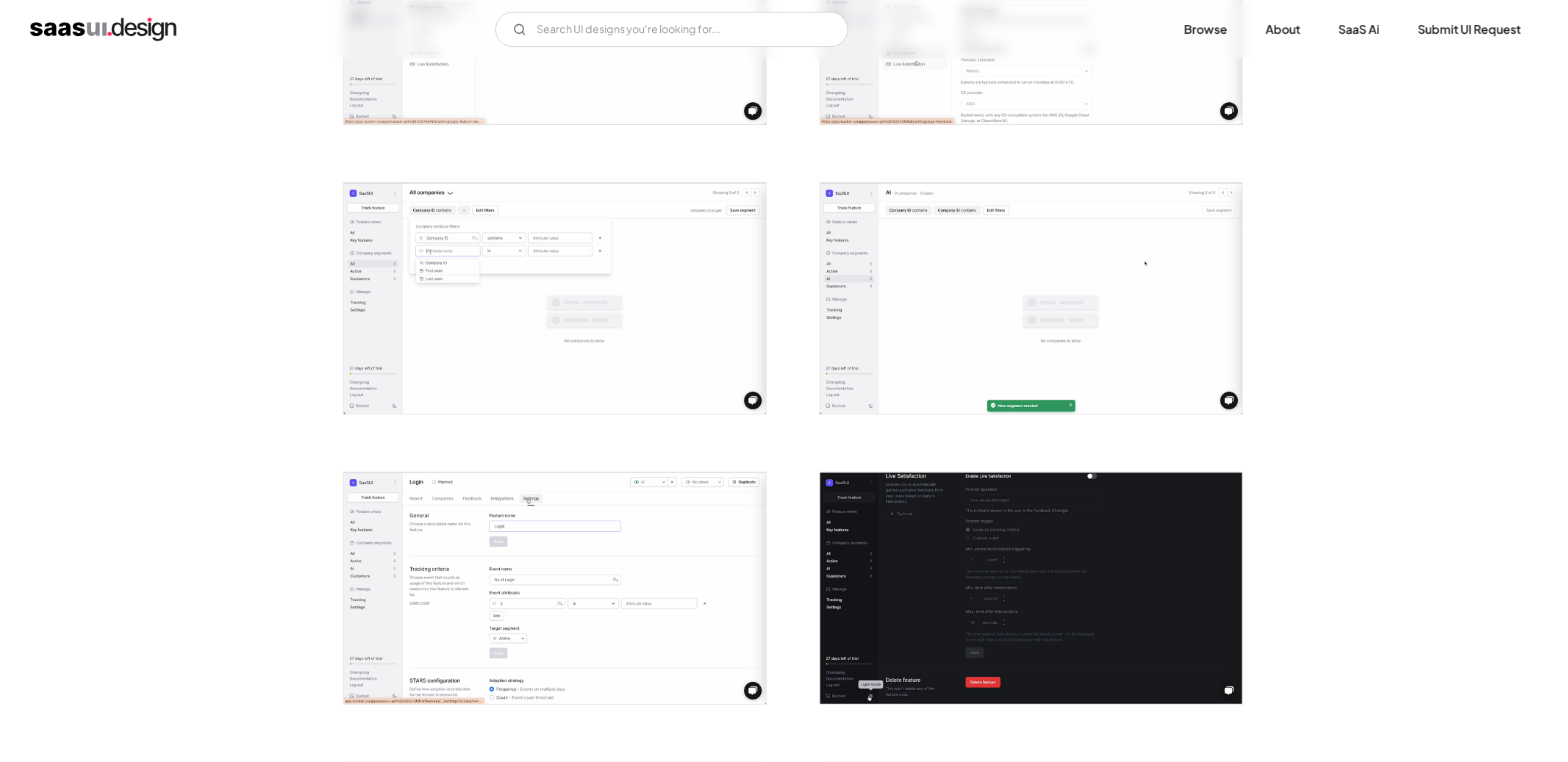
scroll to position [2165, 0]
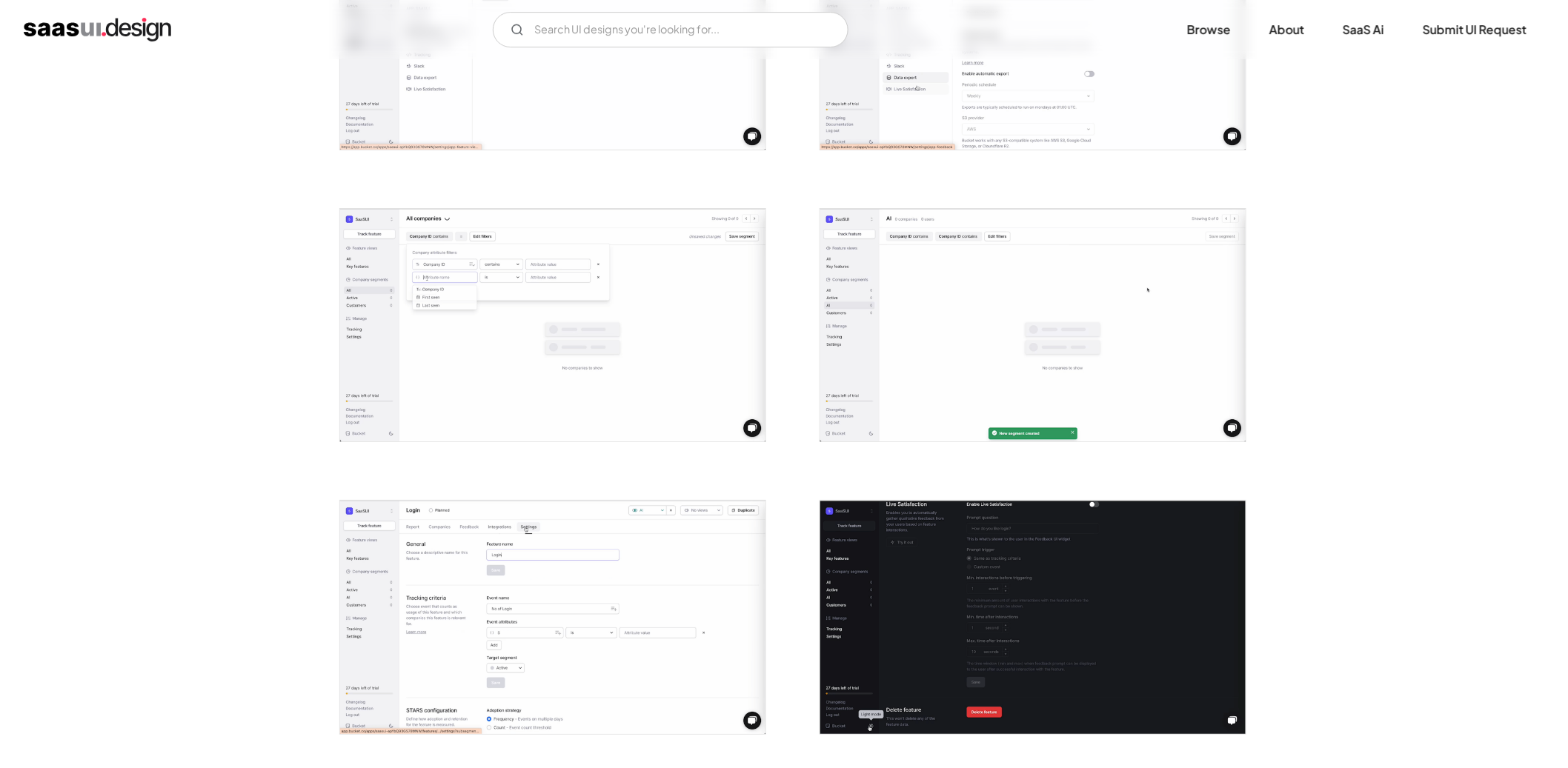
click at [518, 436] on img "open lightbox" at bounding box center [553, 325] width 425 height 232
click at [381, 264] on img "open lightbox" at bounding box center [553, 325] width 425 height 232
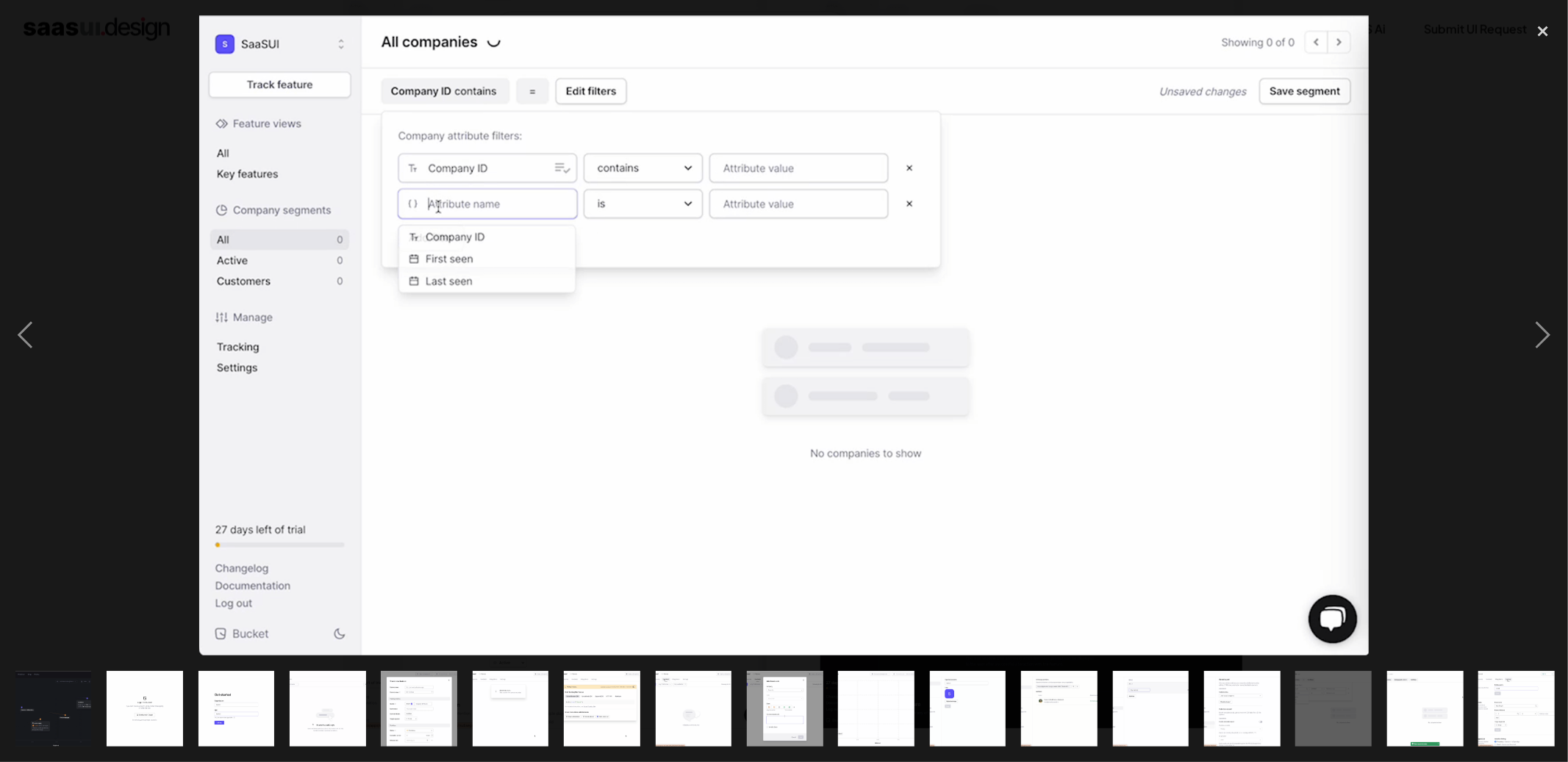
click at [1435, 160] on div at bounding box center [784, 335] width 1568 height 640
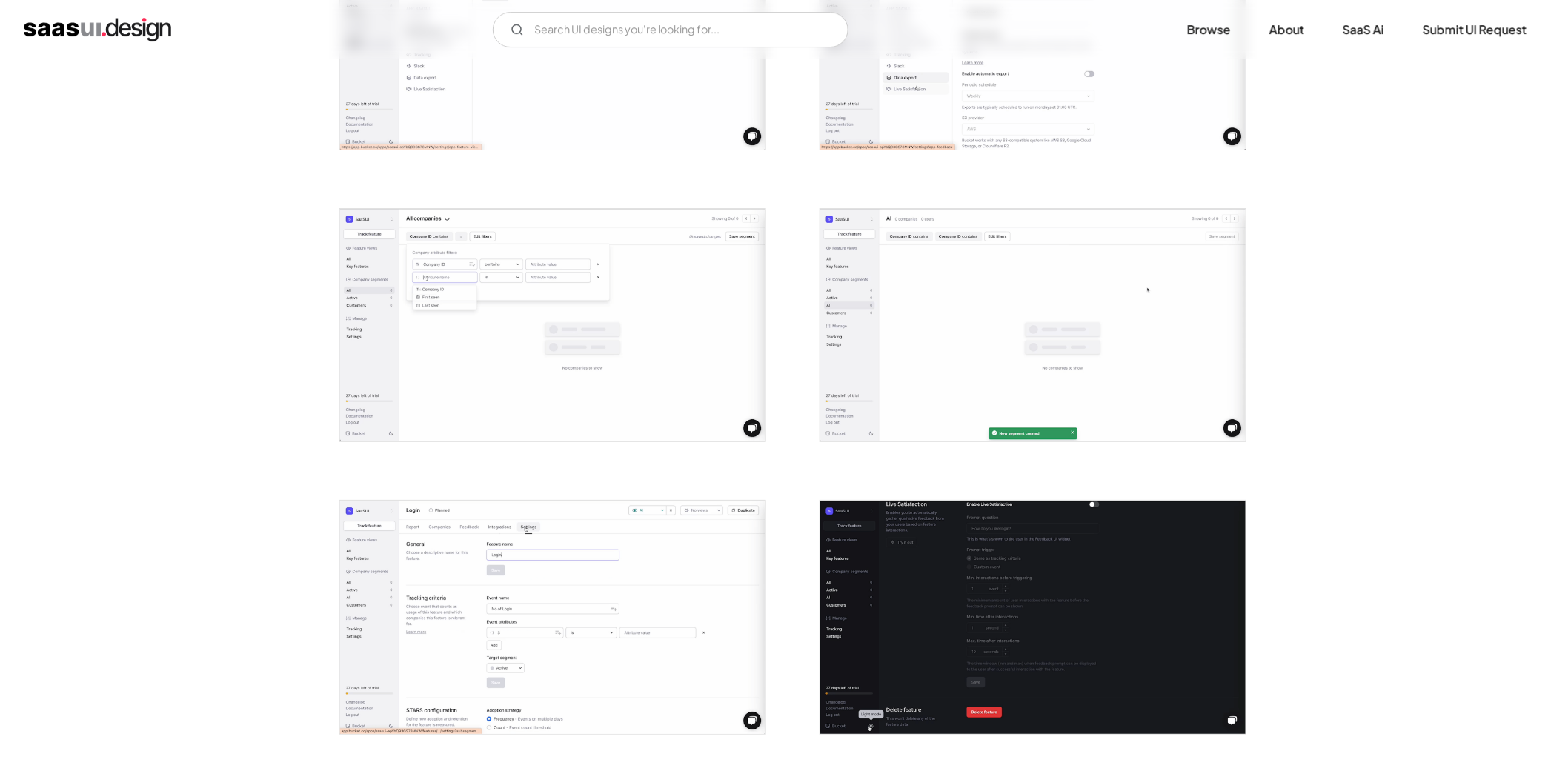
click at [508, 612] on img "open lightbox" at bounding box center [553, 617] width 425 height 232
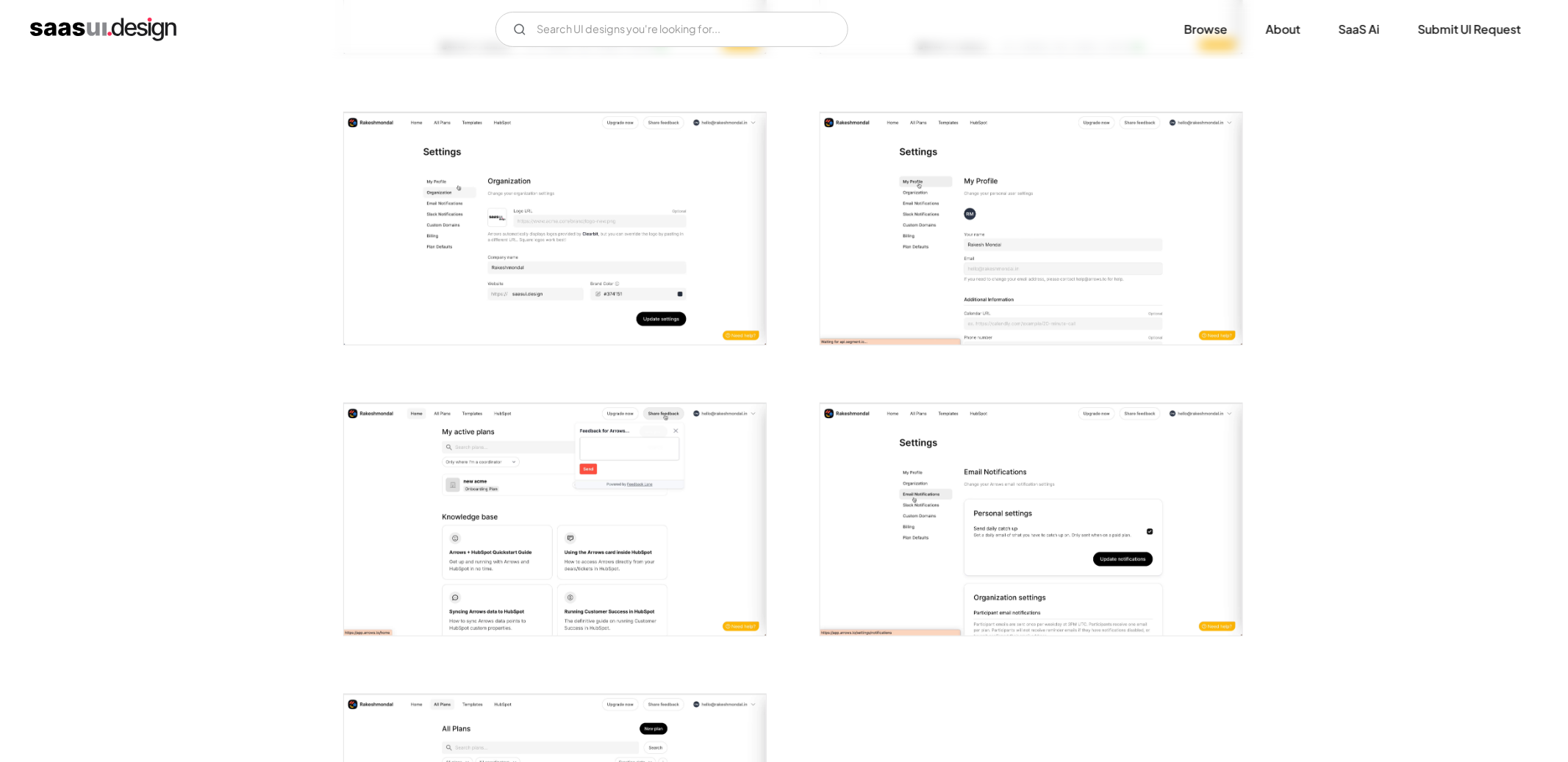
scroll to position [1946, 0]
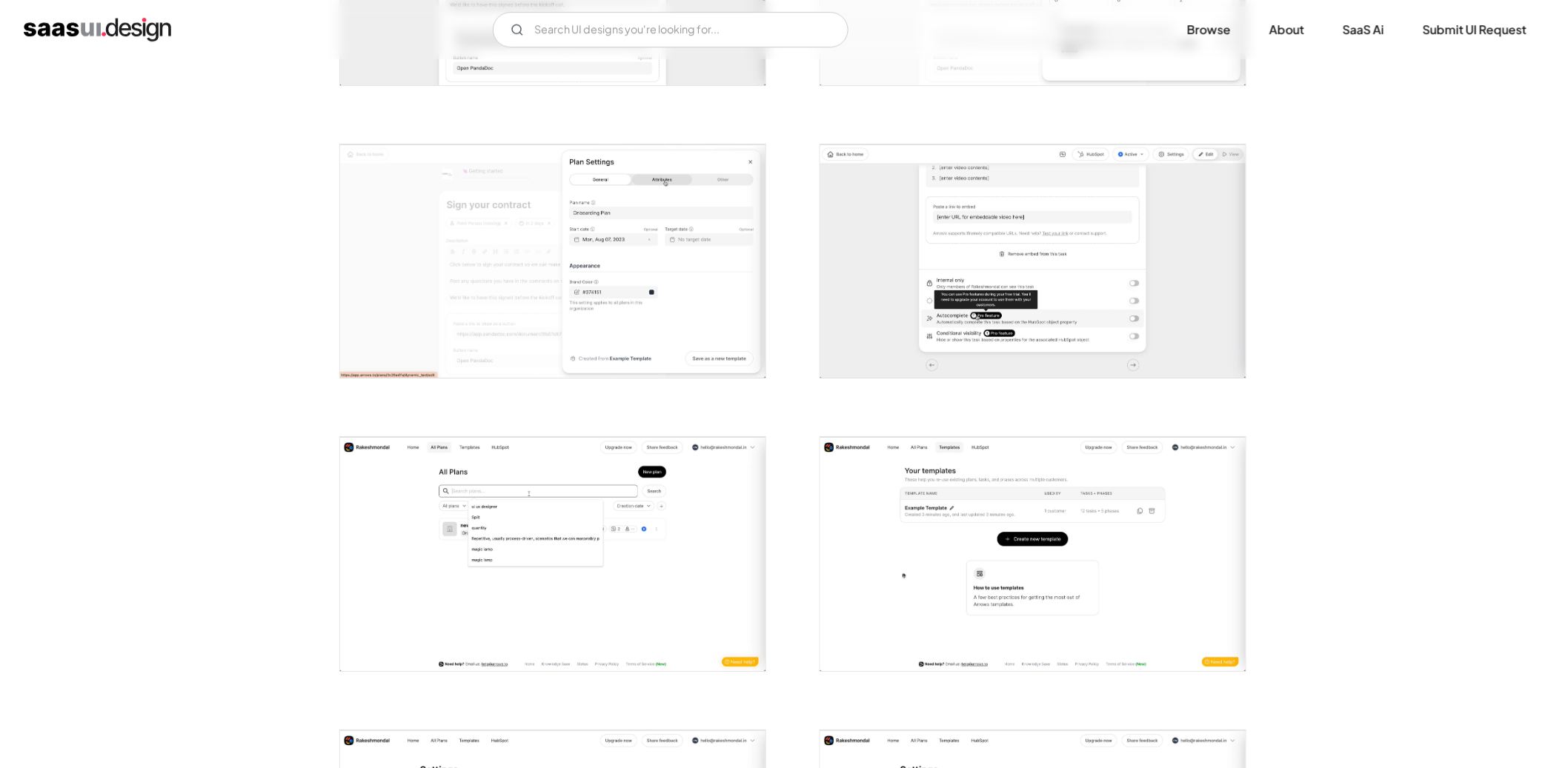
click at [622, 288] on img "open lightbox" at bounding box center [553, 261] width 425 height 234
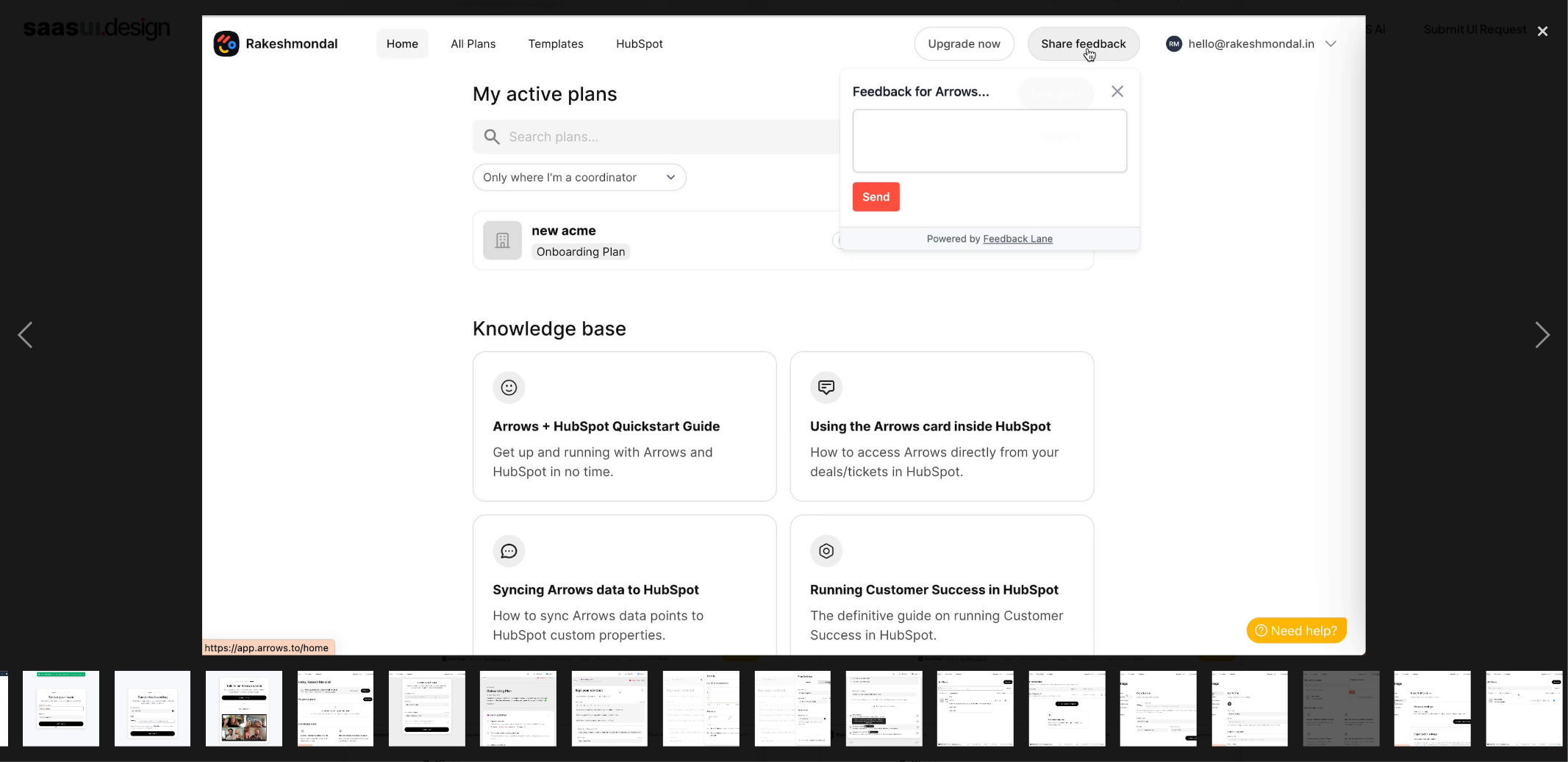
scroll to position [0, 369]
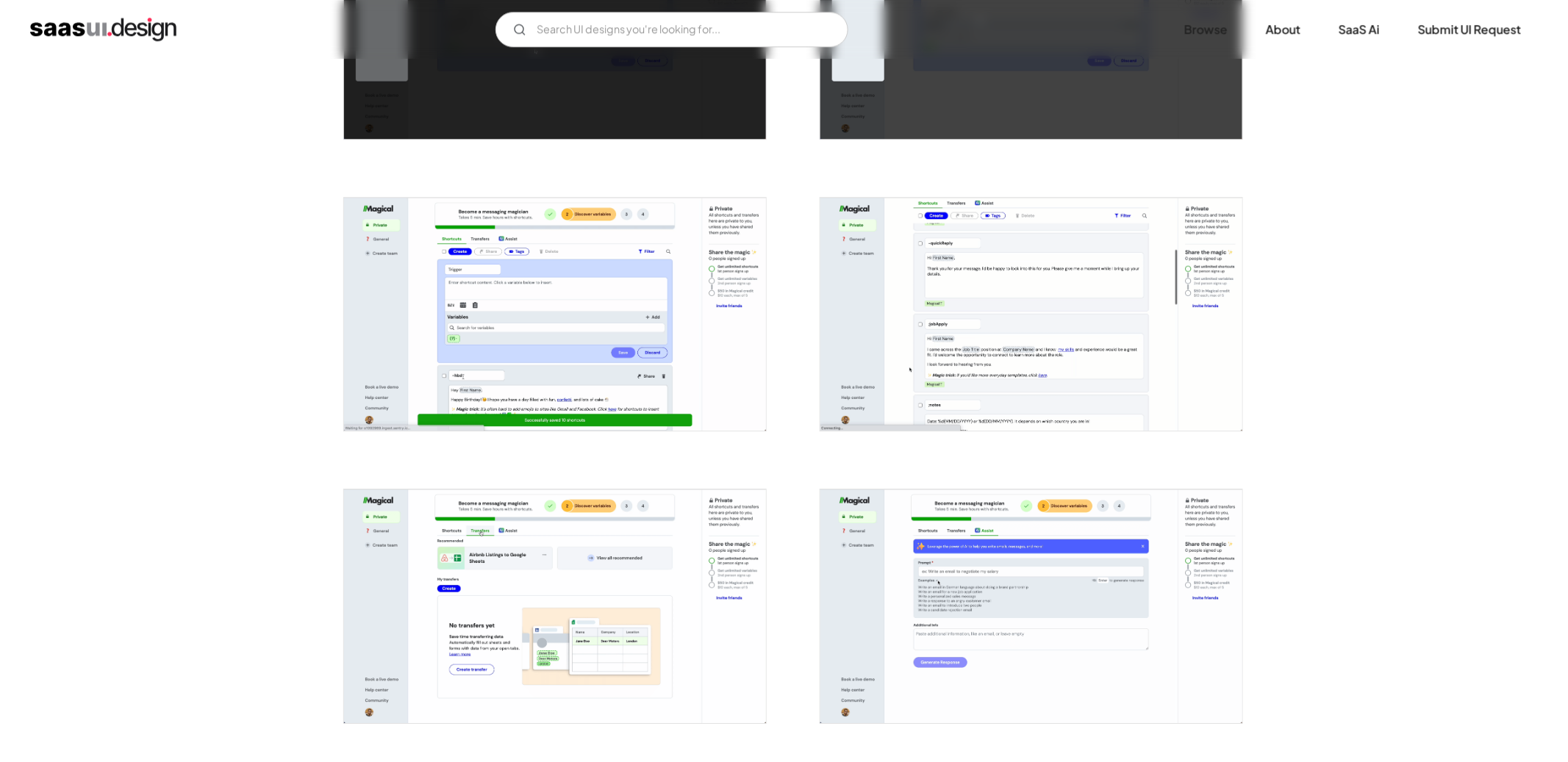
scroll to position [1804, 0]
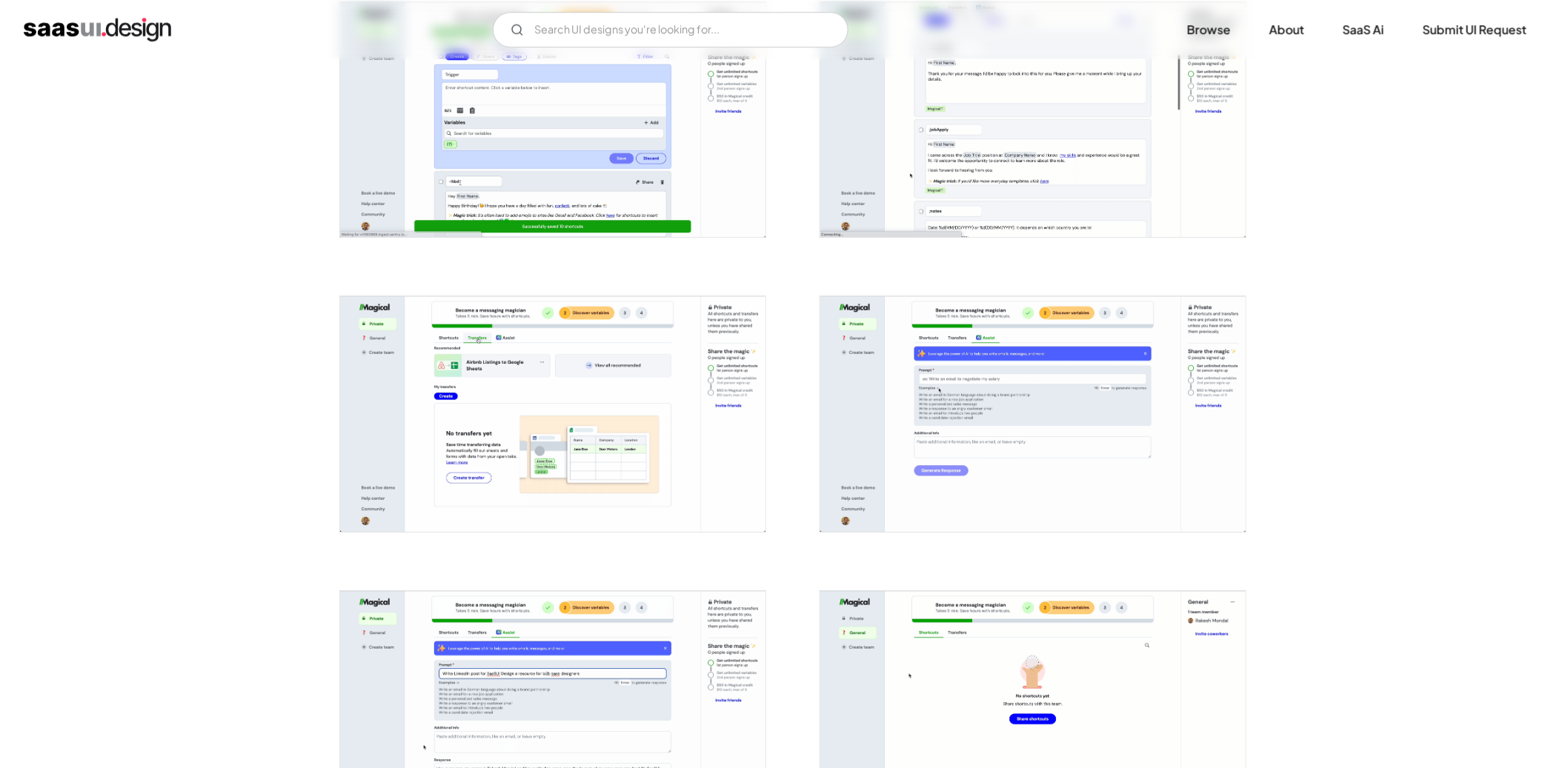
click at [625, 160] on img "open lightbox" at bounding box center [553, 120] width 425 height 235
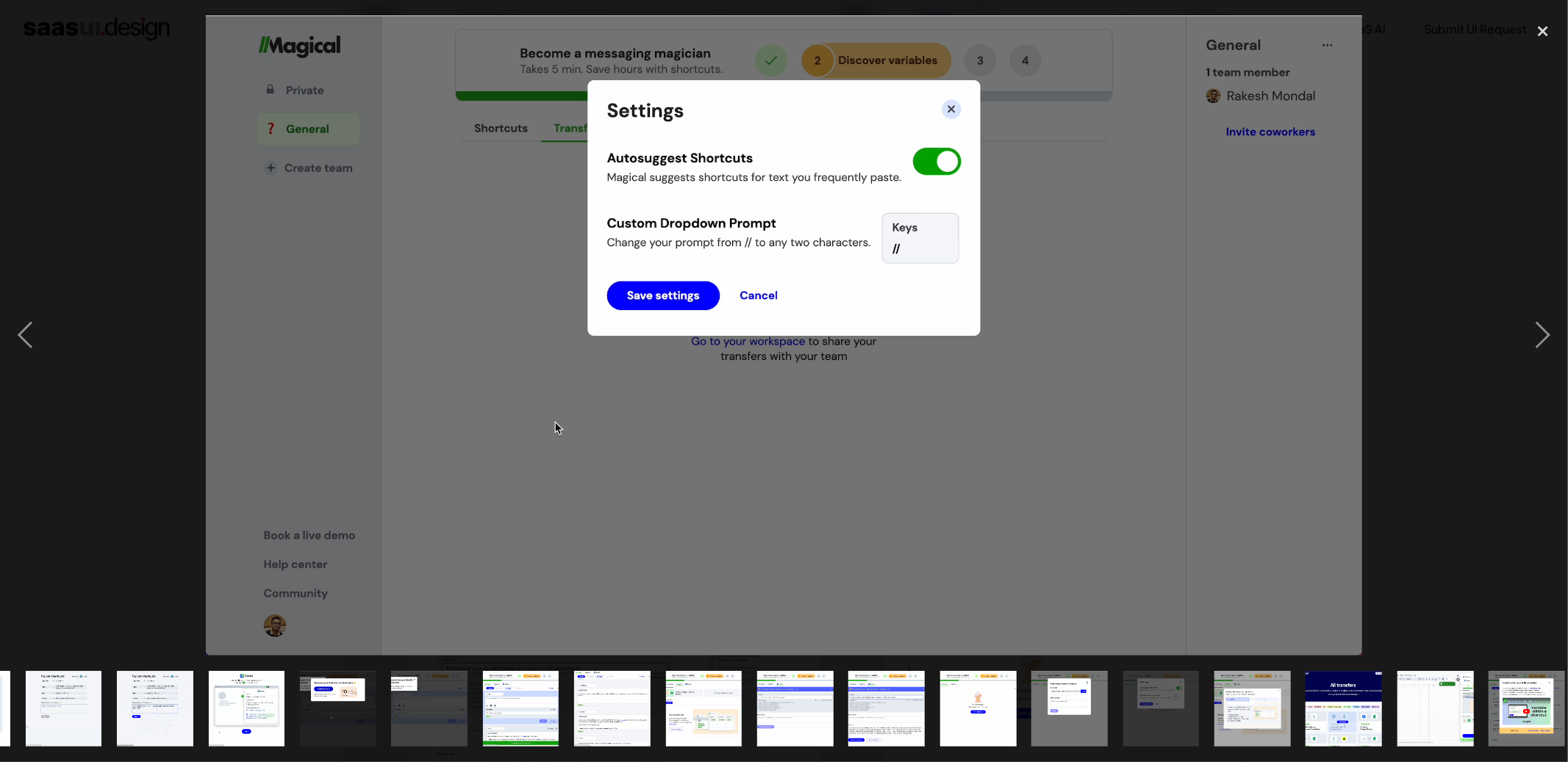
scroll to position [0, 460]
